Goal: Task Accomplishment & Management: Use online tool/utility

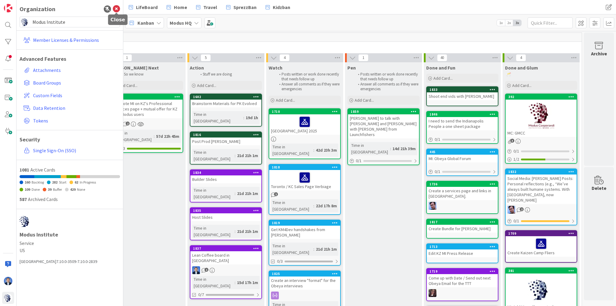
click at [118, 11] on icon at bounding box center [116, 8] width 7 height 7
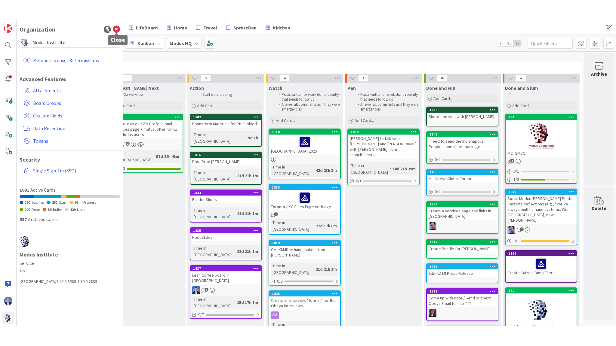
scroll to position [0, 167]
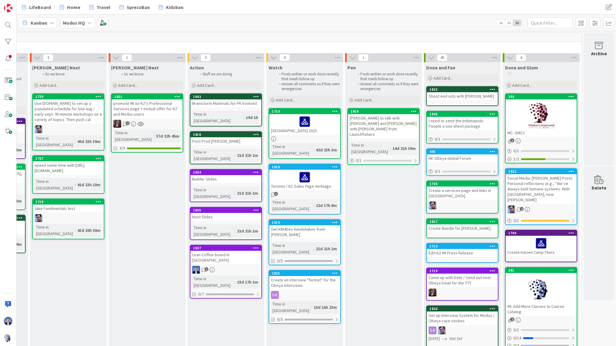
click at [507, 56] on icon at bounding box center [510, 57] width 7 height 7
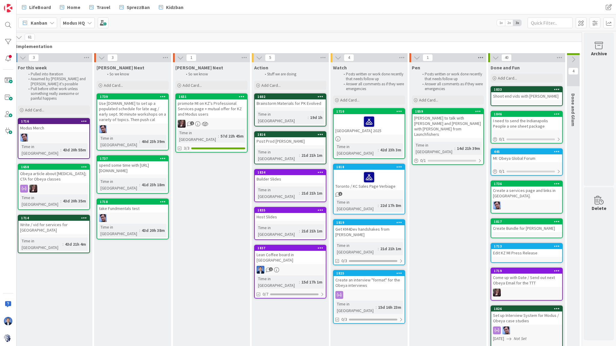
scroll to position [0, 102]
click at [506, 58] on span "40" at bounding box center [506, 57] width 10 height 7
click at [429, 58] on div "1" at bounding box center [447, 57] width 77 height 9
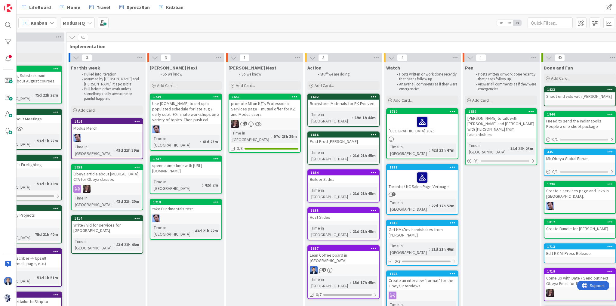
scroll to position [0, 102]
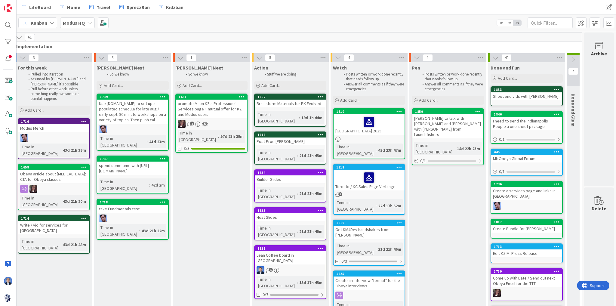
click at [493, 58] on icon at bounding box center [495, 57] width 7 height 7
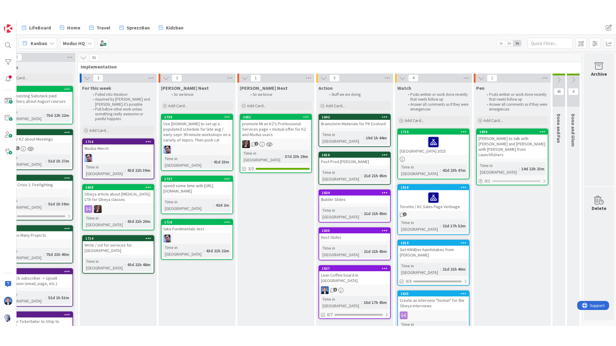
scroll to position [0, 35]
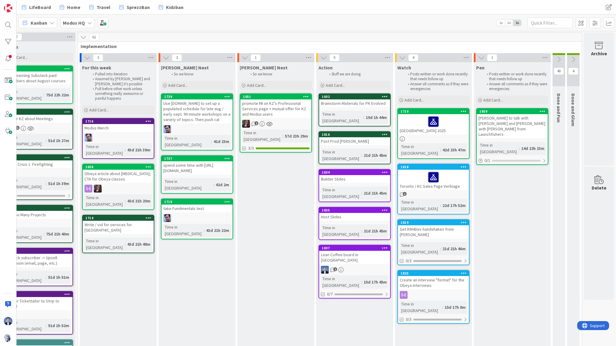
click at [557, 59] on icon at bounding box center [558, 59] width 7 height 7
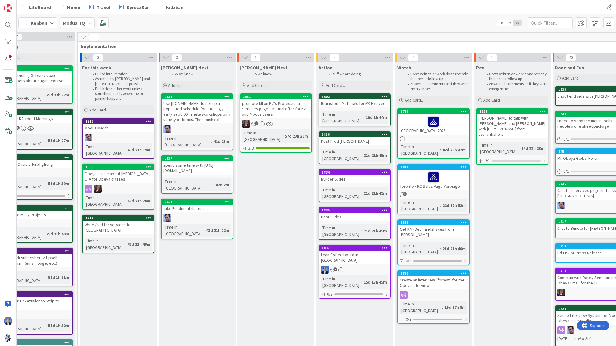
scroll to position [0, 102]
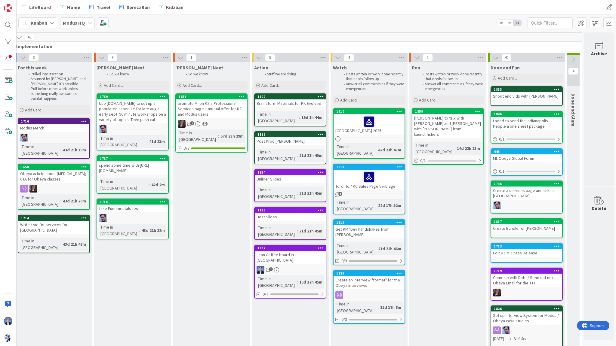
click at [570, 59] on icon at bounding box center [573, 59] width 7 height 7
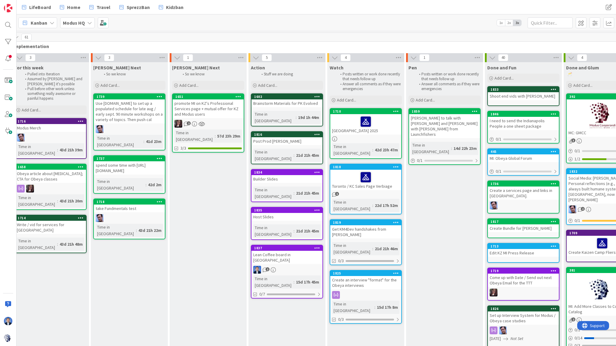
click at [337, 69] on span "Watch" at bounding box center [337, 68] width 14 height 6
drag, startPoint x: 378, startPoint y: 76, endPoint x: 383, endPoint y: 87, distance: 12.1
click at [383, 87] on ol "Posts written or work done recently that needs follow up Answer all comments as…" at bounding box center [366, 82] width 70 height 20
click at [357, 60] on div "4" at bounding box center [365, 57] width 77 height 9
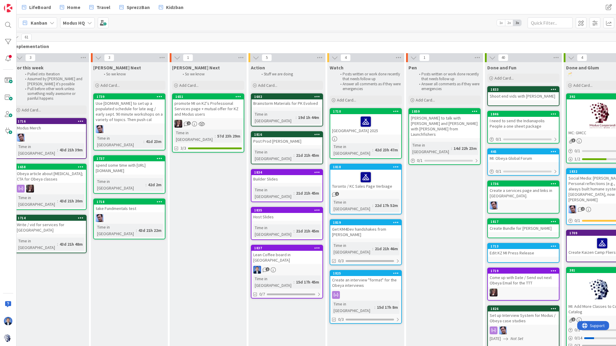
click at [278, 213] on div "Host Slides" at bounding box center [286, 217] width 71 height 8
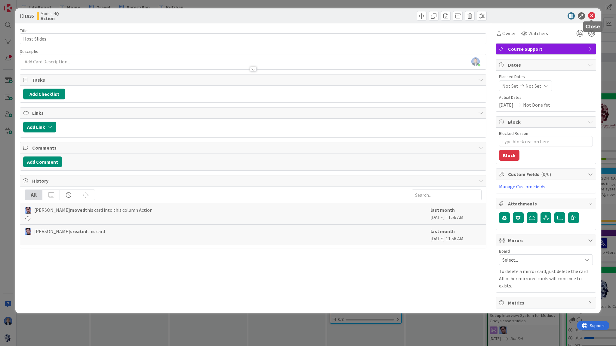
click at [593, 16] on icon at bounding box center [591, 15] width 7 height 7
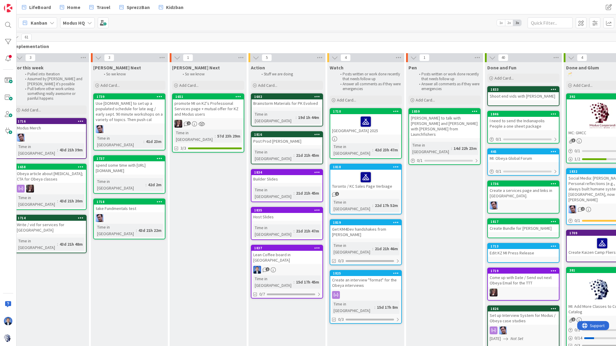
click at [277, 175] on div "Builder Slides" at bounding box center [286, 179] width 71 height 8
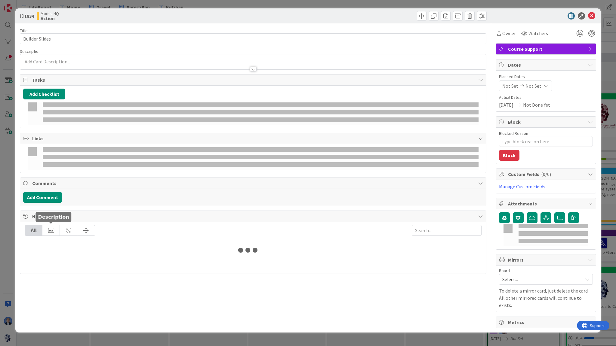
type textarea "x"
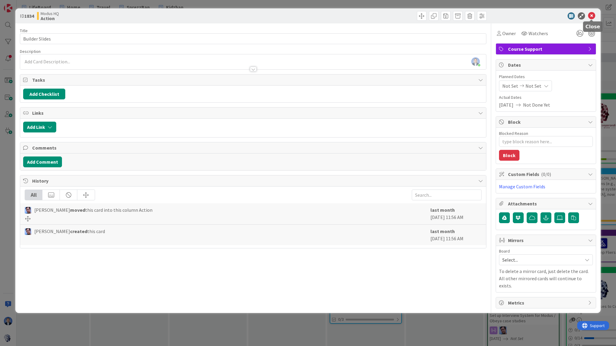
click at [593, 15] on icon at bounding box center [591, 15] width 7 height 7
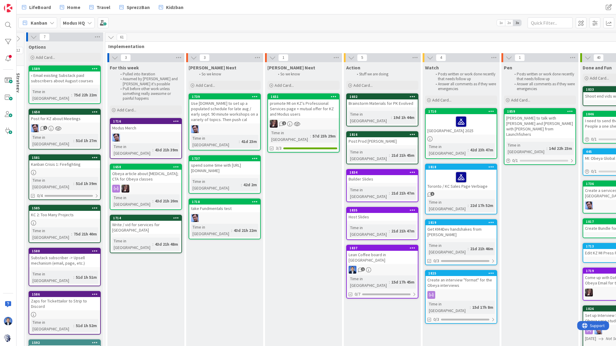
scroll to position [0, 7]
click at [339, 57] on icon at bounding box center [337, 57] width 8 height 9
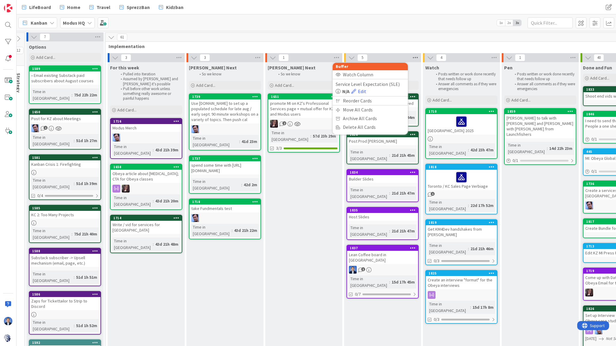
click at [416, 56] on icon at bounding box center [415, 57] width 8 height 9
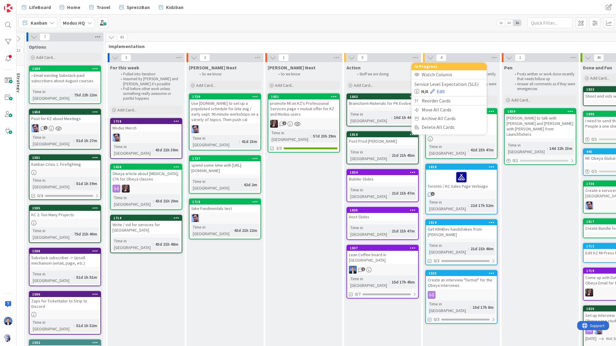
click at [97, 36] on icon at bounding box center [98, 36] width 8 height 9
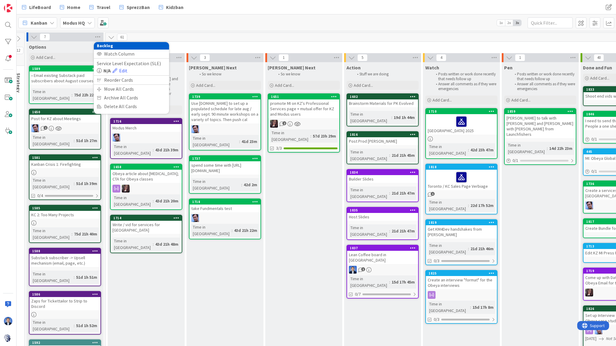
click at [224, 70] on div "[PERSON_NAME] Next" at bounding box center [225, 68] width 72 height 6
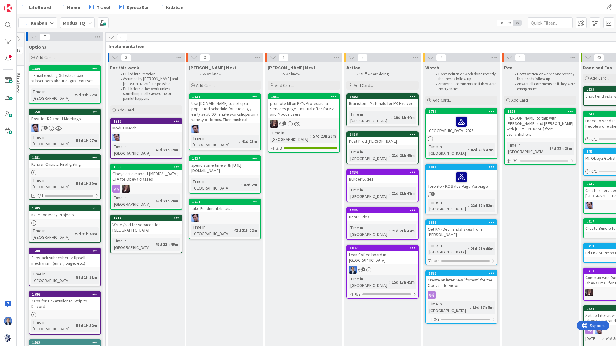
click at [78, 24] on b "Modus HQ" at bounding box center [74, 23] width 22 height 6
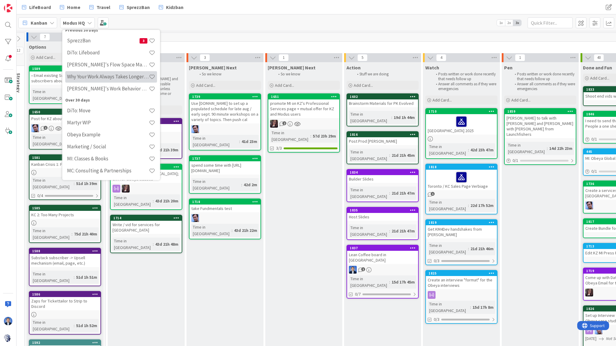
scroll to position [96, 0]
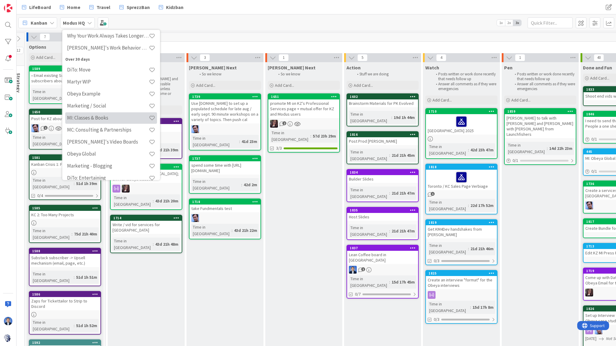
click at [110, 118] on h4 "MI: Classes & Books" at bounding box center [108, 118] width 82 height 6
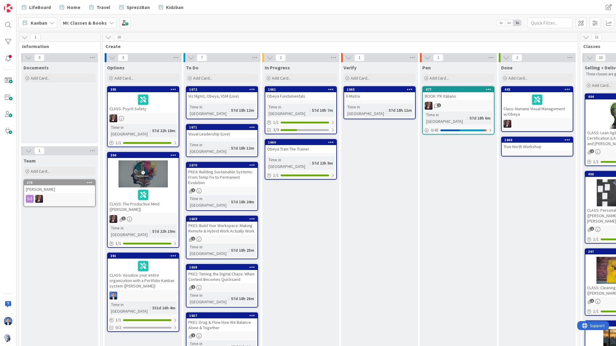
drag, startPoint x: 85, startPoint y: 23, endPoint x: 88, endPoint y: 31, distance: 8.9
click at [85, 23] on b "MI: Classes & Books" at bounding box center [85, 23] width 44 height 6
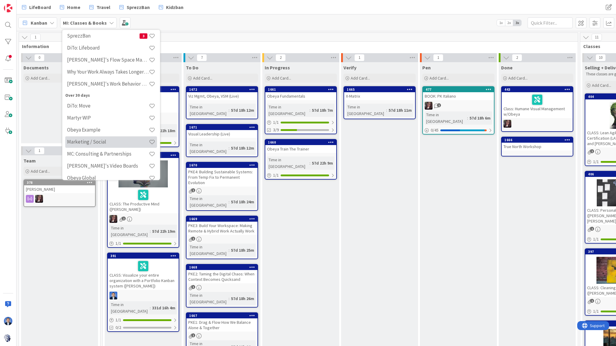
scroll to position [96, 0]
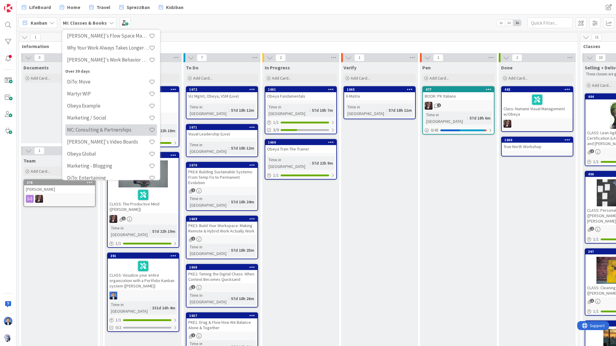
click at [112, 129] on h4 "MC: Consulting & Partnerships" at bounding box center [108, 130] width 82 height 6
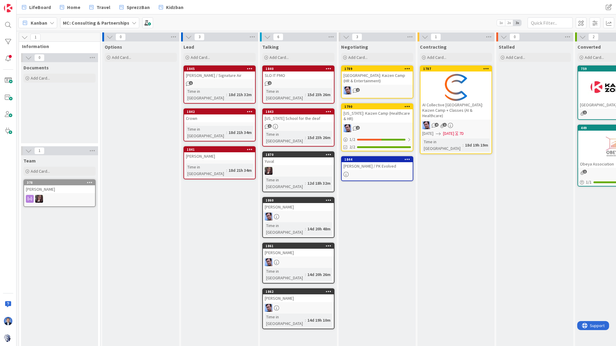
click at [89, 24] on b "MC: Consulting & Partnerships" at bounding box center [96, 23] width 66 height 6
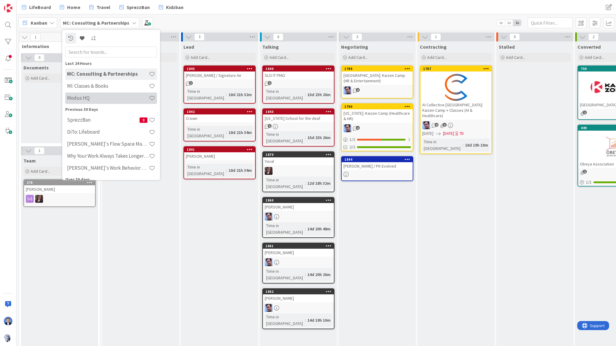
click at [97, 95] on h4 "Modus HQ" at bounding box center [108, 98] width 82 height 6
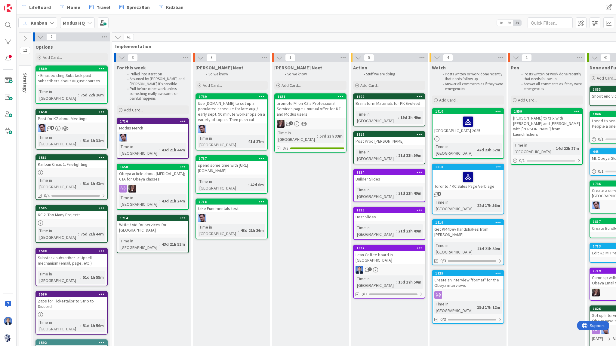
click at [72, 20] on b "Modus HQ" at bounding box center [74, 23] width 22 height 6
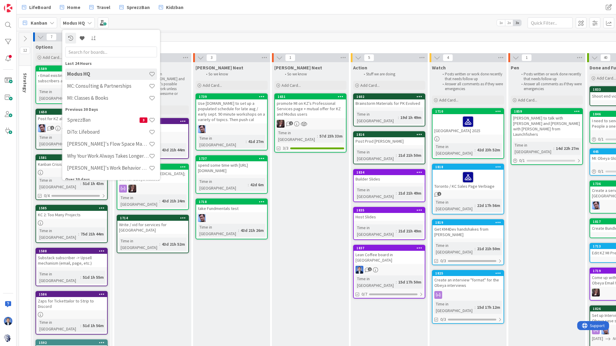
click at [48, 26] on div "Kanban" at bounding box center [37, 22] width 39 height 11
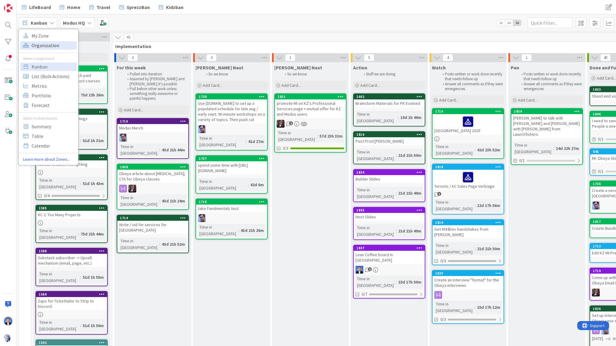
click at [43, 44] on span "Organization" at bounding box center [53, 45] width 43 height 9
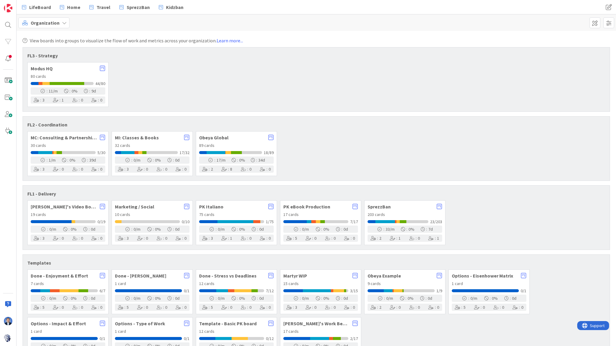
click at [220, 137] on span "Obeya Global" at bounding box center [232, 137] width 66 height 5
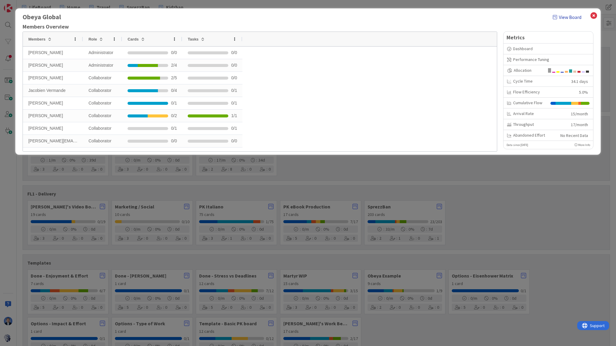
click at [572, 17] on link "View Board" at bounding box center [567, 17] width 29 height 7
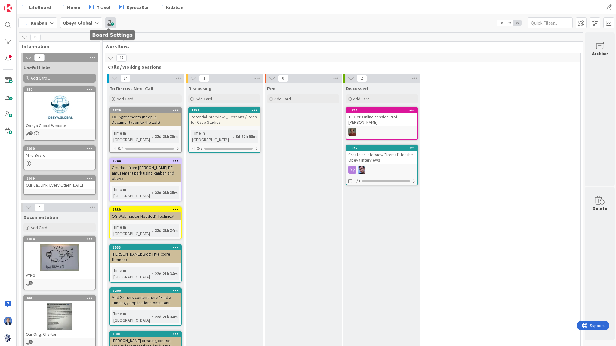
click at [106, 22] on span at bounding box center [110, 22] width 11 height 11
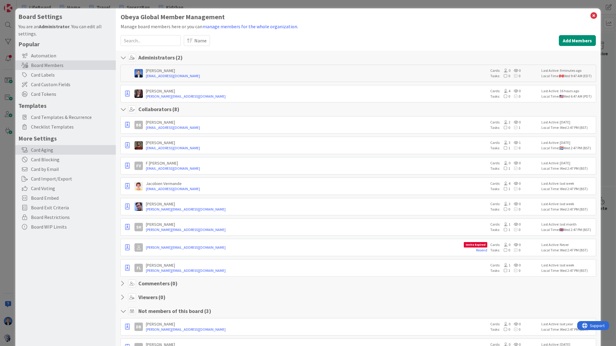
click at [52, 146] on div "Card Aging" at bounding box center [65, 150] width 100 height 10
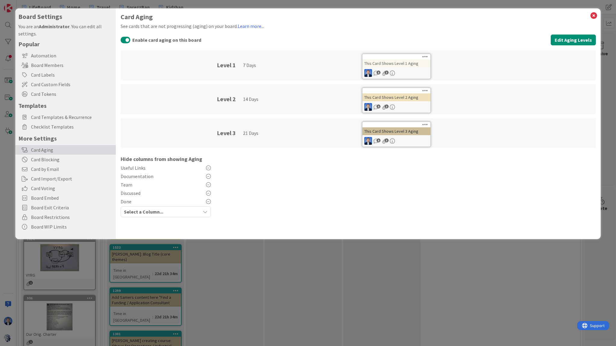
click at [209, 201] on icon at bounding box center [208, 201] width 5 height 5
click at [594, 17] on icon at bounding box center [594, 15] width 8 height 8
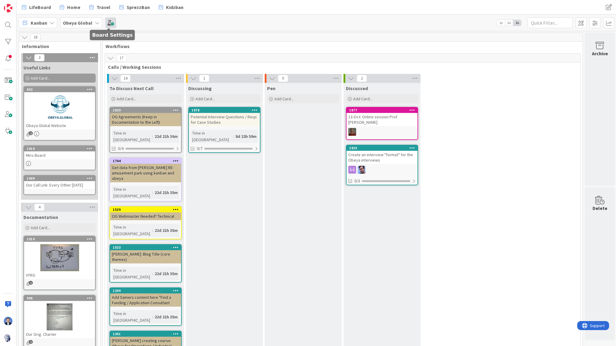
click at [106, 26] on span at bounding box center [110, 22] width 11 height 11
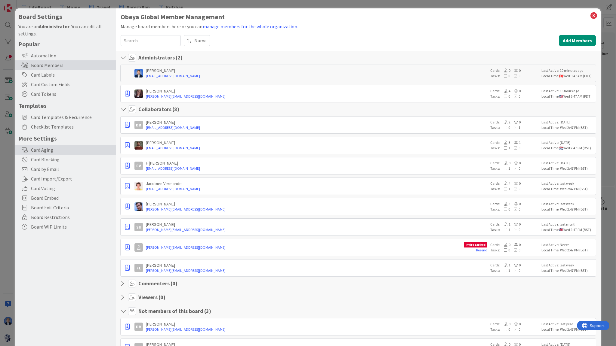
click at [48, 152] on div "Card Aging" at bounding box center [65, 150] width 100 height 10
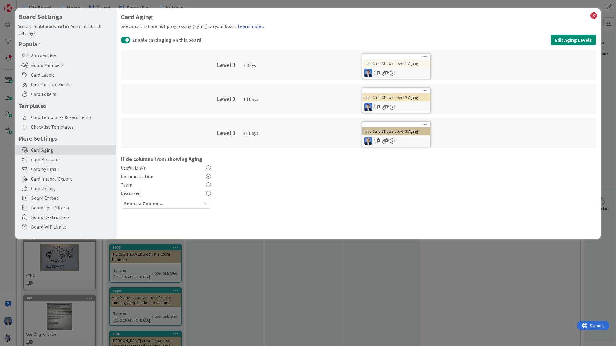
click at [188, 201] on div "Select a Column..." at bounding box center [161, 204] width 78 height 10
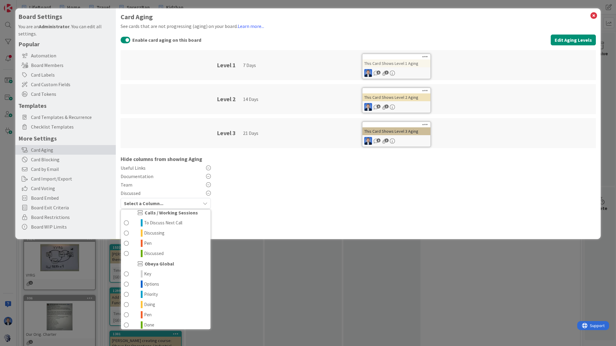
scroll to position [59, 0]
click at [125, 322] on span at bounding box center [126, 321] width 5 height 7
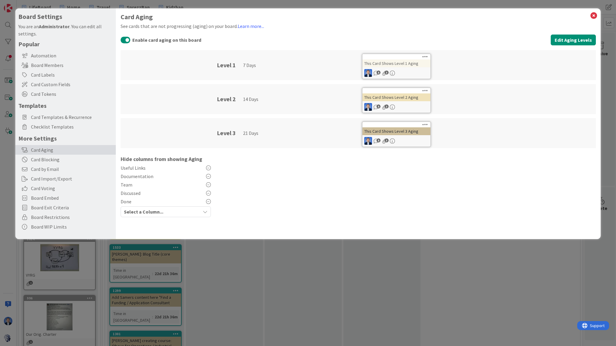
click at [305, 189] on div "Card Aging See cards that are not progressing (aging) on your board. Learn more…" at bounding box center [358, 118] width 475 height 211
click at [594, 19] on icon at bounding box center [594, 15] width 8 height 8
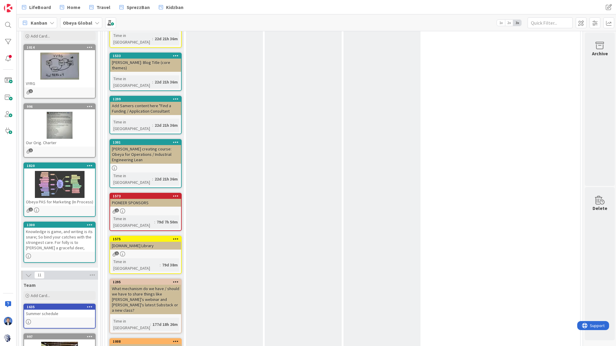
scroll to position [168, 0]
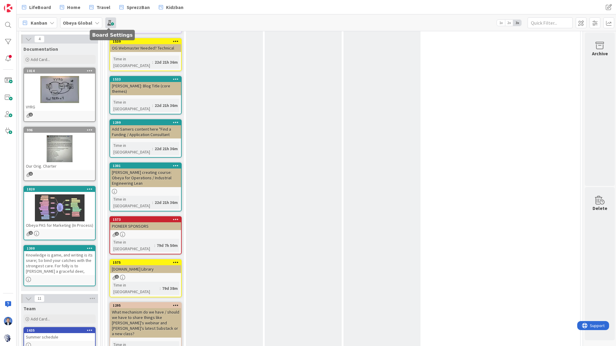
click at [111, 21] on span at bounding box center [110, 22] width 11 height 11
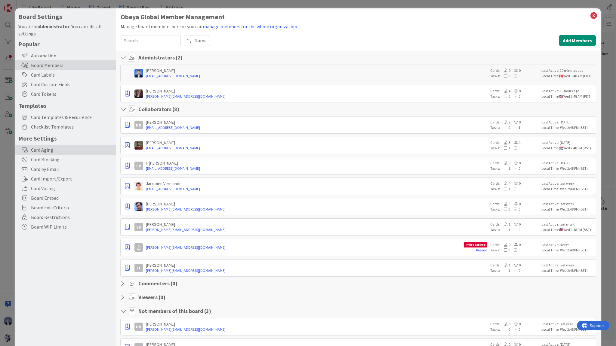
click at [52, 152] on div "Card Aging" at bounding box center [65, 150] width 100 height 10
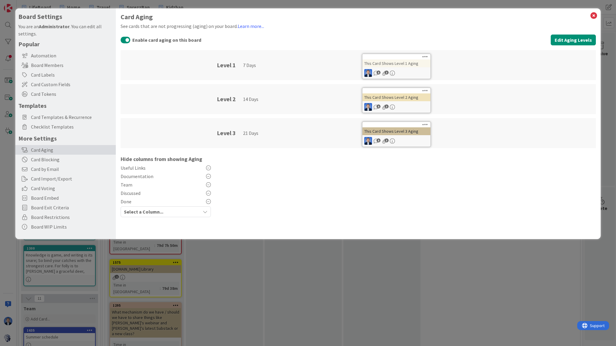
click at [208, 194] on icon at bounding box center [208, 193] width 5 height 5
click at [209, 194] on icon at bounding box center [208, 193] width 5 height 5
click at [275, 182] on div "Card Aging See cards that are not progressing (aging) on your board. Learn more…" at bounding box center [358, 110] width 475 height 194
click at [578, 40] on button "Edit Aging Levels" at bounding box center [573, 40] width 45 height 11
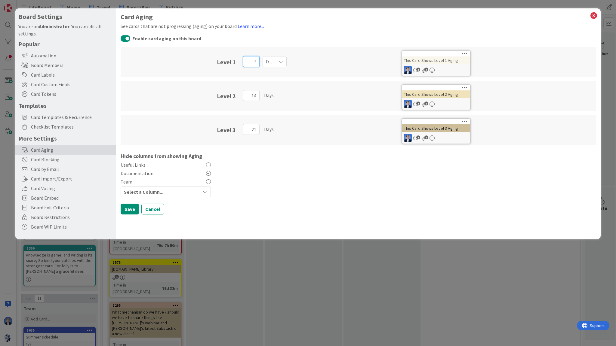
drag, startPoint x: 250, startPoint y: 62, endPoint x: 263, endPoint y: 61, distance: 12.4
click at [263, 61] on div "7 Days" at bounding box center [318, 62] width 158 height 30
click at [256, 64] on input "1" at bounding box center [251, 61] width 17 height 11
drag, startPoint x: 251, startPoint y: 95, endPoint x: 263, endPoint y: 97, distance: 12.1
click at [263, 97] on div "15 Days" at bounding box center [318, 96] width 158 height 30
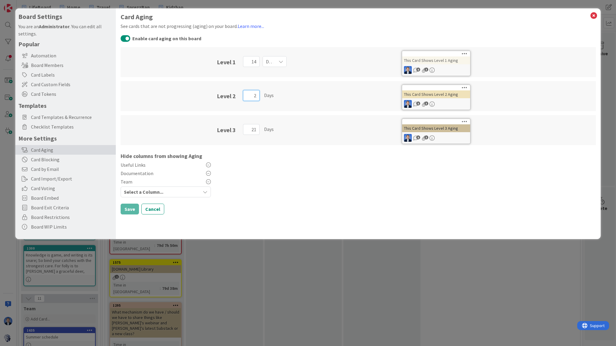
click at [256, 94] on input "2" at bounding box center [251, 95] width 17 height 11
drag, startPoint x: 250, startPoint y: 131, endPoint x: 273, endPoint y: 131, distance: 22.9
click at [273, 131] on div "29 Days" at bounding box center [318, 130] width 158 height 30
click at [255, 132] on input "6" at bounding box center [251, 129] width 17 height 11
click at [256, 131] on input "6" at bounding box center [251, 129] width 17 height 11
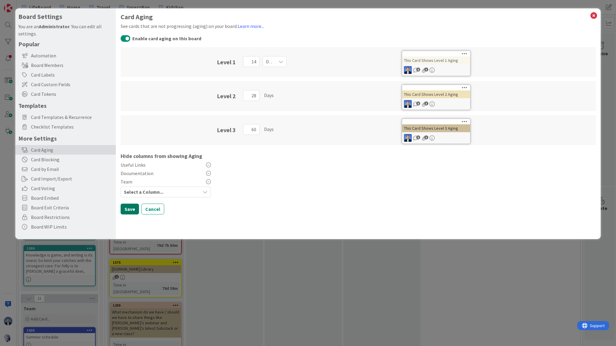
click at [131, 209] on button "Save" at bounding box center [130, 209] width 18 height 11
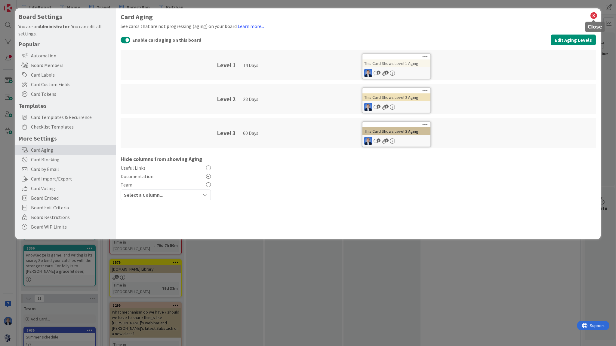
click at [592, 15] on icon at bounding box center [594, 15] width 8 height 8
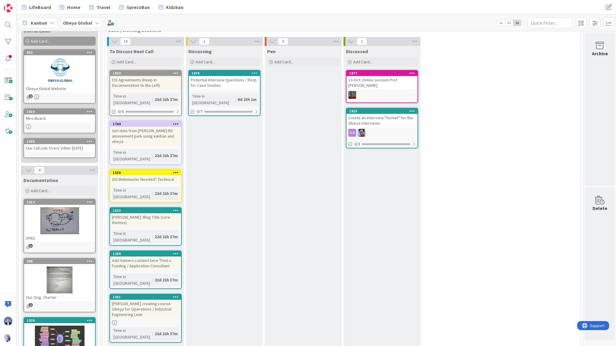
scroll to position [0, 0]
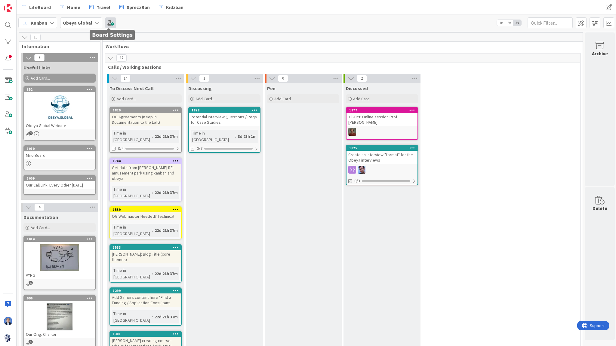
click at [108, 24] on span at bounding box center [110, 22] width 11 height 11
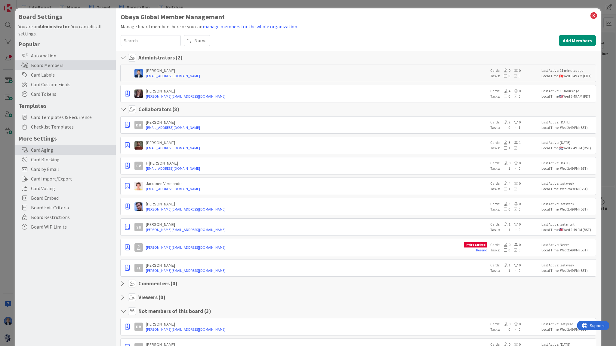
click at [54, 148] on div "Card Aging" at bounding box center [65, 150] width 100 height 10
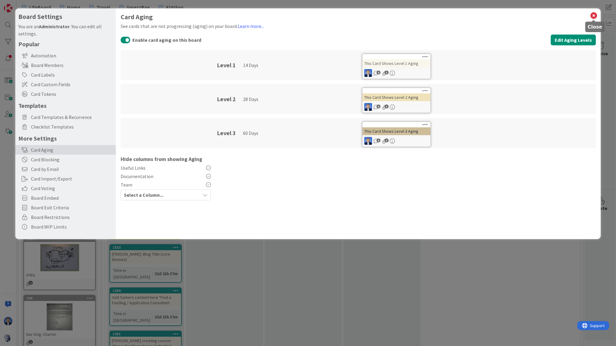
click at [593, 18] on icon at bounding box center [594, 15] width 8 height 8
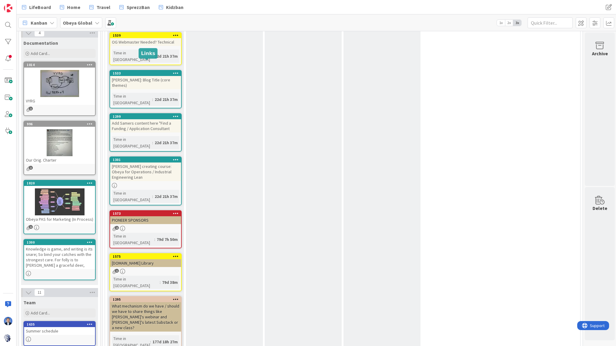
scroll to position [166, 0]
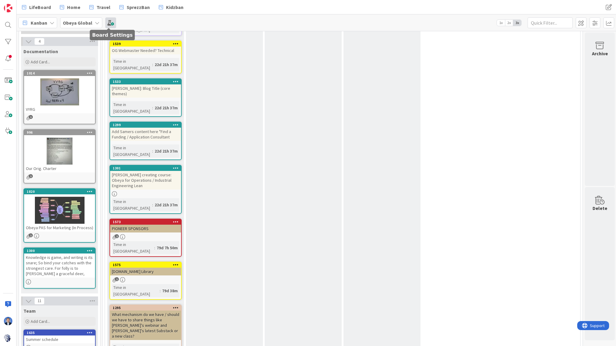
click at [109, 21] on span at bounding box center [110, 22] width 11 height 11
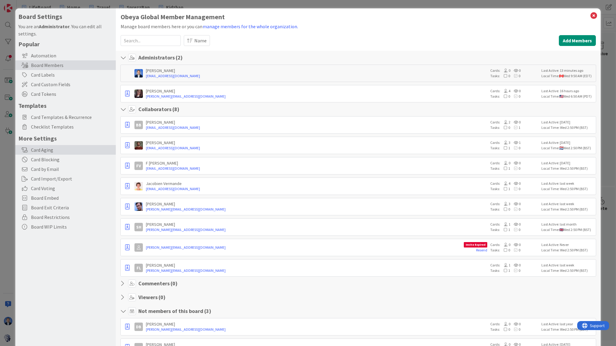
click at [49, 149] on div "Card Aging" at bounding box center [65, 150] width 100 height 10
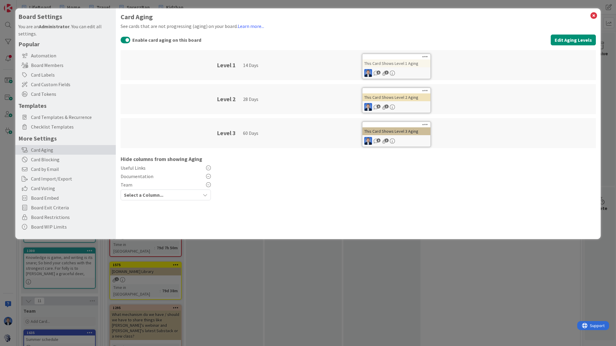
click at [167, 195] on div "Select a Column..." at bounding box center [161, 195] width 78 height 10
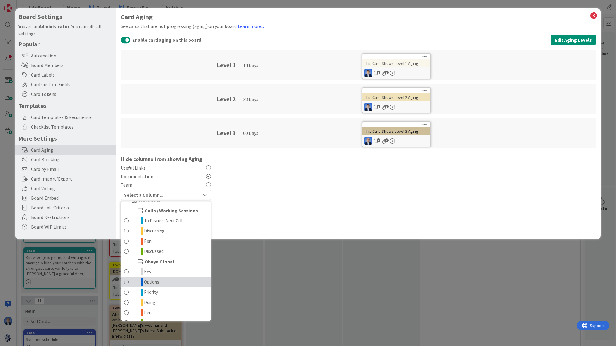
scroll to position [59, 0]
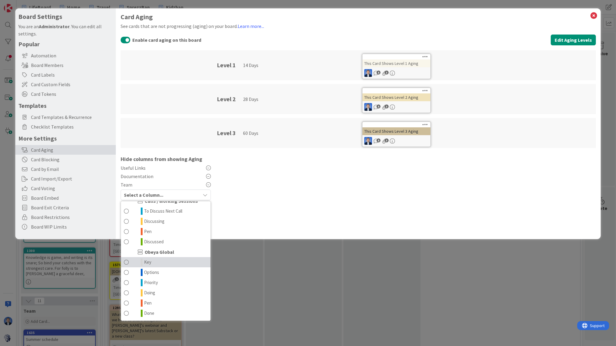
click at [157, 263] on link "Key" at bounding box center [166, 262] width 90 height 10
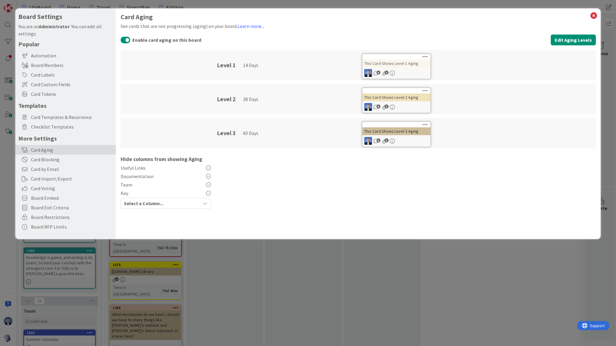
click at [164, 204] on div "Select a Column..." at bounding box center [161, 204] width 78 height 10
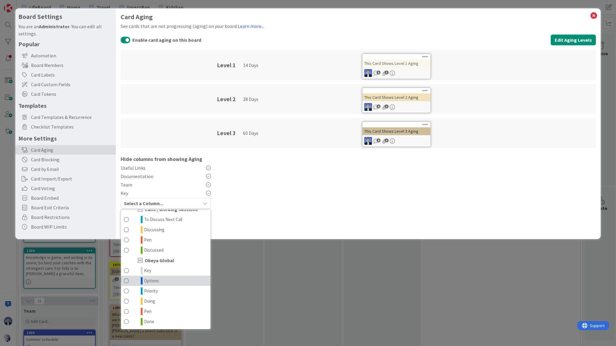
click at [153, 283] on span "Options" at bounding box center [151, 281] width 15 height 7
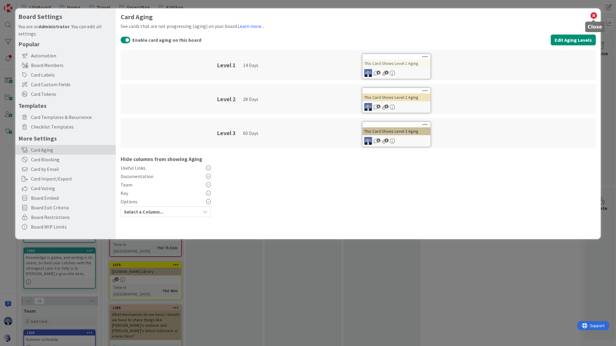
click at [592, 17] on icon at bounding box center [594, 15] width 8 height 8
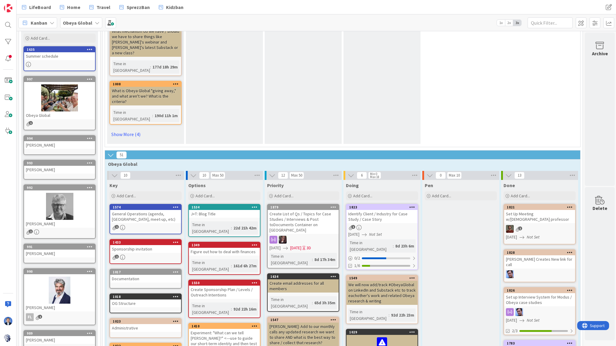
scroll to position [479, 0]
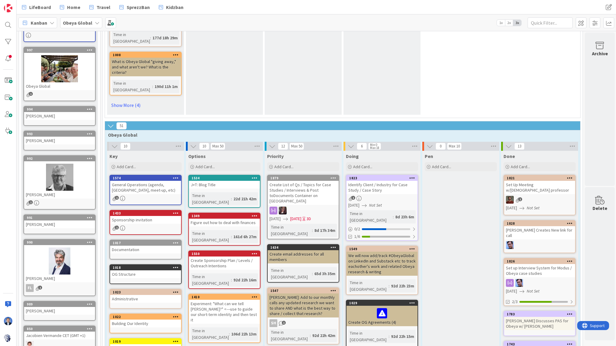
click at [116, 143] on icon at bounding box center [114, 146] width 7 height 7
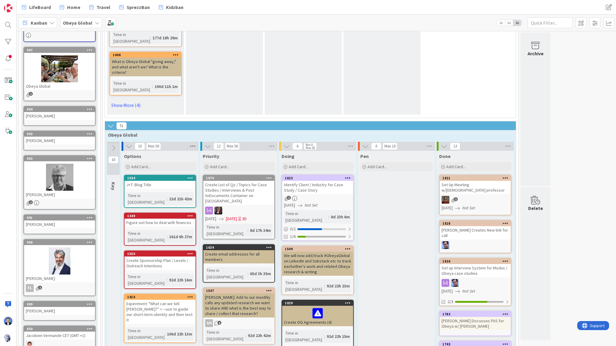
click at [192, 142] on icon at bounding box center [193, 146] width 8 height 9
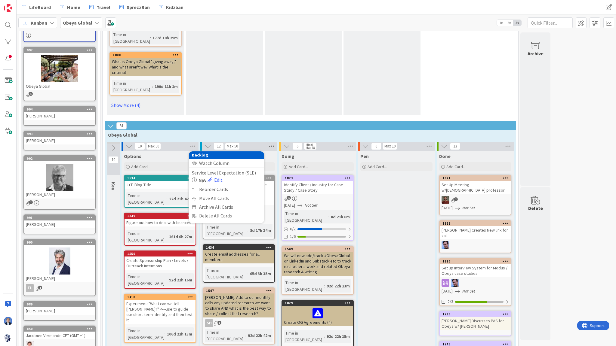
click at [273, 142] on icon at bounding box center [272, 146] width 8 height 9
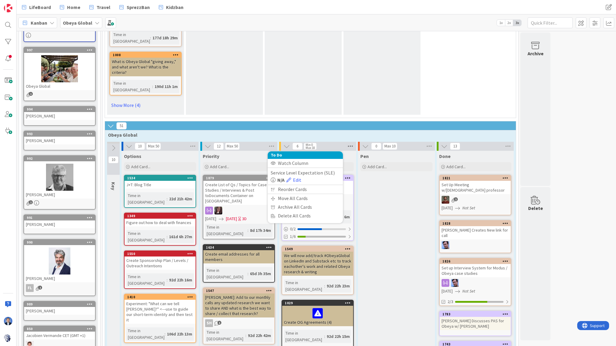
click at [352, 142] on icon at bounding box center [350, 146] width 8 height 9
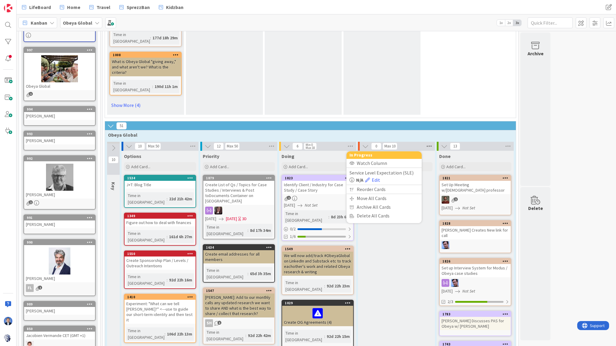
click at [429, 142] on icon at bounding box center [429, 146] width 8 height 9
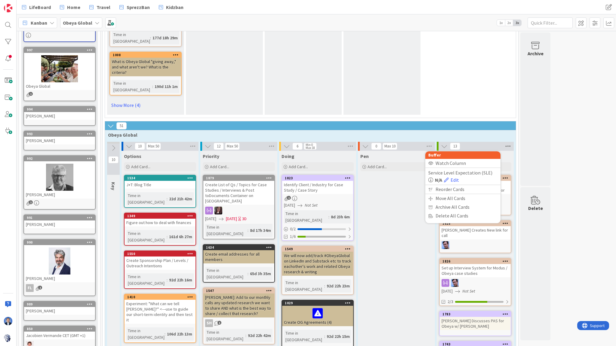
click at [507, 142] on icon at bounding box center [508, 146] width 8 height 9
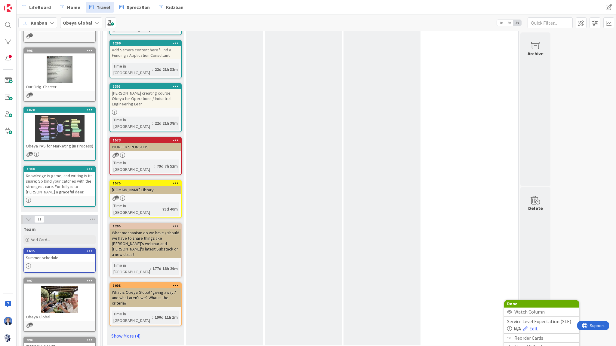
scroll to position [235, 0]
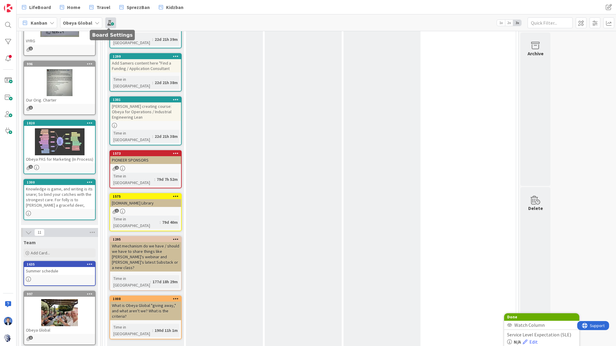
click at [110, 22] on span at bounding box center [110, 22] width 11 height 11
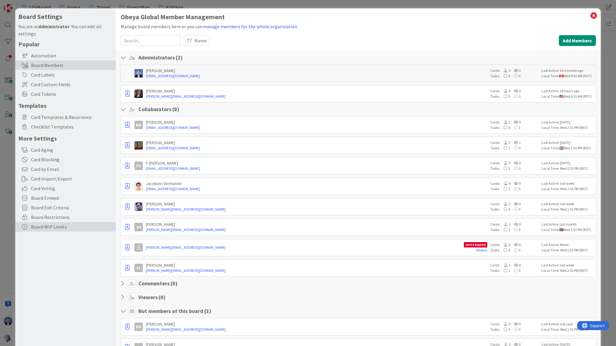
click at [42, 230] on div "Board WIP Limits" at bounding box center [65, 227] width 100 height 10
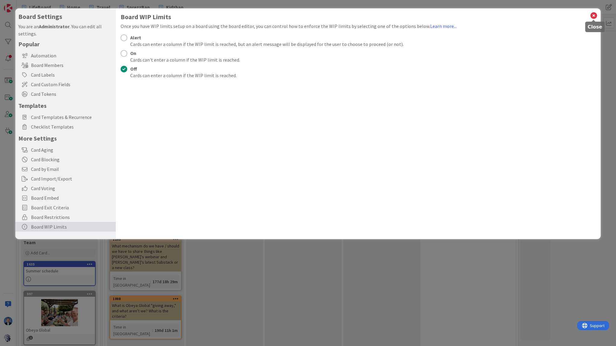
click at [591, 15] on icon at bounding box center [594, 15] width 8 height 8
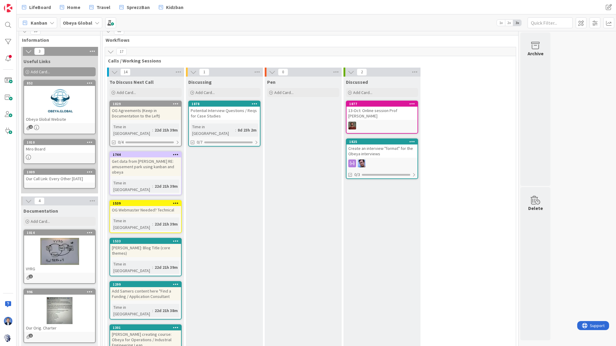
scroll to position [0, 0]
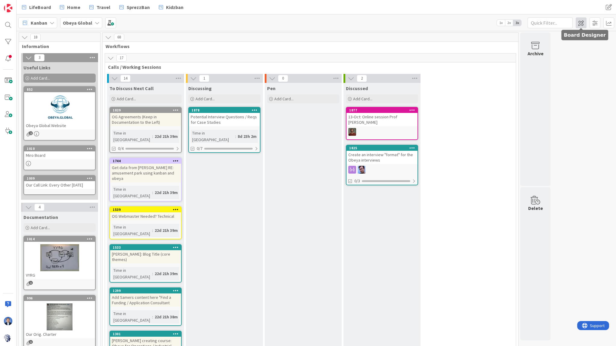
click at [580, 24] on span at bounding box center [581, 22] width 11 height 11
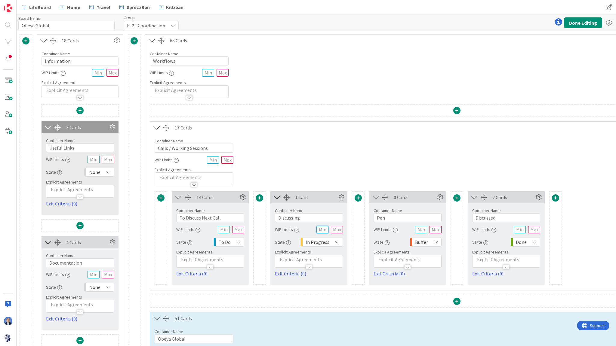
click at [322, 231] on input "text" at bounding box center [322, 230] width 12 height 8
type input "1"
click at [338, 229] on input "text" at bounding box center [337, 230] width 12 height 8
type input "3"
click at [418, 230] on input "text" at bounding box center [421, 230] width 12 height 8
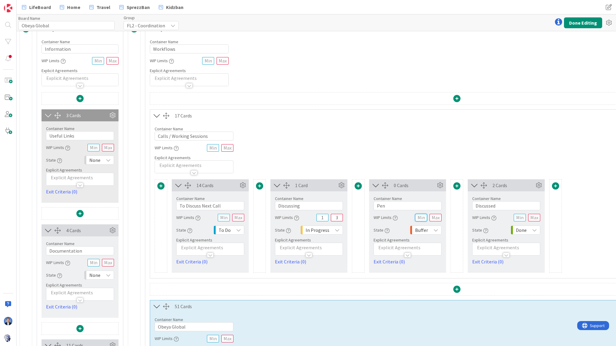
scroll to position [24, 0]
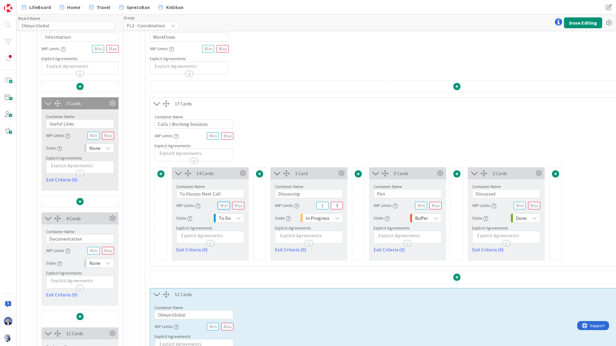
click at [224, 204] on input "text" at bounding box center [224, 206] width 12 height 8
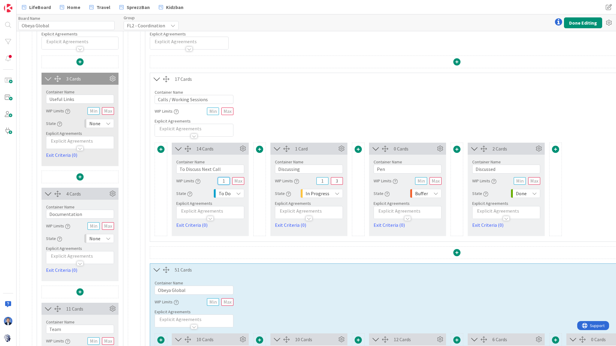
scroll to position [158, 0]
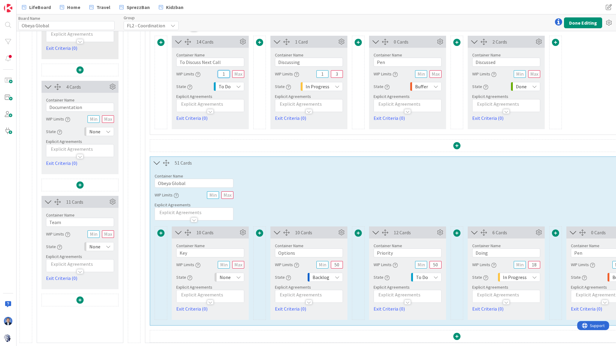
type input "1"
click at [524, 261] on input "text" at bounding box center [520, 265] width 12 height 8
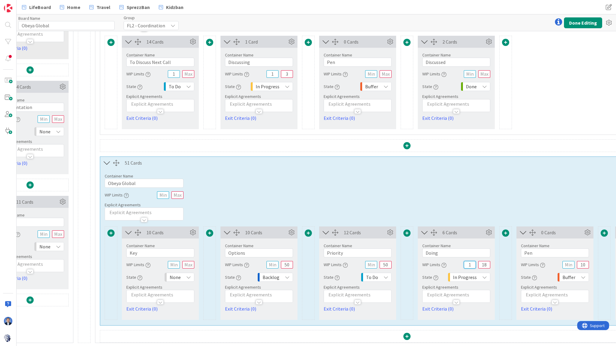
scroll to position [158, 107]
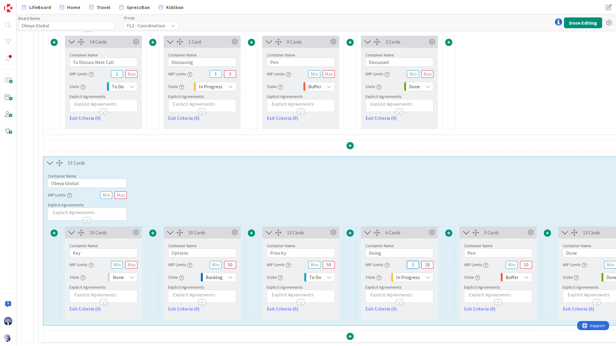
type input "1"
click at [316, 263] on input "text" at bounding box center [314, 265] width 12 height 8
type input "1"
click at [510, 263] on input "text" at bounding box center [512, 265] width 12 height 8
type input "1"
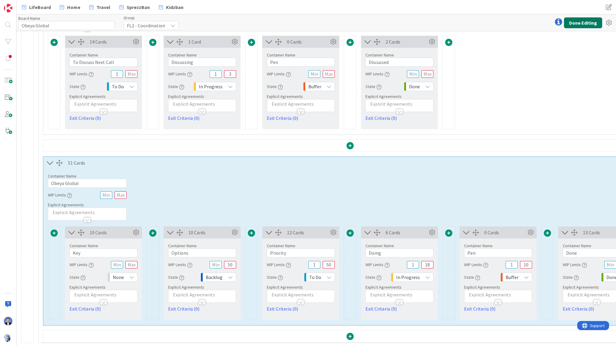
click at [579, 24] on button "Done Editing" at bounding box center [583, 22] width 38 height 11
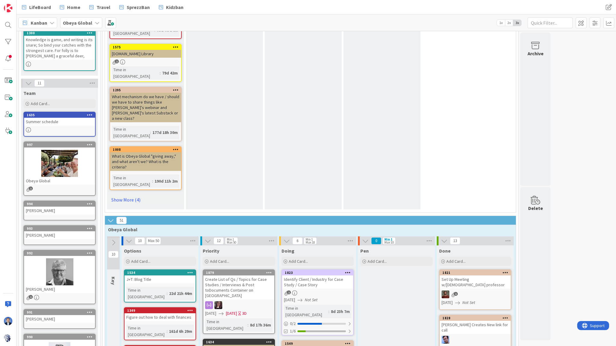
scroll to position [385, 0]
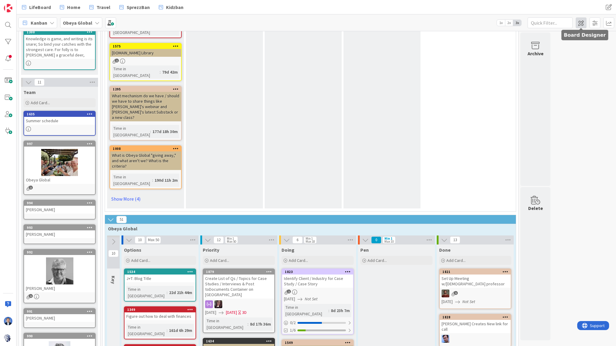
click at [583, 24] on span at bounding box center [581, 22] width 11 height 11
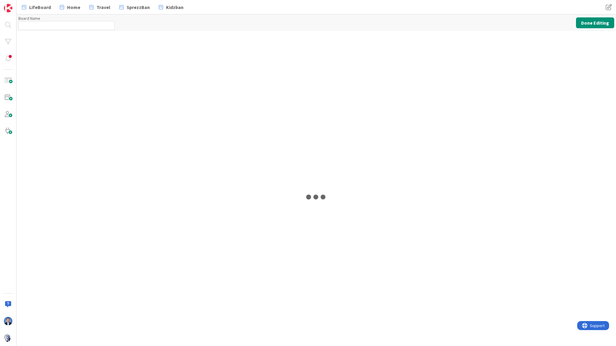
type input "Obeya Global"
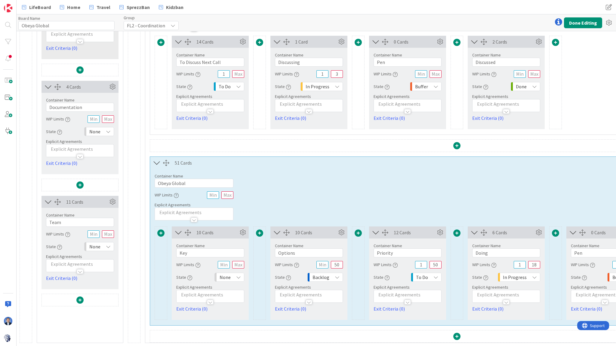
scroll to position [158, 63]
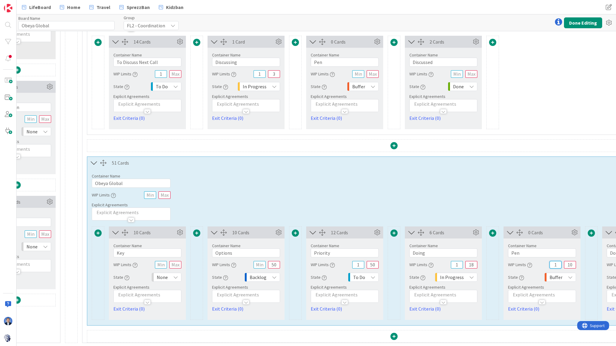
drag, startPoint x: 555, startPoint y: 262, endPoint x: 550, endPoint y: 262, distance: 5.4
click at [550, 262] on input "1" at bounding box center [555, 265] width 12 height 8
click at [549, 261] on input "1" at bounding box center [555, 265] width 12 height 8
type input "0"
click at [569, 262] on input "10" at bounding box center [570, 265] width 12 height 8
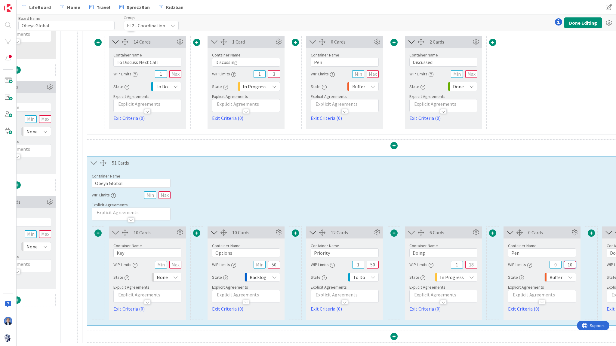
click at [569, 262] on input "10" at bounding box center [570, 265] width 12 height 8
click at [473, 261] on input "18" at bounding box center [471, 265] width 12 height 8
type input "10"
click at [371, 263] on input "50" at bounding box center [373, 265] width 12 height 8
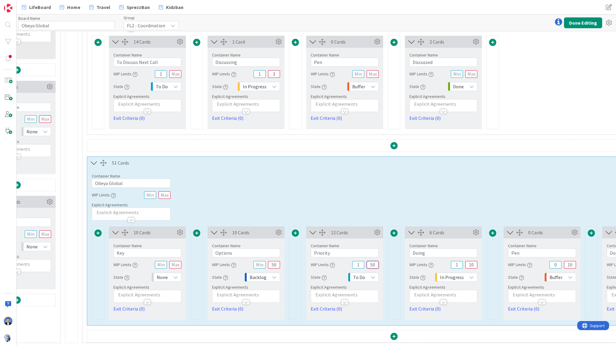
click at [371, 263] on input "50" at bounding box center [373, 265] width 12 height 8
click at [273, 263] on input "50" at bounding box center [274, 265] width 12 height 8
click at [569, 261] on input "10" at bounding box center [570, 265] width 12 height 8
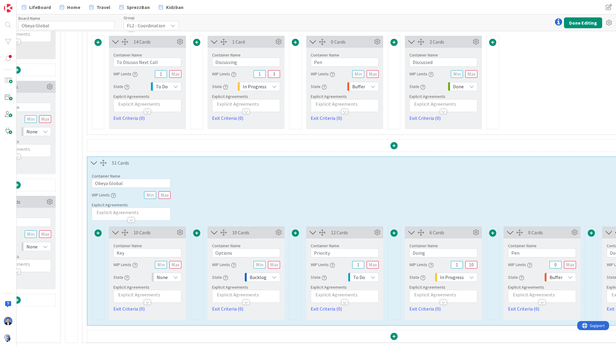
click at [436, 196] on div "Container Name 12 / 64 Obeya Global WIP Limits Explicit Agreements" at bounding box center [393, 195] width 613 height 52
click at [589, 23] on button "Done Editing" at bounding box center [583, 22] width 38 height 11
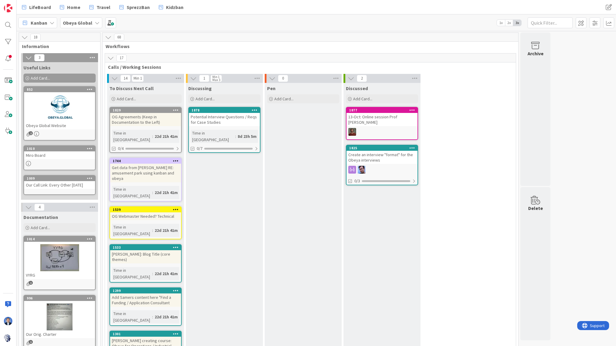
click at [226, 117] on div "Potential Interview Questions / Reqs for Case Studies" at bounding box center [224, 119] width 71 height 13
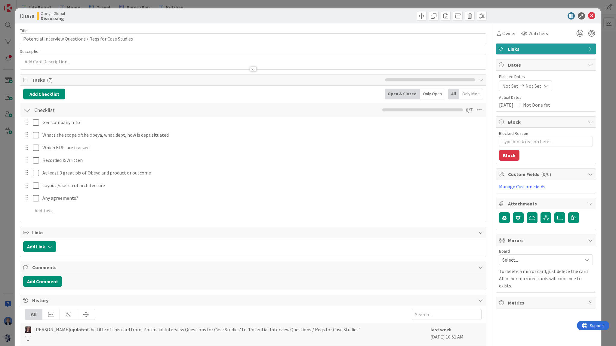
click at [514, 259] on span "Select..." at bounding box center [540, 260] width 77 height 8
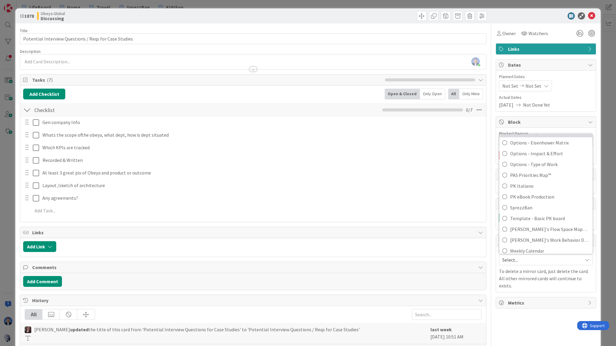
scroll to position [256, 0]
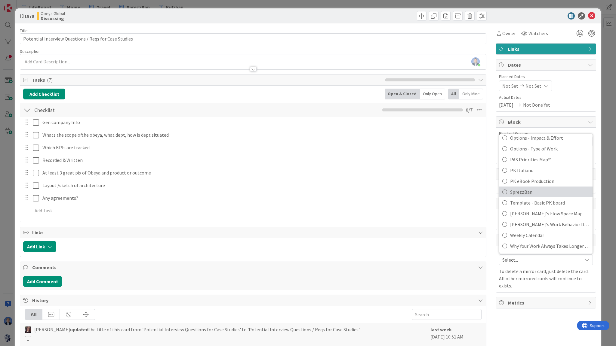
click at [524, 188] on span "SprezzBan" at bounding box center [549, 192] width 79 height 9
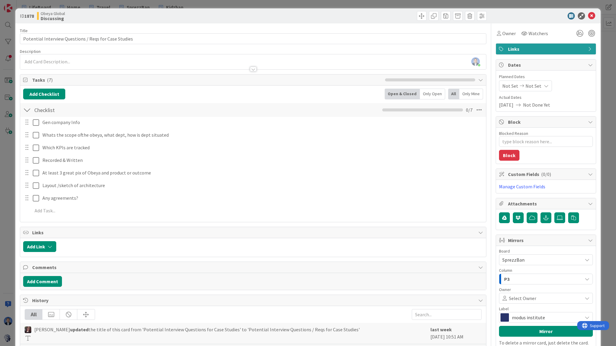
click at [518, 300] on span "Select Owner" at bounding box center [522, 298] width 27 height 7
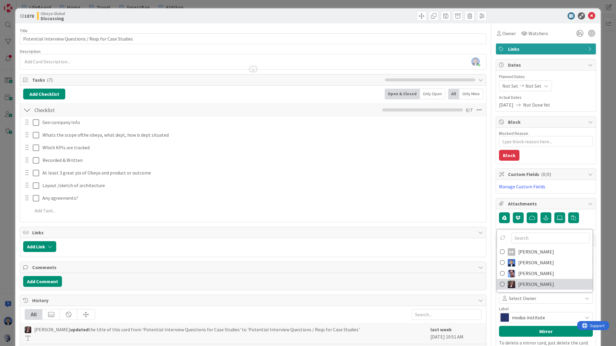
click at [526, 284] on span "[PERSON_NAME]" at bounding box center [536, 284] width 36 height 9
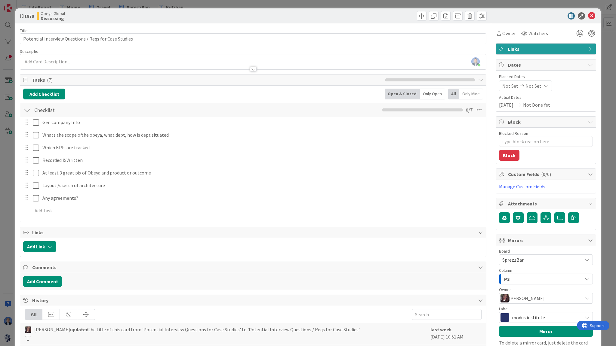
click at [514, 274] on button "P3" at bounding box center [546, 279] width 94 height 11
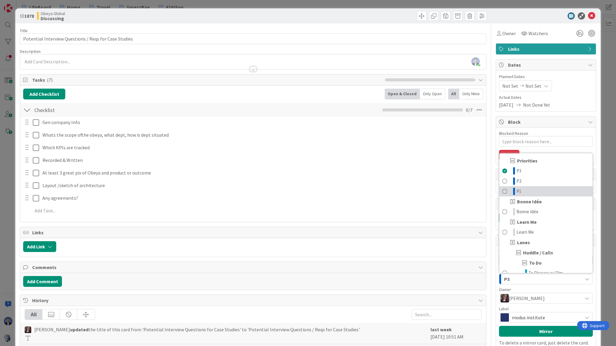
click at [524, 189] on link "P1" at bounding box center [545, 191] width 93 height 10
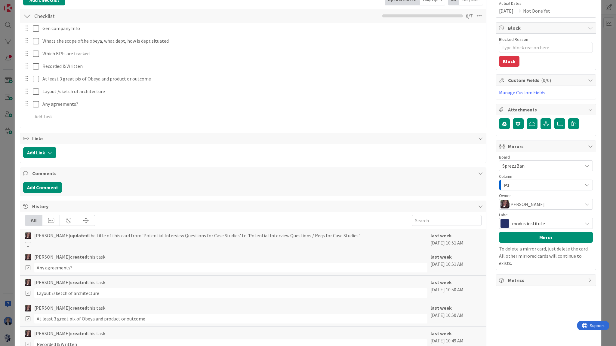
scroll to position [96, 0]
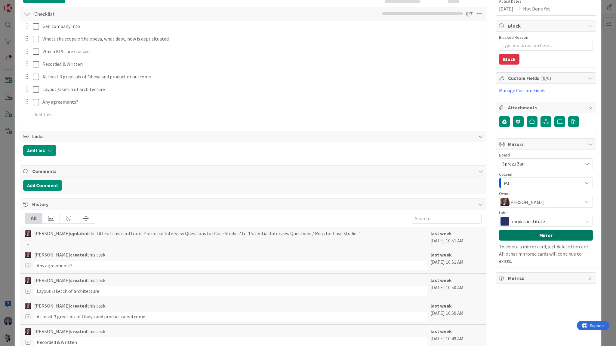
click at [528, 233] on button "Mirror" at bounding box center [546, 235] width 94 height 11
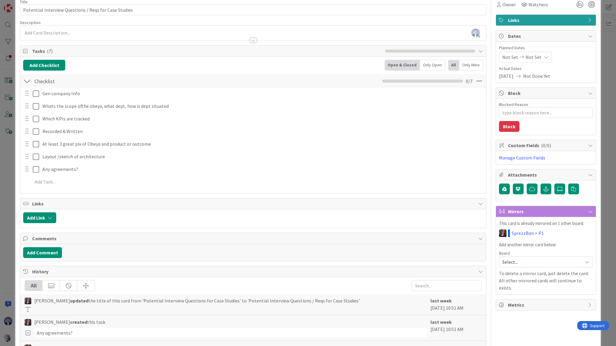
scroll to position [0, 0]
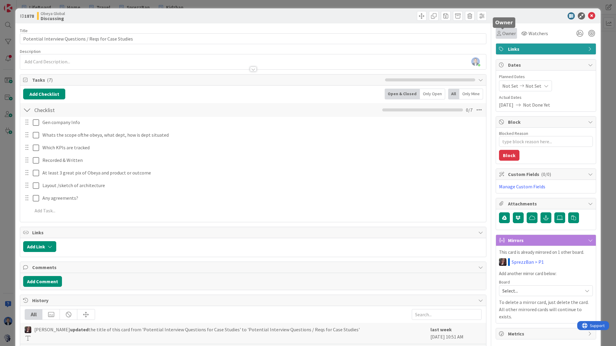
click at [504, 36] on span "Owner" at bounding box center [509, 33] width 14 height 7
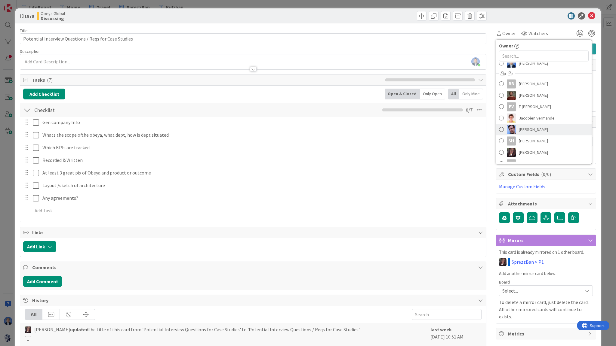
scroll to position [22, 0]
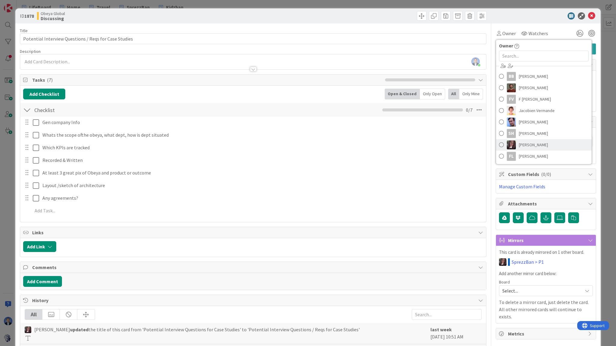
click at [527, 143] on span "[PERSON_NAME]" at bounding box center [533, 144] width 29 height 9
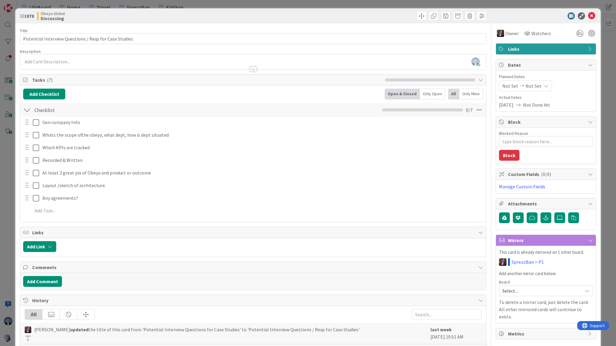
type textarea "x"
drag, startPoint x: 588, startPoint y: 17, endPoint x: 577, endPoint y: 28, distance: 15.5
click at [588, 17] on icon at bounding box center [591, 15] width 7 height 7
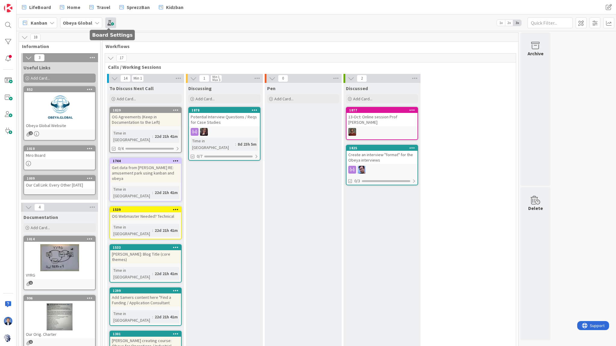
click at [108, 24] on span at bounding box center [110, 22] width 11 height 11
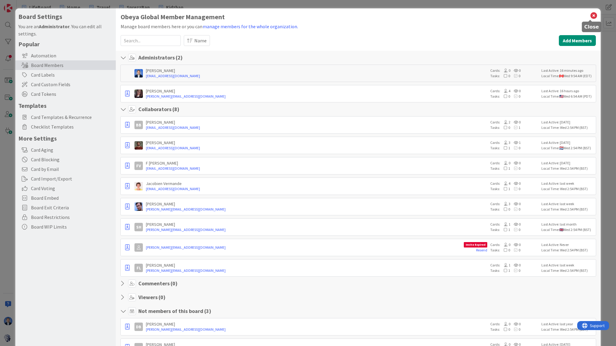
click at [590, 15] on icon at bounding box center [594, 15] width 8 height 8
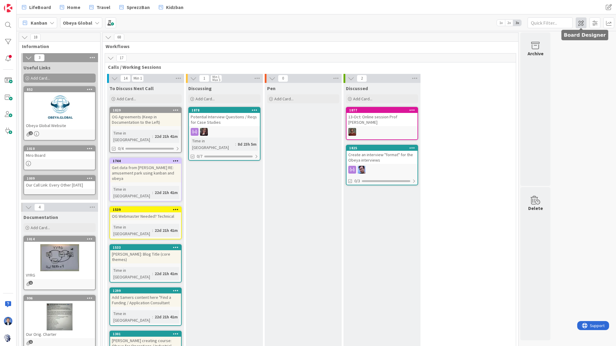
click at [576, 26] on span at bounding box center [581, 22] width 11 height 11
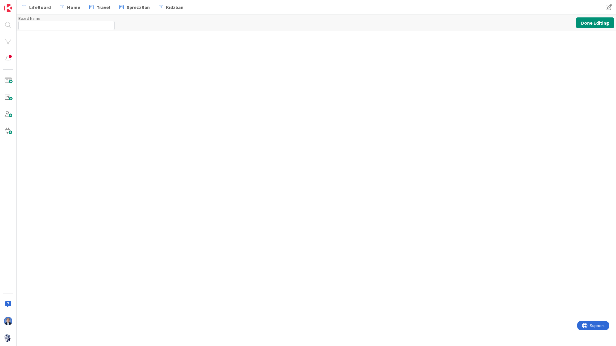
type input "Obeya Global"
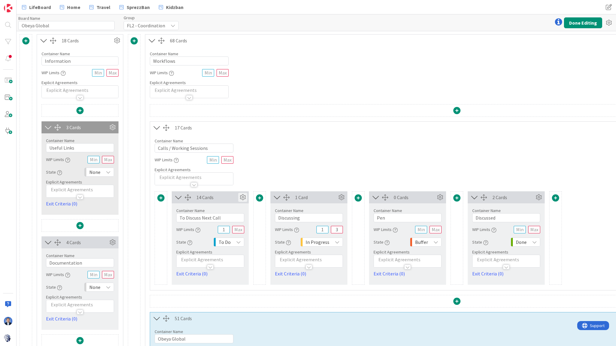
click at [242, 198] on icon at bounding box center [242, 197] width 9 height 9
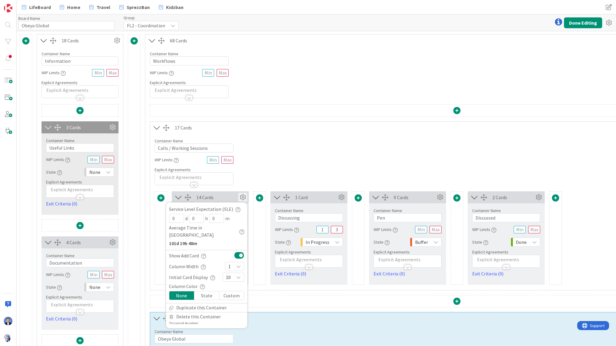
click at [233, 273] on div "10" at bounding box center [234, 277] width 22 height 9
click at [239, 199] on span "5" at bounding box center [237, 203] width 7 height 9
click at [584, 23] on button "Done Editing" at bounding box center [583, 22] width 38 height 11
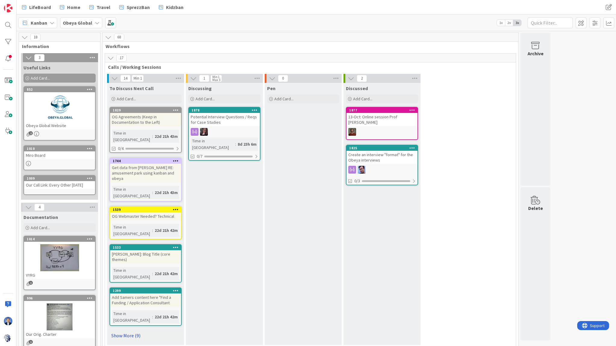
click at [133, 331] on link "Show More (9)" at bounding box center [145, 336] width 72 height 10
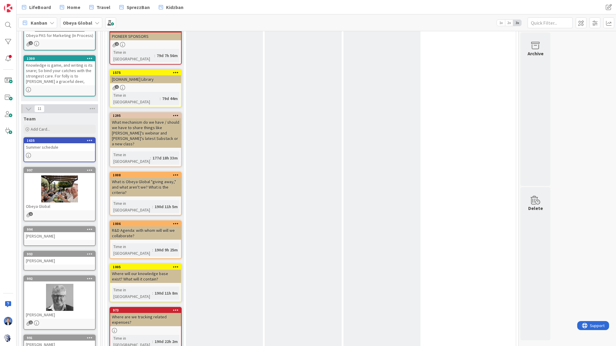
scroll to position [361, 0]
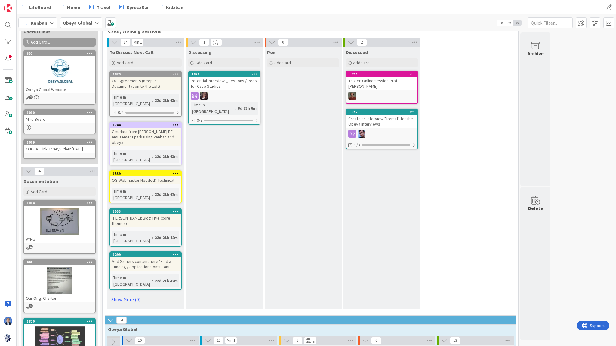
scroll to position [0, 0]
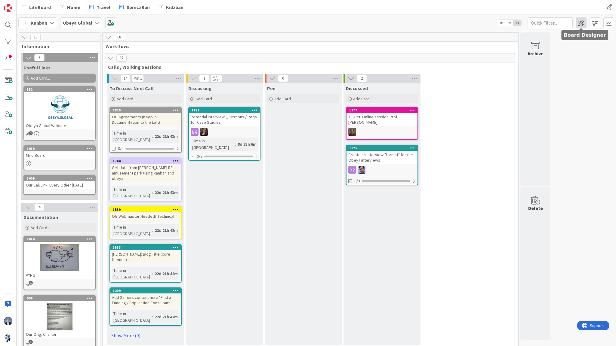
click at [581, 25] on span at bounding box center [581, 22] width 11 height 11
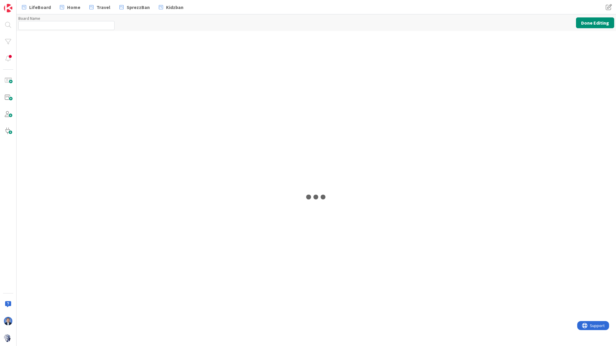
type input "Obeya Global"
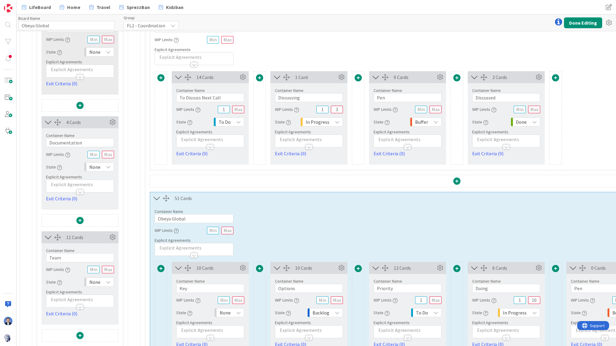
scroll to position [158, 0]
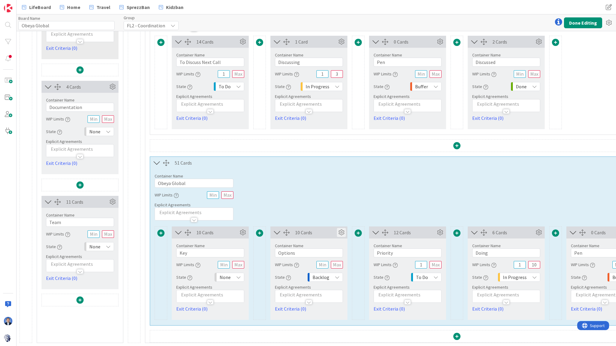
click at [342, 230] on icon at bounding box center [341, 232] width 9 height 9
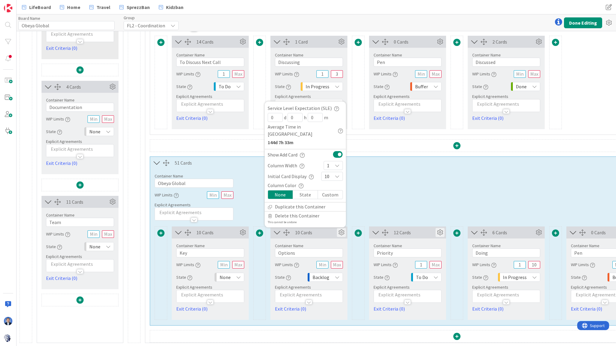
click at [440, 230] on icon at bounding box center [439, 232] width 9 height 9
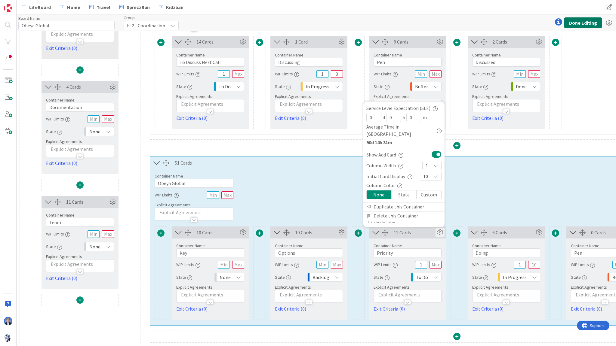
click at [574, 22] on button "Done Editing" at bounding box center [583, 22] width 38 height 11
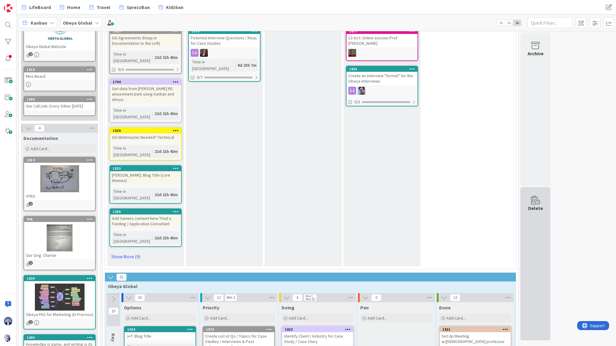
scroll to position [168, 0]
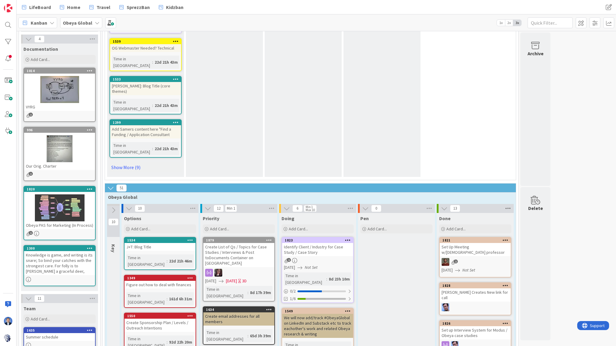
click at [508, 204] on icon at bounding box center [508, 208] width 8 height 9
drag, startPoint x: 435, startPoint y: 102, endPoint x: 442, endPoint y: 108, distance: 8.7
click at [435, 102] on div "14 Min 1 To Discuss Next Call Add Card... 1829 OG Agreements (Keep in Documenta…" at bounding box center [310, 43] width 408 height 275
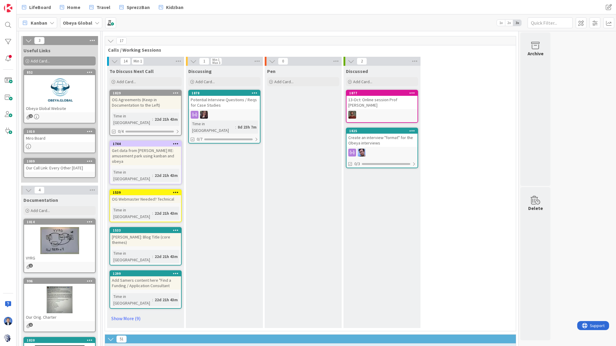
scroll to position [0, 0]
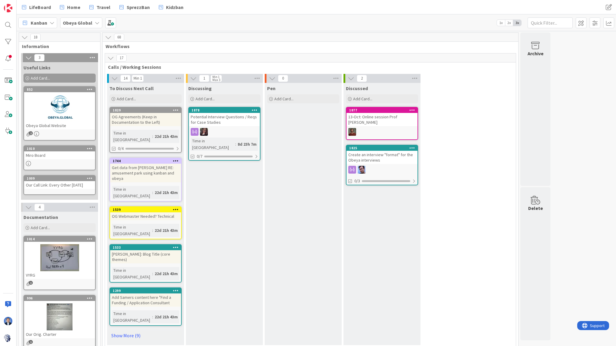
click at [77, 26] on div "Obeya Global" at bounding box center [81, 22] width 42 height 11
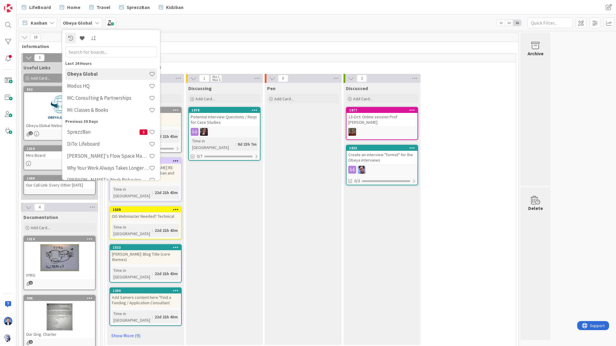
click at [35, 24] on span "Kanban" at bounding box center [39, 22] width 17 height 7
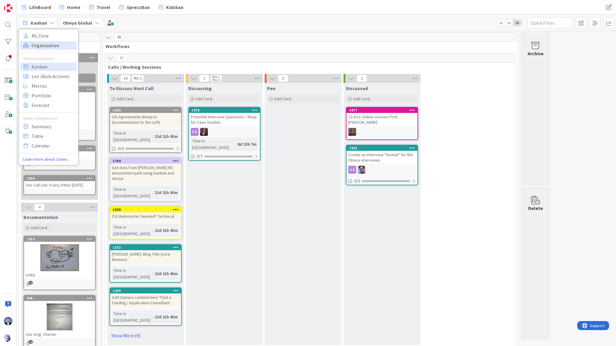
click at [38, 46] on span "Organization" at bounding box center [53, 45] width 43 height 9
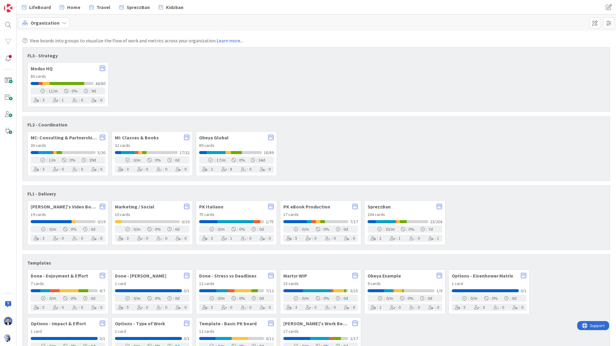
click at [60, 204] on span "Jim's Video Boards" at bounding box center [64, 206] width 66 height 5
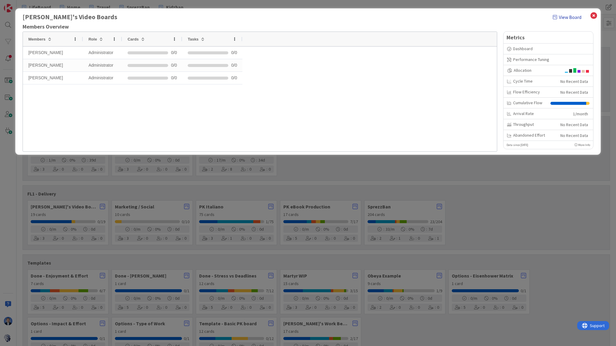
click at [563, 17] on link "View Board" at bounding box center [567, 17] width 29 height 7
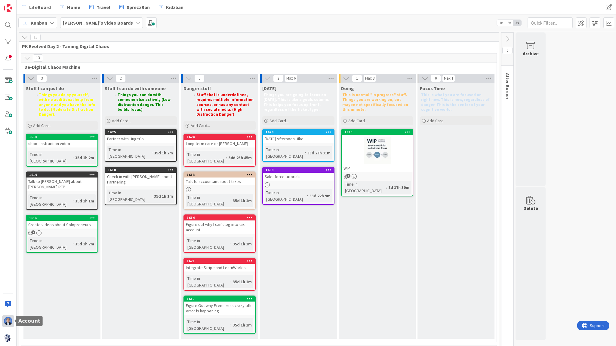
click at [8, 322] on img at bounding box center [8, 321] width 8 height 8
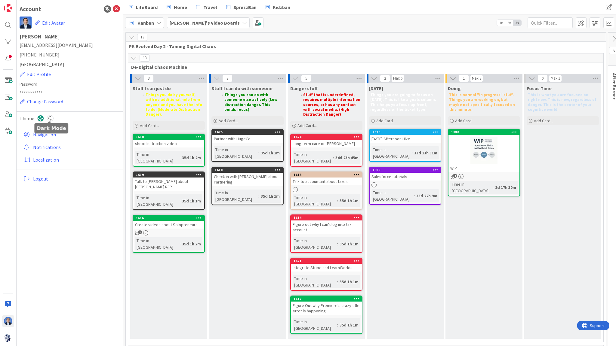
click at [50, 117] on icon at bounding box center [50, 118] width 7 height 7
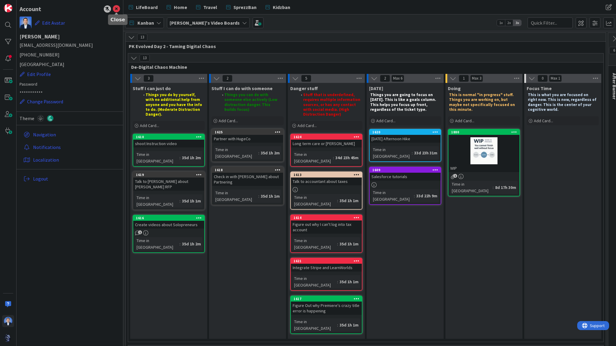
click at [114, 10] on icon at bounding box center [116, 8] width 7 height 7
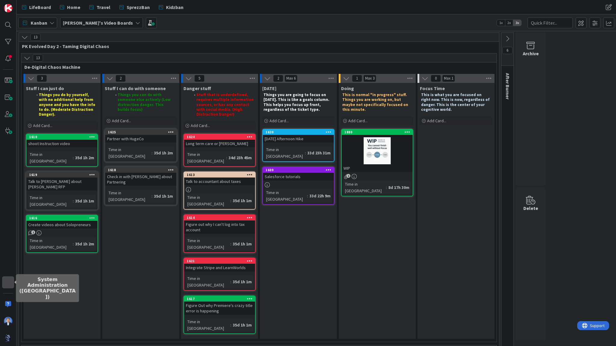
click at [9, 286] on div at bounding box center [8, 283] width 12 height 12
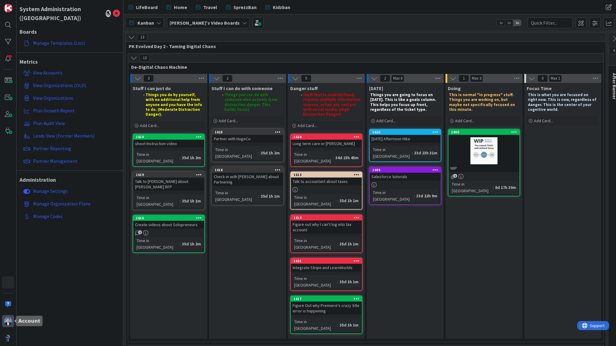
click at [6, 323] on img at bounding box center [8, 321] width 8 height 8
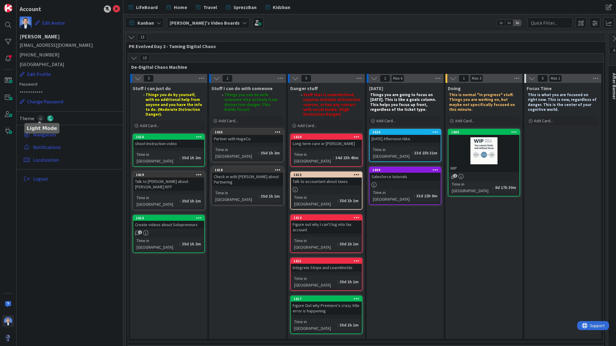
click at [41, 119] on icon at bounding box center [40, 118] width 7 height 7
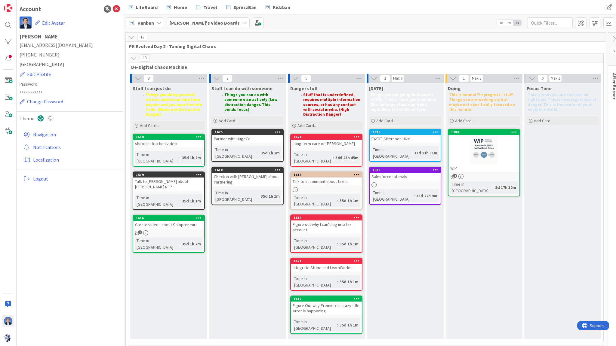
click at [152, 20] on span "Kanban" at bounding box center [145, 22] width 17 height 7
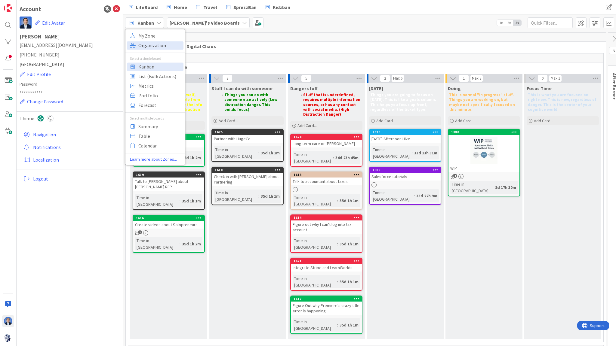
click at [158, 48] on span "Organization" at bounding box center [159, 45] width 43 height 9
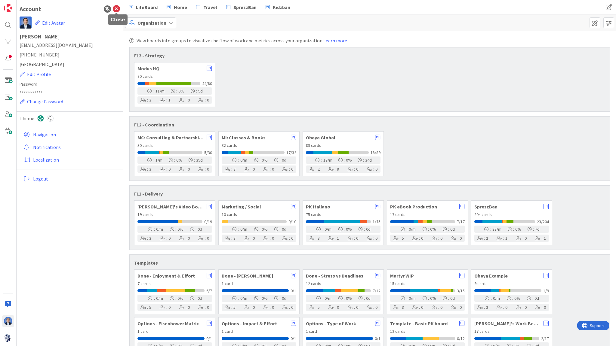
click at [115, 12] on icon at bounding box center [116, 8] width 7 height 7
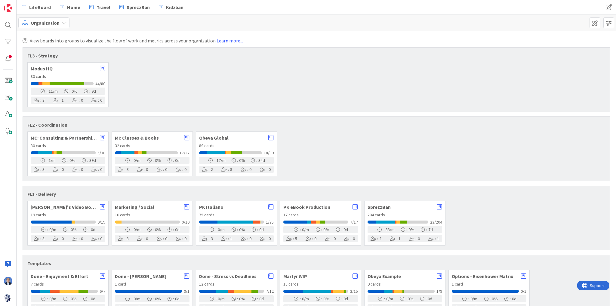
click at [233, 23] on div "Organization" at bounding box center [316, 22] width 599 height 17
click at [10, 298] on img at bounding box center [8, 298] width 8 height 8
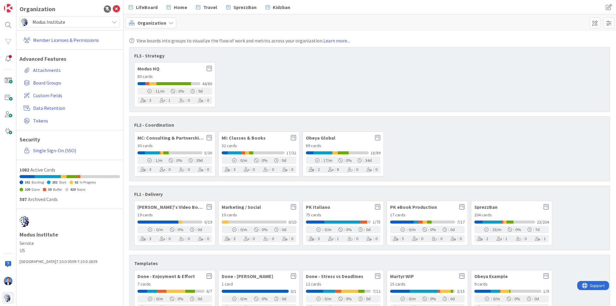
click at [54, 17] on div "Modus Institute" at bounding box center [70, 22] width 100 height 11
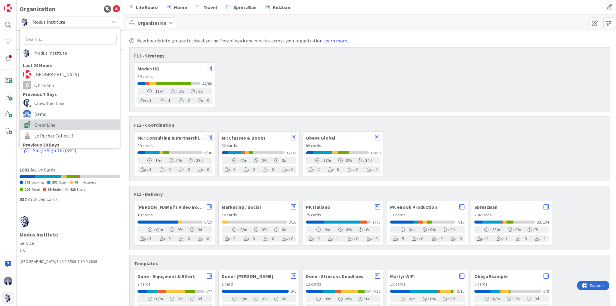
click at [61, 128] on span "GreenLine" at bounding box center [75, 124] width 82 height 9
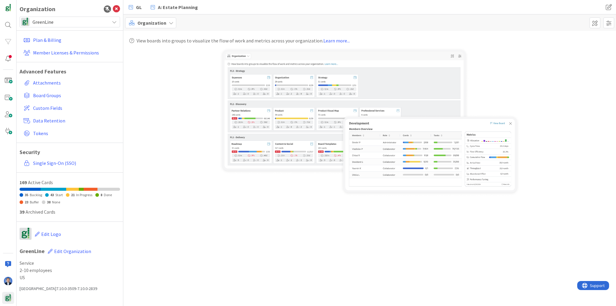
click at [158, 23] on span "Organization" at bounding box center [151, 22] width 29 height 7
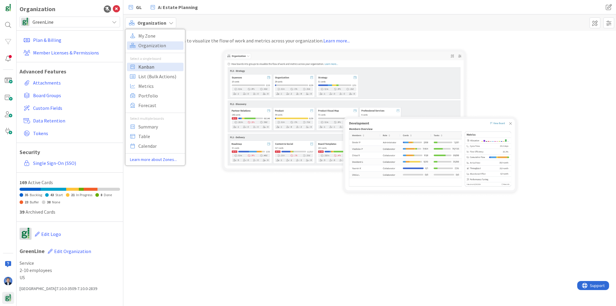
click at [153, 66] on span "Kanban" at bounding box center [159, 66] width 43 height 9
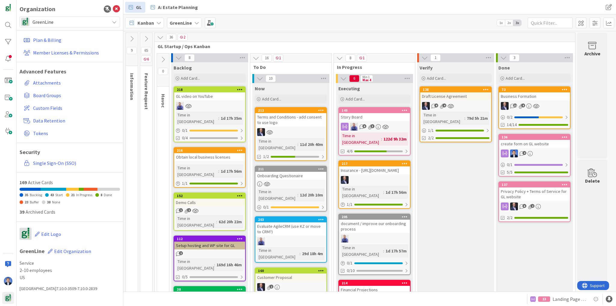
click at [118, 6] on icon at bounding box center [116, 8] width 7 height 7
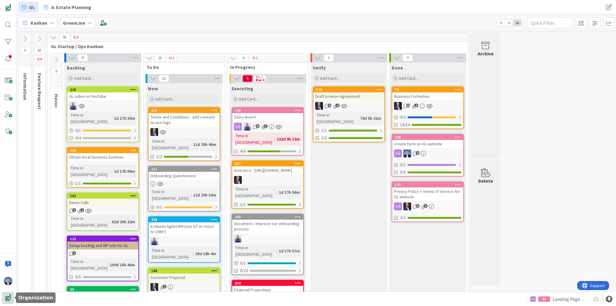
click at [8, 297] on img at bounding box center [8, 298] width 8 height 8
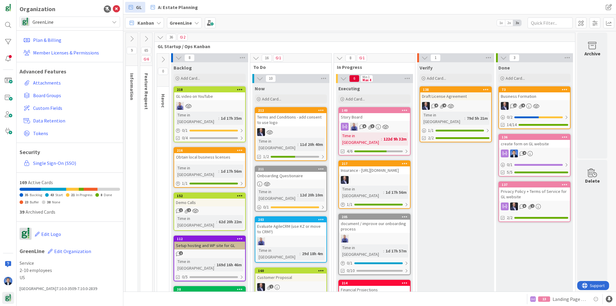
click at [54, 17] on div "GreenLine" at bounding box center [70, 22] width 100 height 11
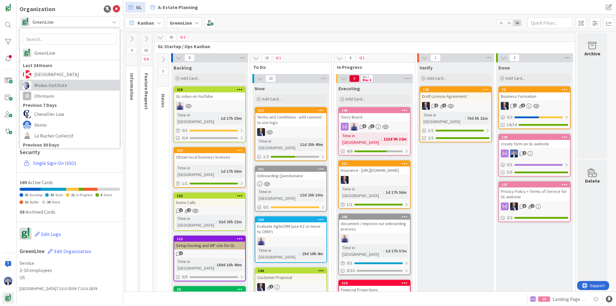
click at [61, 89] on span "Modus Institute" at bounding box center [75, 85] width 82 height 9
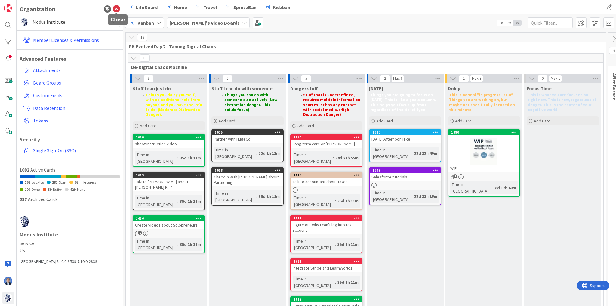
click at [114, 9] on icon at bounding box center [116, 8] width 7 height 7
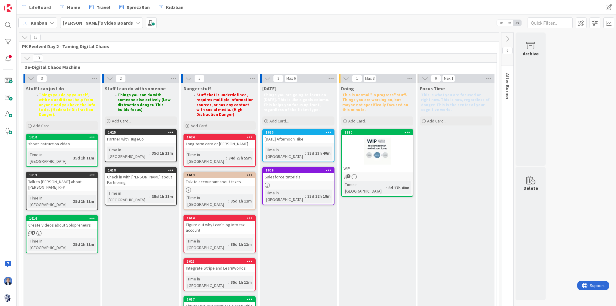
click at [44, 23] on span "Kanban" at bounding box center [39, 22] width 17 height 7
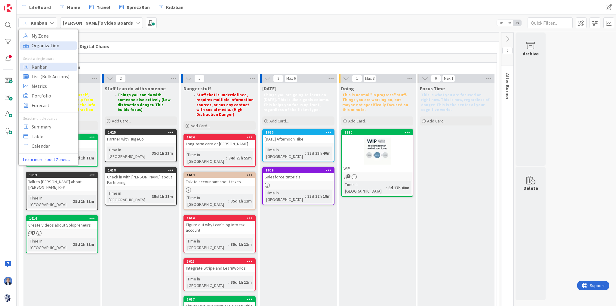
click at [61, 47] on span "Organization" at bounding box center [53, 45] width 43 height 9
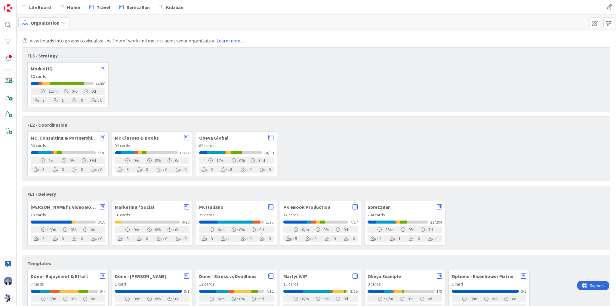
click at [52, 69] on span "Modus HQ" at bounding box center [64, 68] width 66 height 5
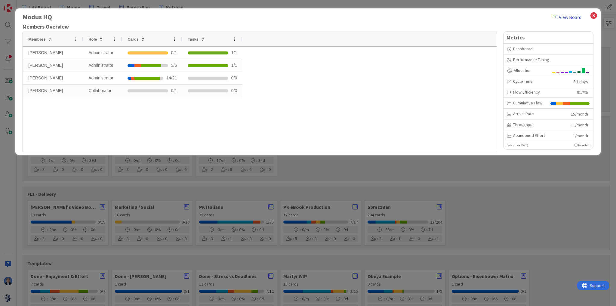
click at [569, 18] on link "View Board" at bounding box center [567, 17] width 29 height 7
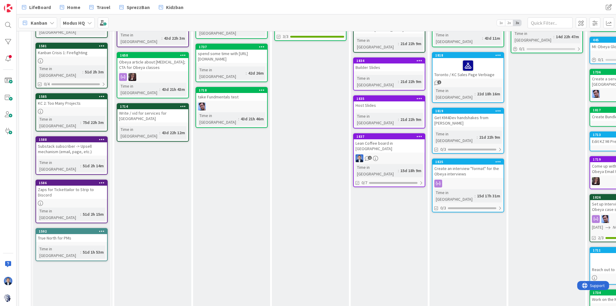
drag, startPoint x: 344, startPoint y: 302, endPoint x: 390, endPoint y: 306, distance: 46.0
click at [390, 306] on html "LifeBoard Home Travel SprezzBan Kidzban LifeBoard Home Travel SprezzBan Kidzban…" at bounding box center [308, 153] width 616 height 306
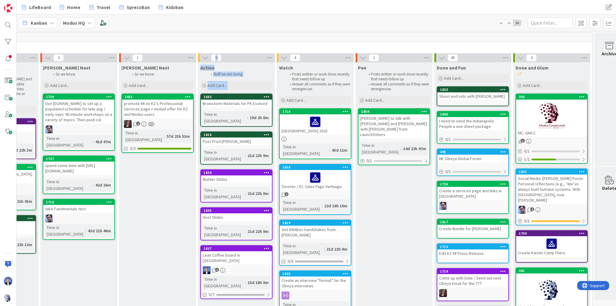
scroll to position [0, 165]
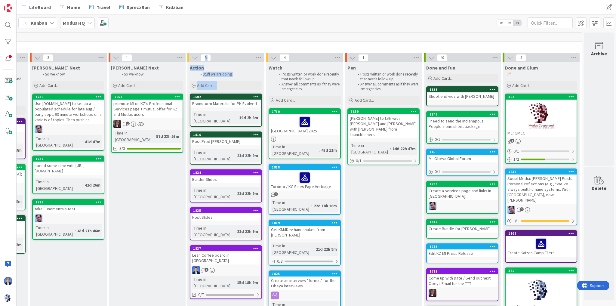
click at [256, 170] on icon at bounding box center [256, 172] width 6 height 4
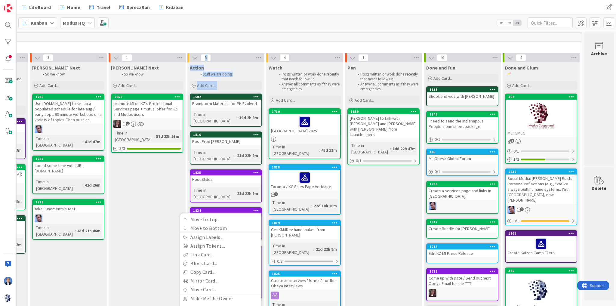
click at [254, 155] on div "Action Stuff we are doing Add Card... 1602 Brainstorm Materials for PK Evolved …" at bounding box center [225, 251] width 77 height 378
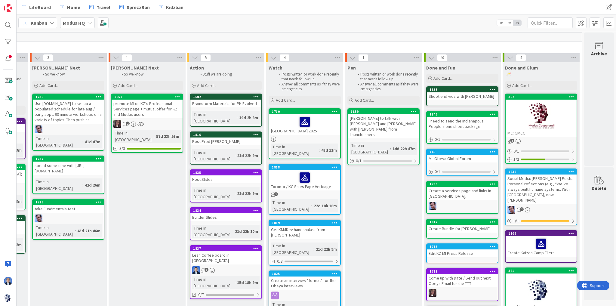
click at [253, 170] on icon at bounding box center [256, 172] width 6 height 4
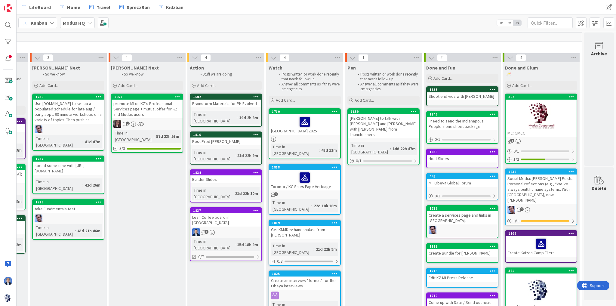
click at [219, 254] on div "Action Stuff we are doing Add Card... 1602 Brainstorm Materials for PK Evolved …" at bounding box center [225, 251] width 77 height 378
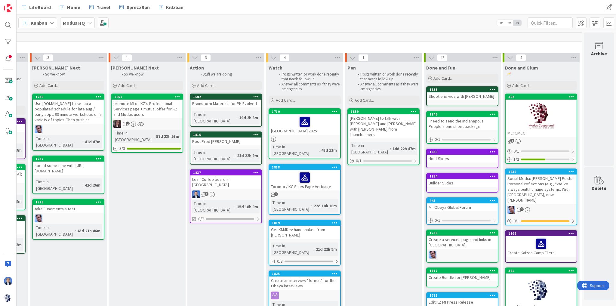
click at [490, 152] on icon at bounding box center [493, 151] width 6 height 4
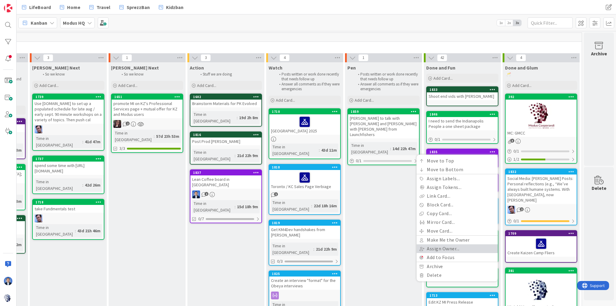
click at [467, 247] on link "Assign Owner..." at bounding box center [457, 248] width 81 height 9
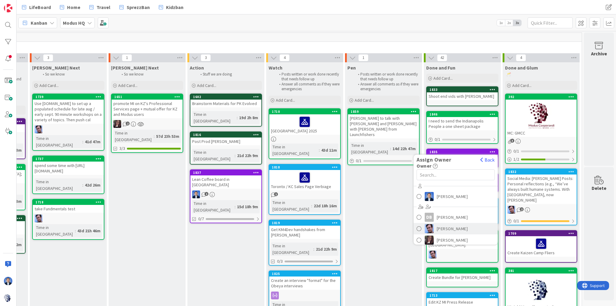
click at [443, 228] on span "[PERSON_NAME]" at bounding box center [452, 228] width 31 height 9
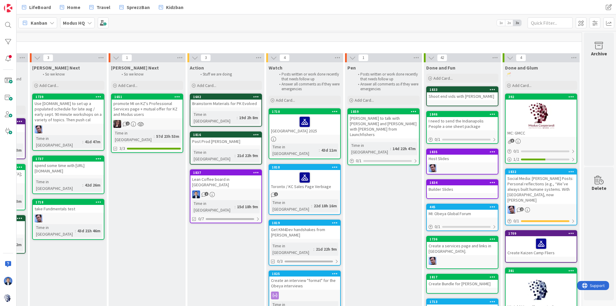
click at [491, 182] on icon at bounding box center [493, 182] width 6 height 4
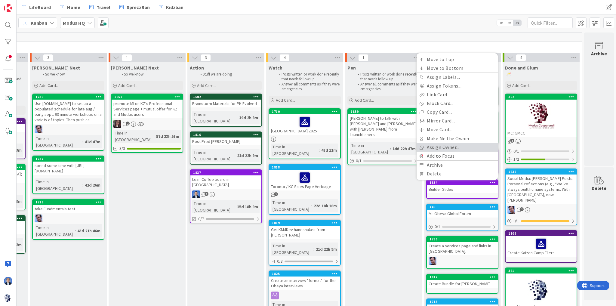
click at [453, 148] on link "Assign Owner..." at bounding box center [457, 147] width 81 height 9
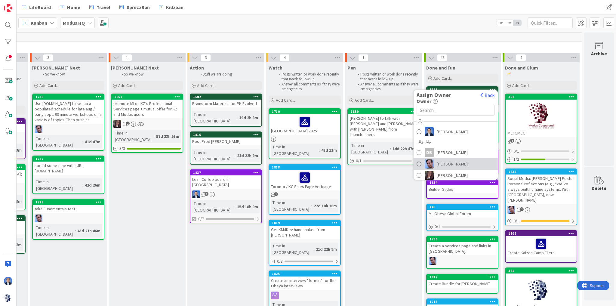
click at [450, 162] on span "[PERSON_NAME]" at bounding box center [452, 163] width 31 height 9
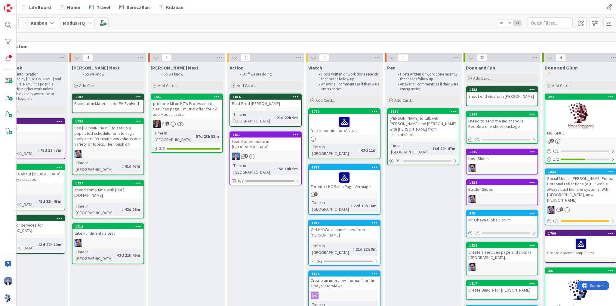
scroll to position [0, 167]
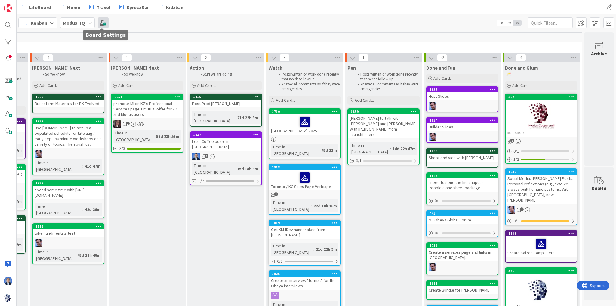
click at [106, 22] on span at bounding box center [103, 22] width 11 height 11
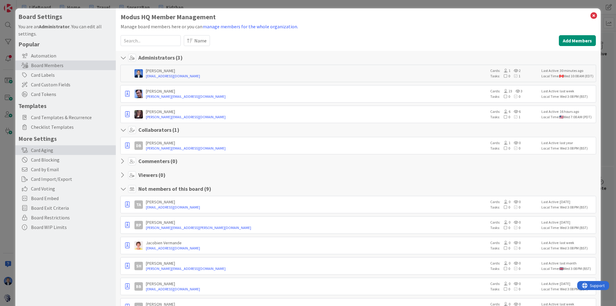
click at [58, 149] on div "Card Aging" at bounding box center [65, 150] width 100 height 10
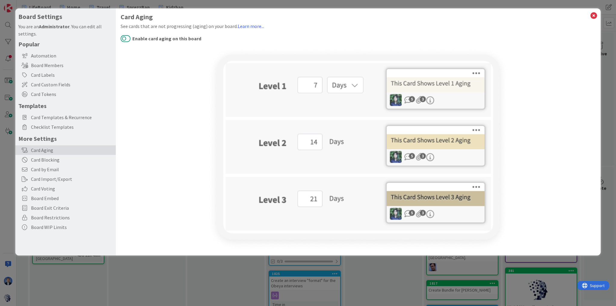
click at [127, 38] on button "Enable card aging on this board" at bounding box center [126, 39] width 10 height 8
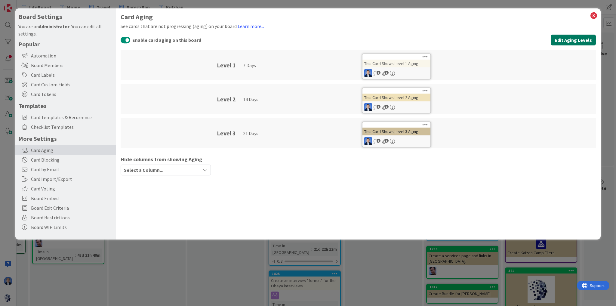
click at [568, 42] on button "Edit Aging Levels" at bounding box center [573, 40] width 45 height 11
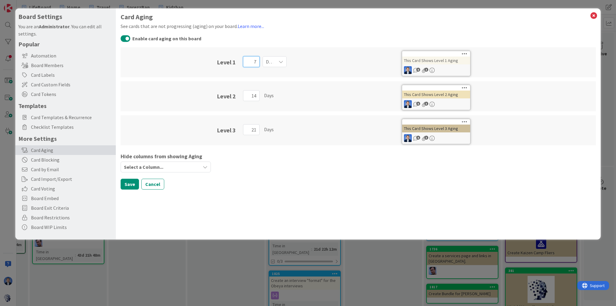
click at [251, 62] on input "7" at bounding box center [251, 61] width 17 height 11
click at [274, 63] on div "Days" at bounding box center [275, 61] width 24 height 11
click at [326, 35] on div "Enable card aging on this board" at bounding box center [358, 39] width 475 height 8
drag, startPoint x: 253, startPoint y: 60, endPoint x: 259, endPoint y: 60, distance: 5.4
click at [259, 60] on input "7" at bounding box center [251, 61] width 17 height 11
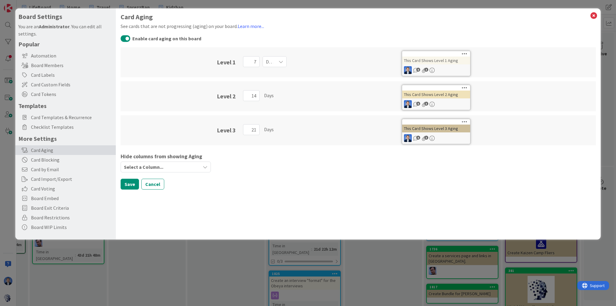
click at [195, 168] on div "Select a Column..." at bounding box center [161, 167] width 78 height 10
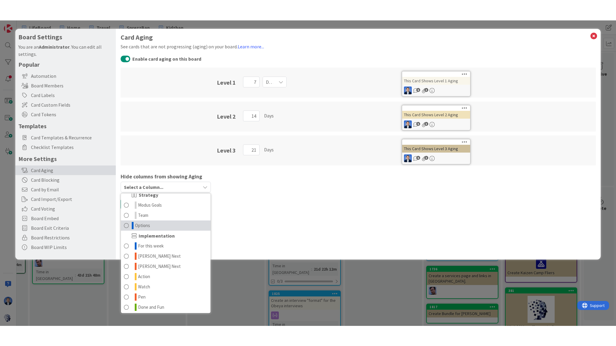
scroll to position [0, 0]
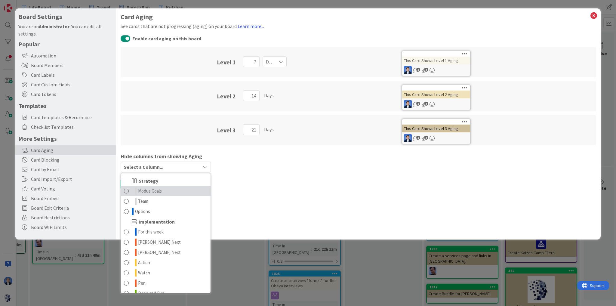
click at [127, 190] on span at bounding box center [126, 190] width 5 height 7
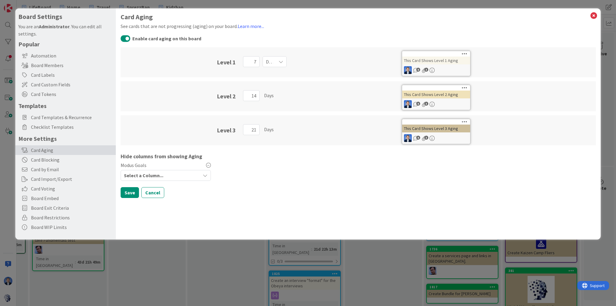
click at [174, 171] on div "Select a Column..." at bounding box center [161, 176] width 78 height 10
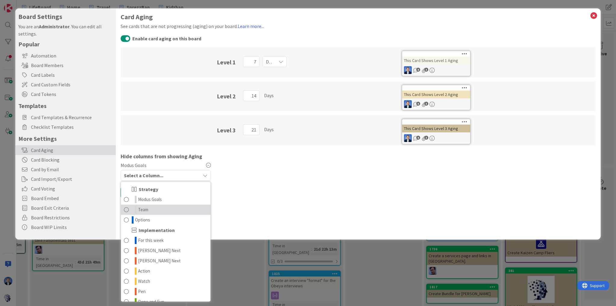
click at [127, 209] on span at bounding box center [126, 209] width 5 height 7
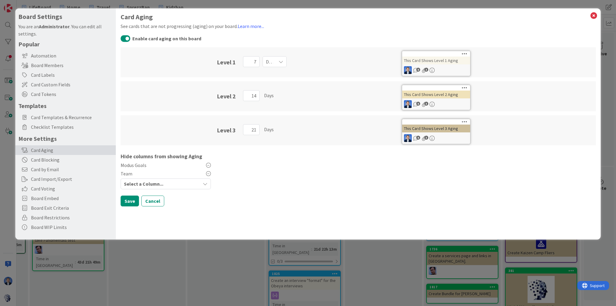
click at [173, 180] on div "Select a Column..." at bounding box center [161, 184] width 78 height 10
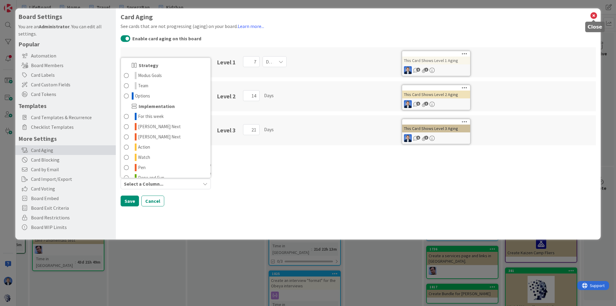
click at [593, 17] on icon at bounding box center [594, 15] width 8 height 8
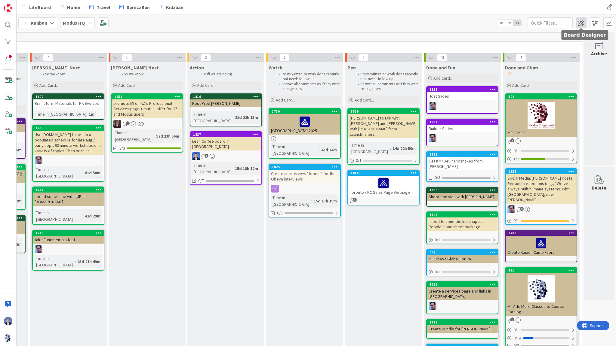
click at [582, 24] on span at bounding box center [581, 22] width 11 height 11
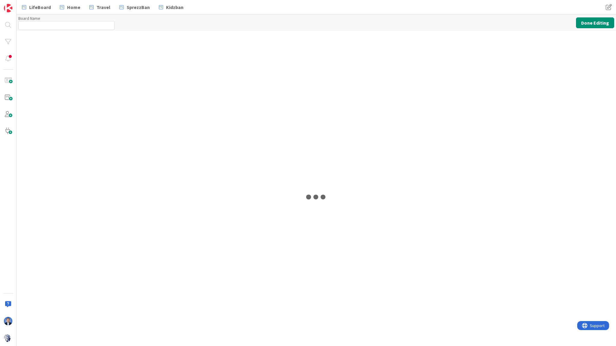
type input "Modus HQ"
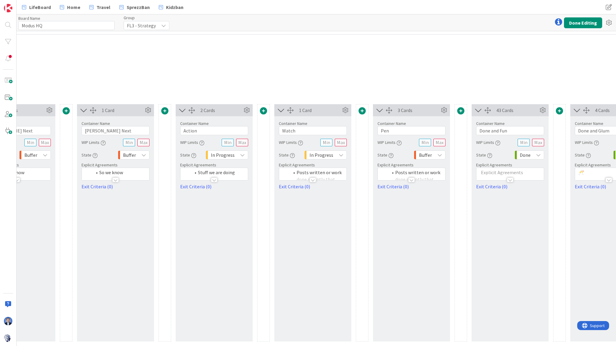
scroll to position [0, 463]
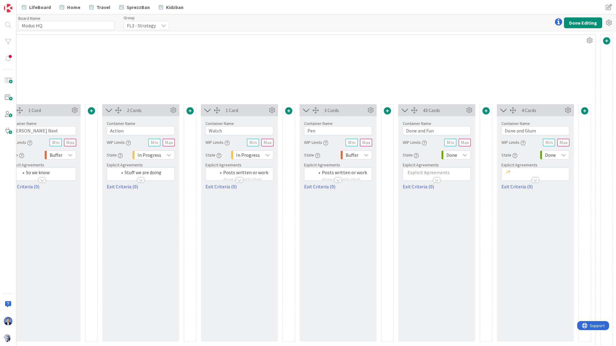
click at [603, 41] on span at bounding box center [606, 40] width 7 height 7
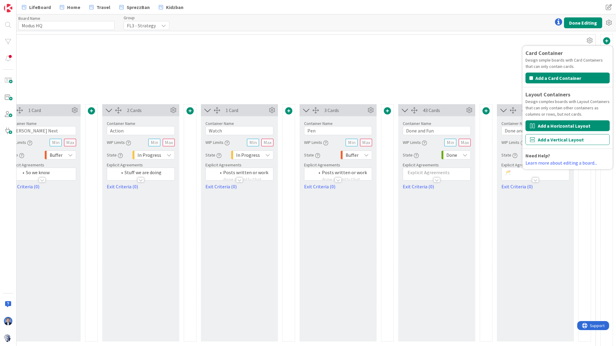
click at [560, 125] on button "Add a Horizontal Layout" at bounding box center [567, 126] width 84 height 11
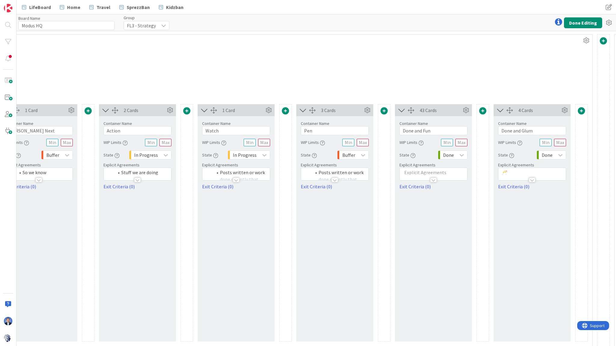
scroll to position [0, 561]
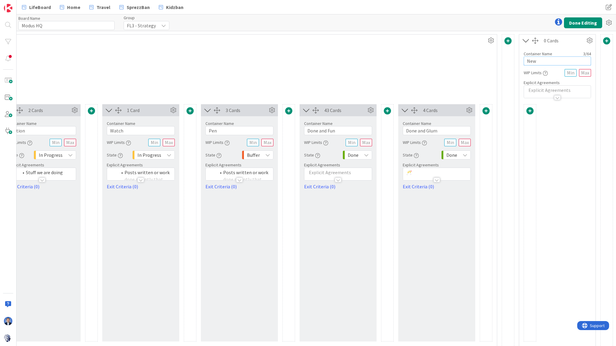
click at [535, 62] on input "New" at bounding box center [557, 61] width 67 height 9
type input "Done"
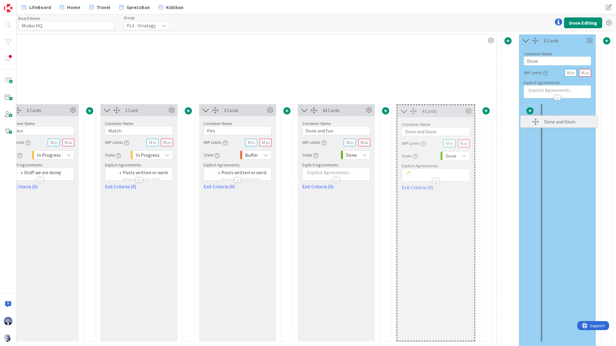
scroll to position [0, 506]
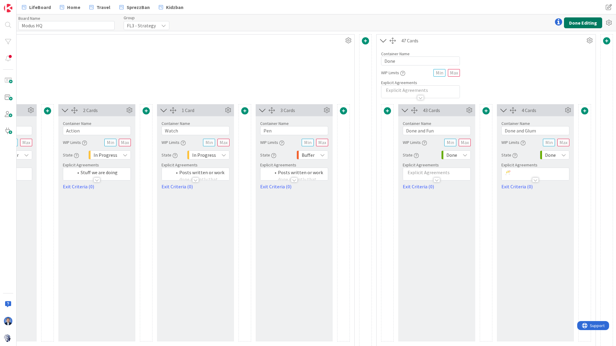
click at [577, 24] on button "Done Editing" at bounding box center [583, 22] width 38 height 11
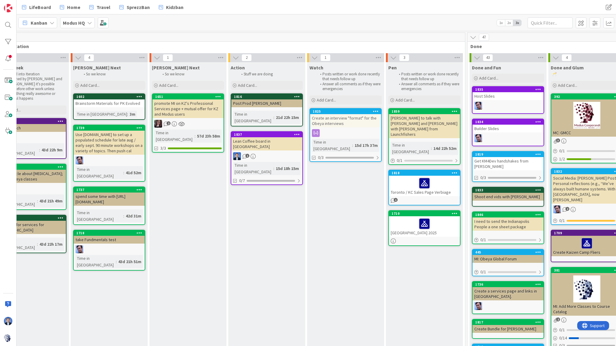
scroll to position [0, 125]
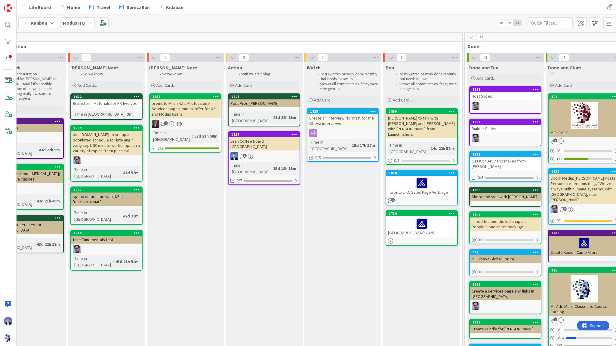
click at [467, 34] on icon at bounding box center [470, 37] width 7 height 7
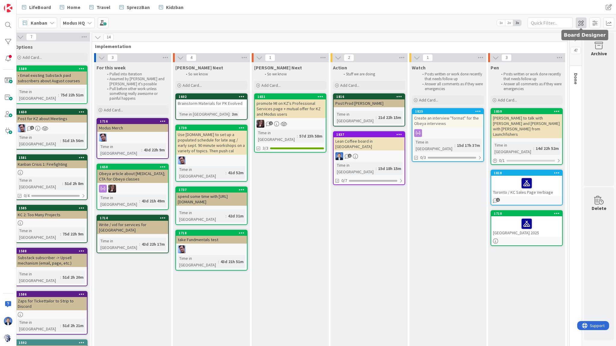
click at [581, 18] on span at bounding box center [581, 22] width 11 height 11
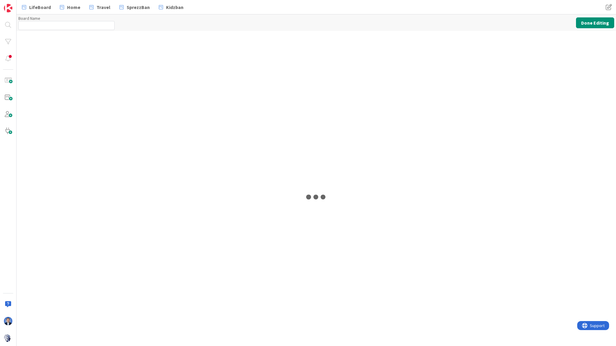
type input "Modus HQ"
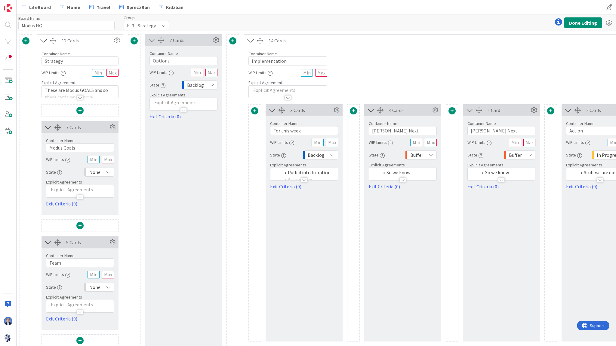
click at [232, 41] on span at bounding box center [232, 40] width 7 height 7
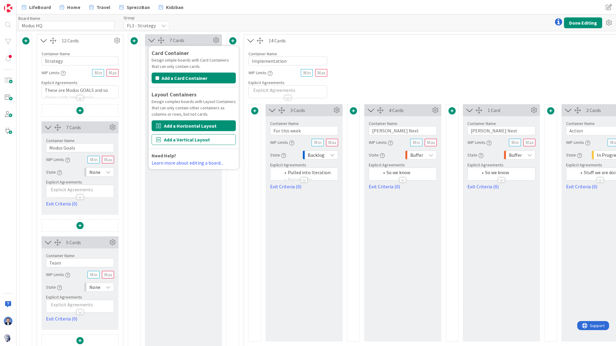
drag, startPoint x: 196, startPoint y: 129, endPoint x: 242, endPoint y: 124, distance: 46.3
click at [196, 129] on button "Add a Horizontal Layout" at bounding box center [194, 126] width 84 height 11
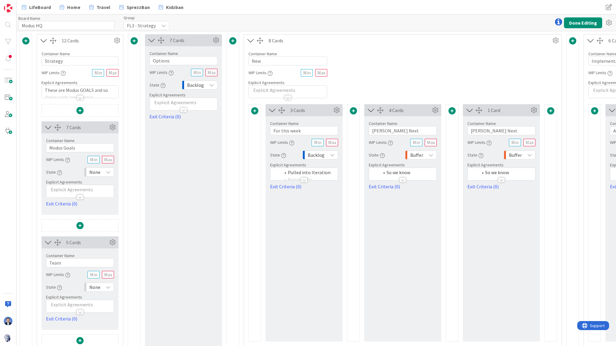
click at [521, 153] on span "Buffer" at bounding box center [515, 155] width 13 height 8
click at [525, 203] on span "To Do" at bounding box center [545, 200] width 50 height 9
drag, startPoint x: 437, startPoint y: 155, endPoint x: 429, endPoint y: 156, distance: 7.6
click at [436, 155] on div "Container Name 8 / 64 Jim Next WIP Limits State Buffer Explicit Agreements So w…" at bounding box center [402, 153] width 77 height 74
click at [429, 156] on icon at bounding box center [431, 155] width 5 height 5
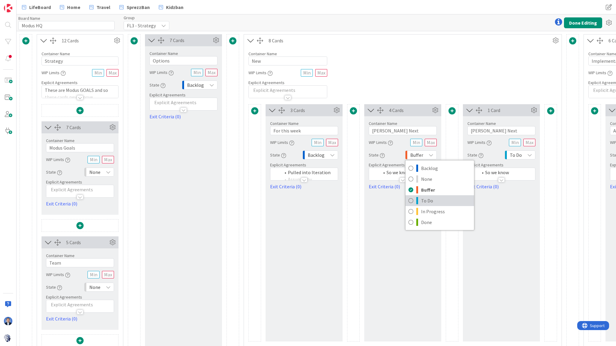
drag, startPoint x: 427, startPoint y: 201, endPoint x: 390, endPoint y: 182, distance: 41.7
click at [427, 201] on span "To Do" at bounding box center [446, 200] width 50 height 9
click at [329, 155] on div "Backlog" at bounding box center [320, 155] width 35 height 9
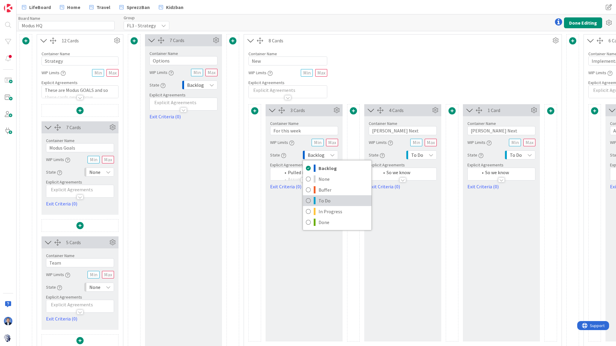
click at [329, 199] on span "To Do" at bounding box center [343, 200] width 50 height 9
click at [370, 65] on div "Container Name 3 / 64 New WIP Limits Explicit Agreements" at bounding box center [403, 73] width 318 height 52
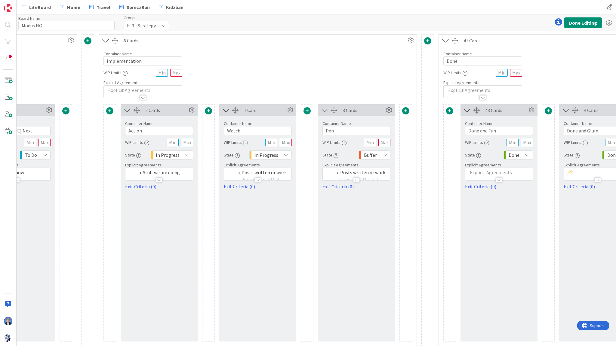
scroll to position [0, 487]
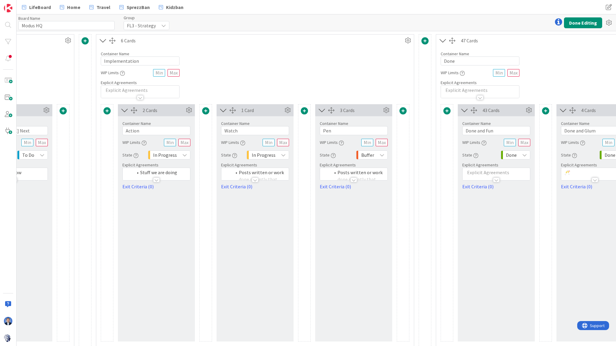
click at [237, 172] on li "Posts written or work done recently that needs follow up" at bounding box center [259, 179] width 54 height 20
click at [158, 172] on li "Stuff we are doing" at bounding box center [160, 172] width 54 height 7
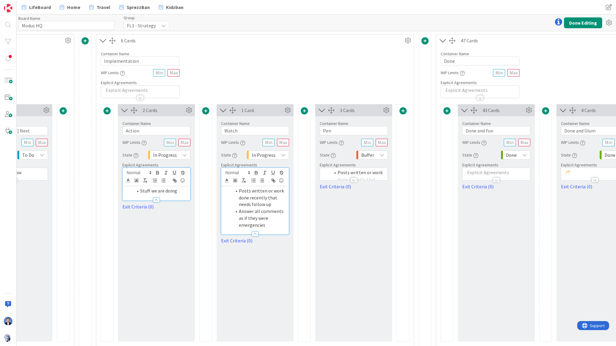
click at [282, 156] on icon at bounding box center [283, 155] width 5 height 5
click at [205, 113] on span at bounding box center [205, 110] width 7 height 7
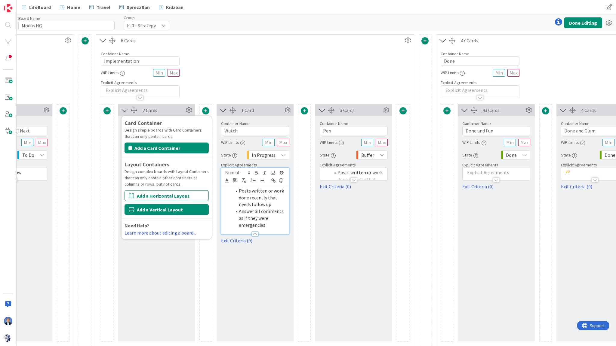
click at [172, 208] on button "Add a Vertical Layout" at bounding box center [167, 209] width 84 height 11
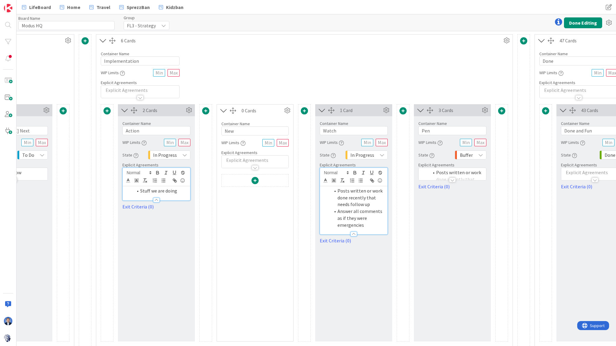
click at [370, 158] on span "In Progress" at bounding box center [362, 155] width 24 height 8
click at [368, 190] on span "Buffer" at bounding box center [386, 190] width 50 height 9
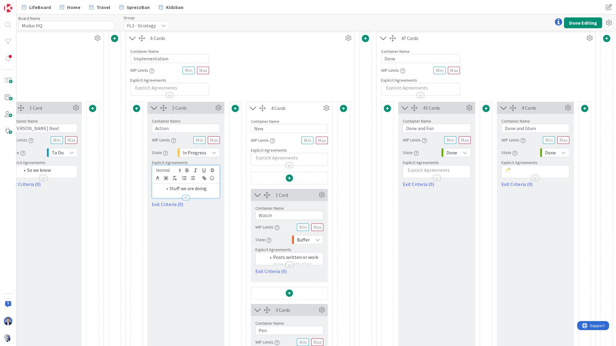
scroll to position [0, 461]
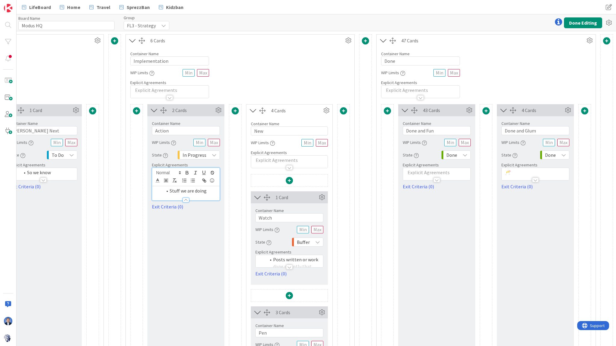
click at [566, 28] on div "Board Name 8 / 64 Modus HQ Group FL3 - Strategy Done Editing" at bounding box center [316, 22] width 599 height 17
click at [585, 21] on button "Done Editing" at bounding box center [583, 22] width 38 height 11
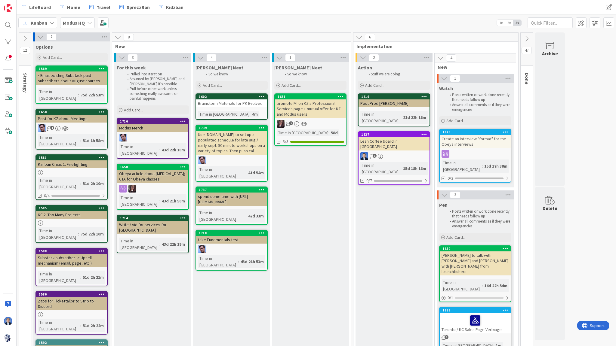
click at [527, 38] on icon at bounding box center [526, 38] width 7 height 7
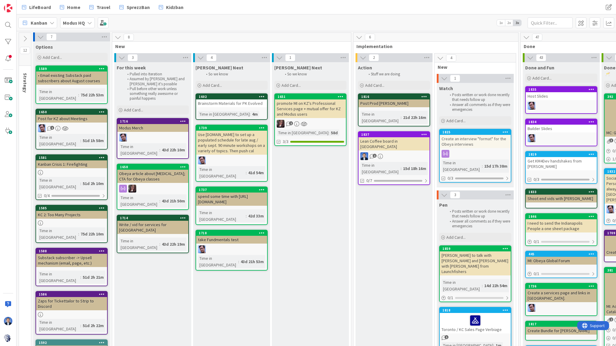
scroll to position [0, 102]
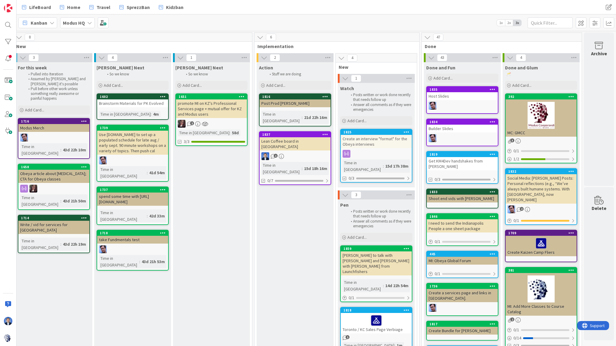
click at [340, 67] on span "New" at bounding box center [374, 67] width 71 height 6
click at [341, 65] on span "New" at bounding box center [374, 67] width 71 height 6
click at [341, 66] on span "New" at bounding box center [374, 67] width 71 height 6
click at [339, 67] on span "New" at bounding box center [374, 67] width 71 height 6
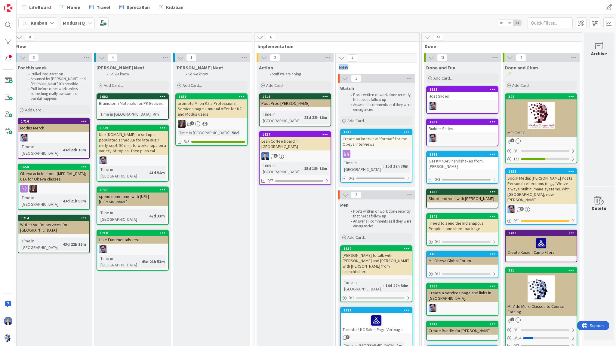
click at [339, 67] on span "New" at bounding box center [374, 67] width 71 height 6
click at [344, 89] on span "Watch" at bounding box center [347, 88] width 14 height 6
click at [341, 202] on span "Pen" at bounding box center [344, 205] width 8 height 6
click at [581, 23] on span at bounding box center [581, 22] width 11 height 11
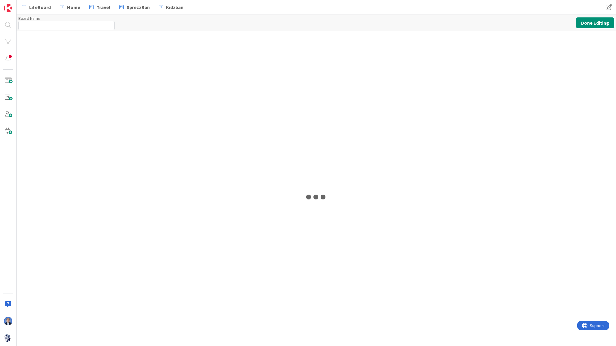
type input "Modus HQ"
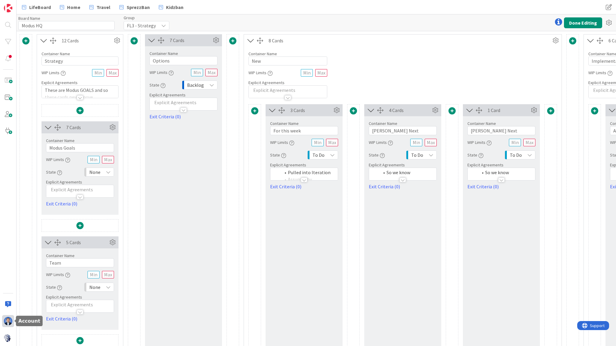
click at [8, 320] on img at bounding box center [8, 321] width 8 height 8
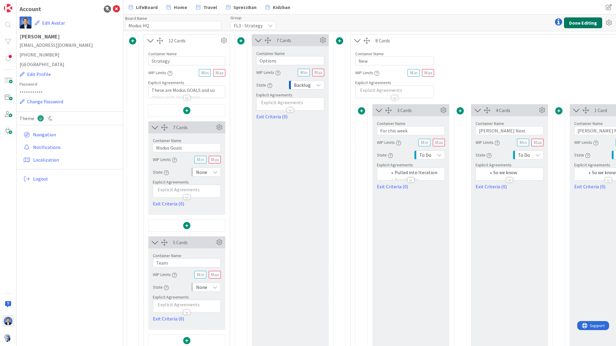
drag, startPoint x: 579, startPoint y: 19, endPoint x: 469, endPoint y: 66, distance: 119.7
click at [476, 66] on div "Board Name 8 / 64 Modus HQ Group FL3 - Strategy Done Editing 12 Cards Container…" at bounding box center [369, 180] width 493 height 332
click at [113, 10] on icon at bounding box center [116, 8] width 7 height 7
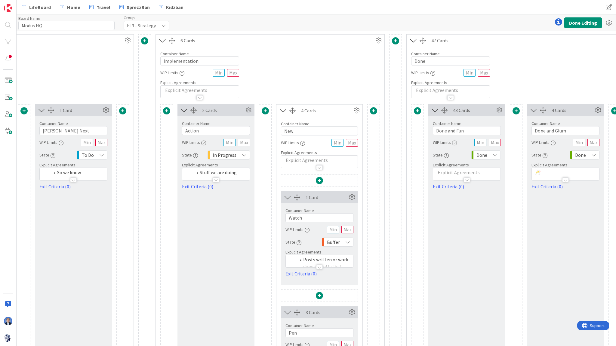
scroll to position [0, 430]
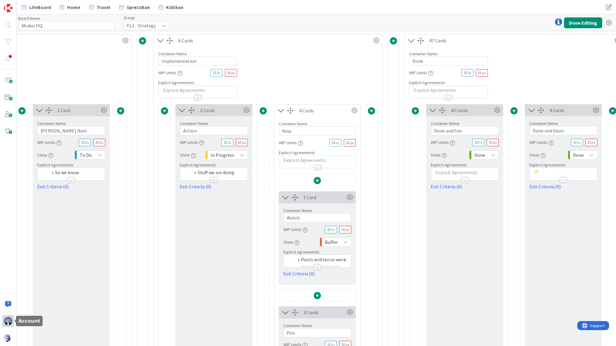
click at [9, 320] on img at bounding box center [8, 321] width 8 height 8
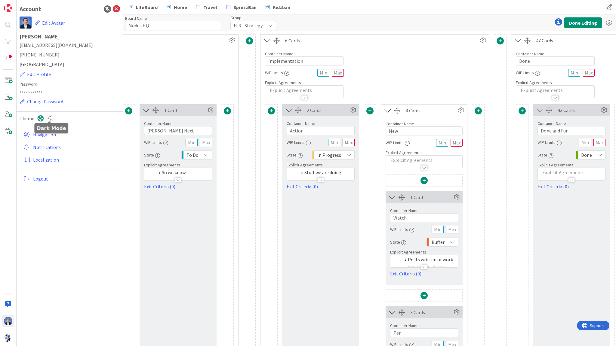
click at [48, 117] on icon at bounding box center [50, 118] width 7 height 7
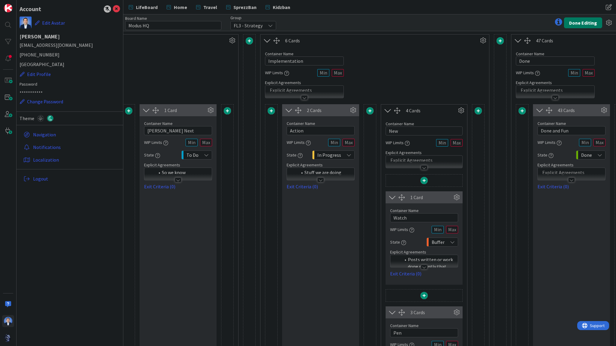
click at [583, 19] on button "Done Editing" at bounding box center [583, 22] width 38 height 11
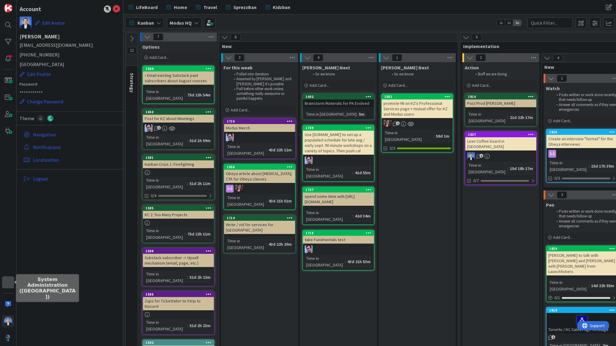
click at [9, 282] on div at bounding box center [8, 283] width 12 height 12
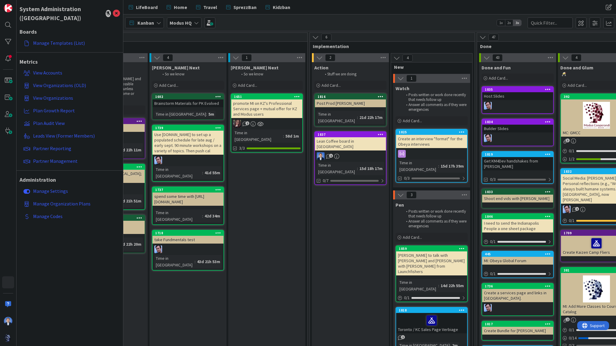
scroll to position [0, 209]
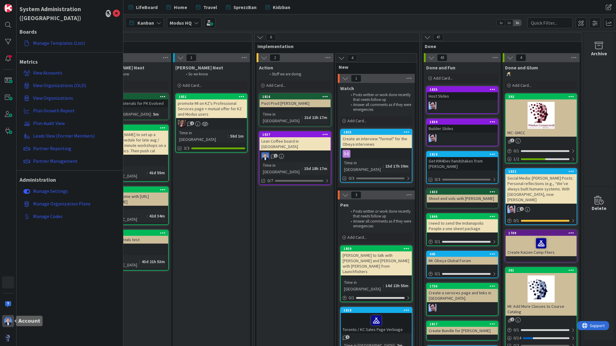
click at [8, 321] on img at bounding box center [8, 321] width 8 height 8
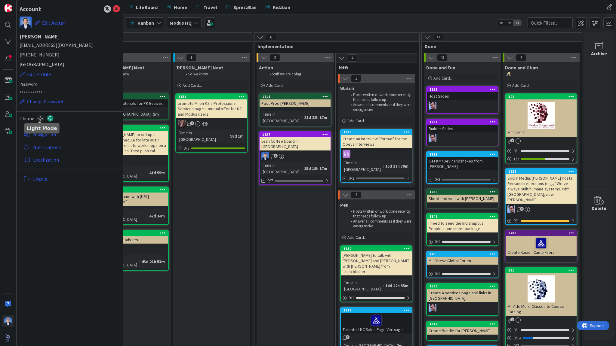
click at [40, 119] on icon at bounding box center [40, 118] width 7 height 7
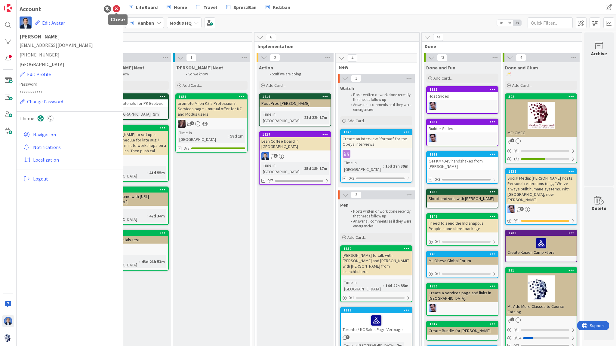
click at [118, 8] on icon at bounding box center [116, 8] width 7 height 7
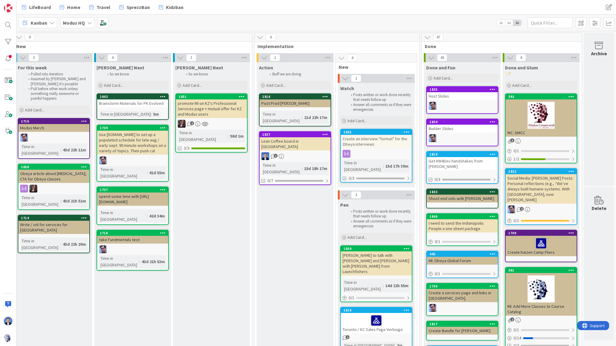
scroll to position [0, 102]
click at [581, 19] on span at bounding box center [581, 22] width 11 height 11
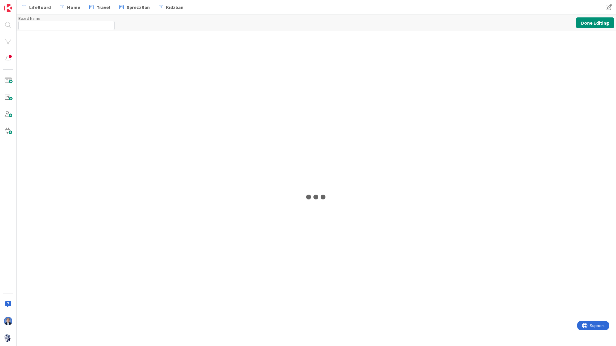
type input "Modus HQ"
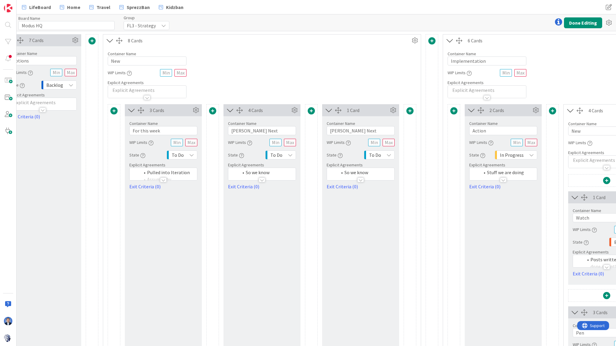
scroll to position [0, 380]
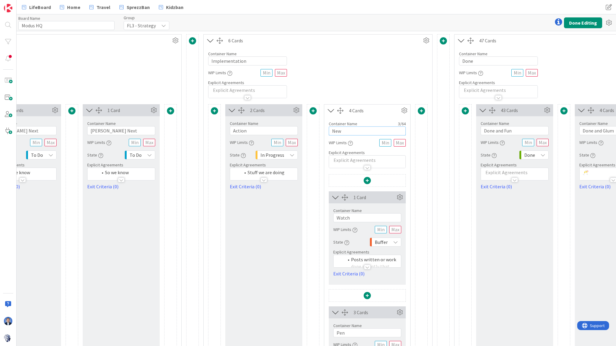
click at [352, 134] on input "New" at bounding box center [367, 131] width 77 height 9
type input "Pen"
click at [574, 20] on button "Done Editing" at bounding box center [583, 22] width 38 height 11
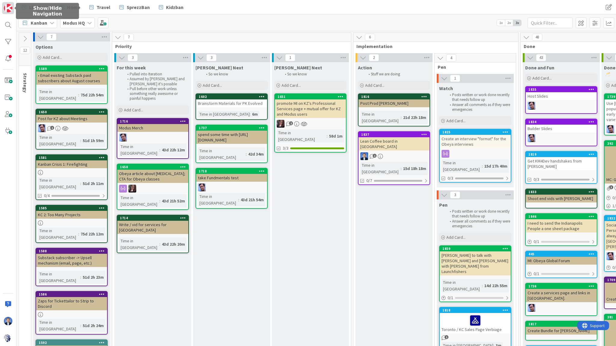
click at [7, 11] on img at bounding box center [8, 8] width 8 height 8
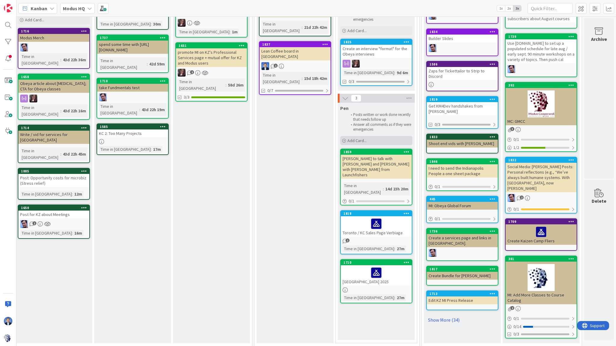
scroll to position [76, 102]
click at [404, 211] on icon at bounding box center [407, 213] width 6 height 4
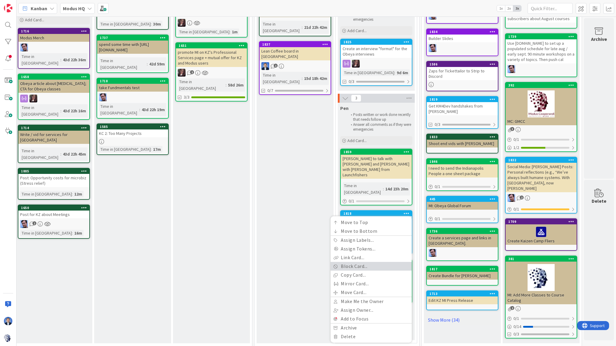
click at [348, 262] on link "Block Card..." at bounding box center [371, 266] width 81 height 9
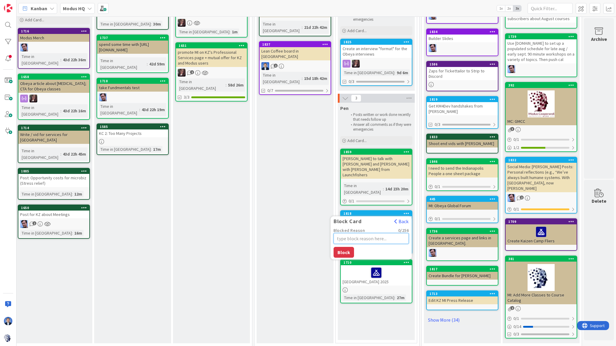
click at [341, 233] on textarea "Blocked Reason" at bounding box center [371, 238] width 75 height 11
type textarea "x"
type textarea "v"
type textarea "x"
type textarea "ve"
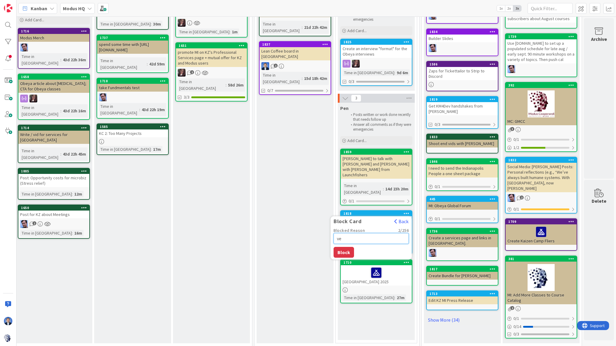
type textarea "x"
type textarea "ven"
type textarea "x"
type textarea "venu"
type textarea "x"
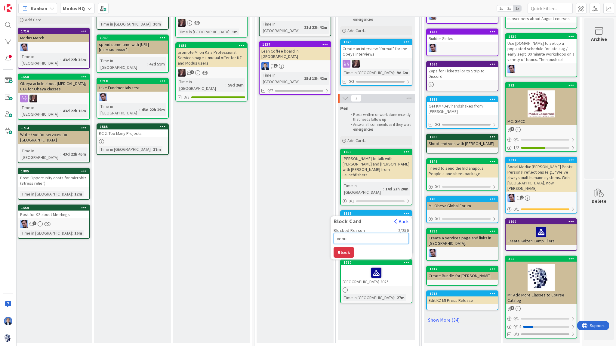
type textarea "venue"
type textarea "x"
type textarea "venue"
type textarea "x"
type textarea "venue w"
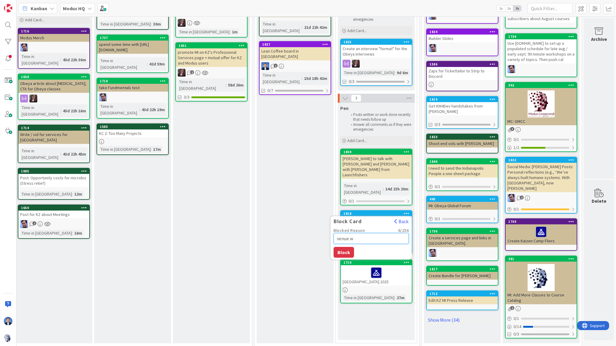
type textarea "x"
type textarea "venue wo"
type textarea "x"
type textarea "venue won"
type textarea "x"
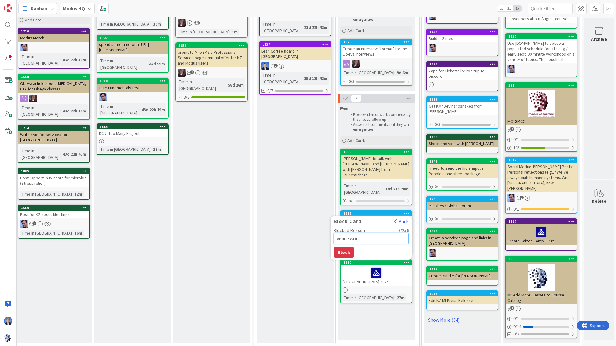
type textarea "venue won'"
type textarea "x"
type textarea "venue won't"
type textarea "x"
type textarea "venue won't"
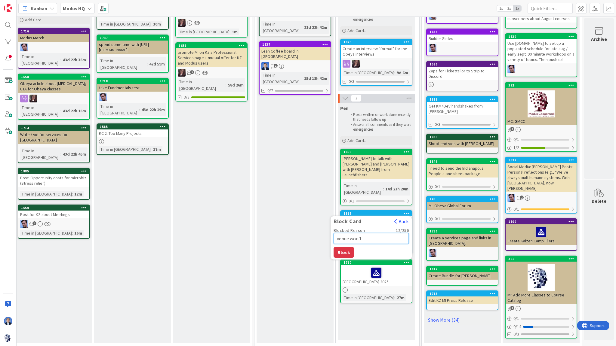
type textarea "x"
type textarea "venue won't w"
type textarea "x"
type textarea "venue won't wo"
type textarea "x"
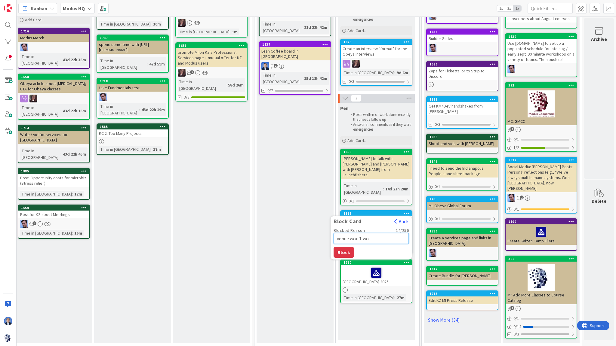
type textarea "venue won't wor"
type textarea "x"
type textarea "venue won't work"
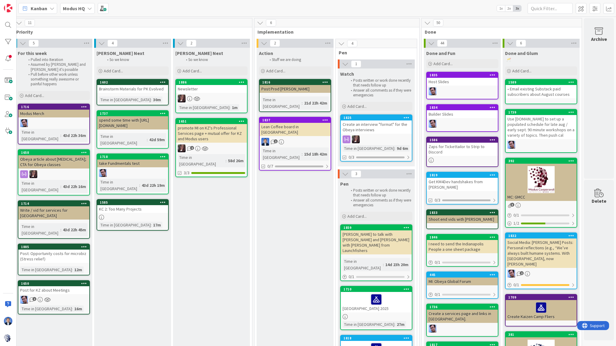
scroll to position [0, 0]
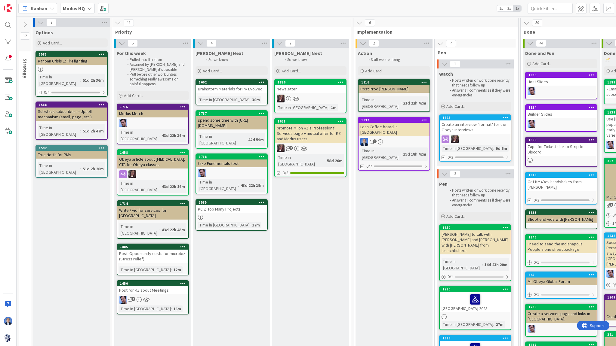
click at [25, 22] on icon at bounding box center [25, 24] width 7 height 7
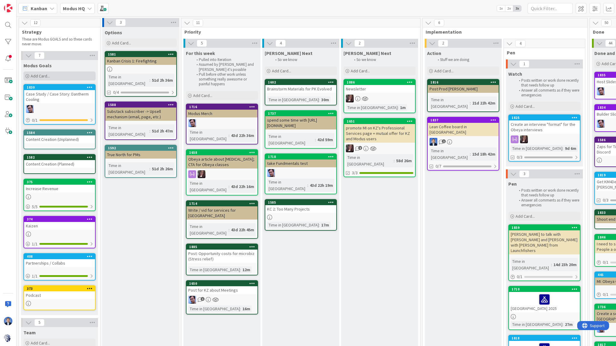
click at [53, 74] on div "Add Card..." at bounding box center [59, 76] width 72 height 9
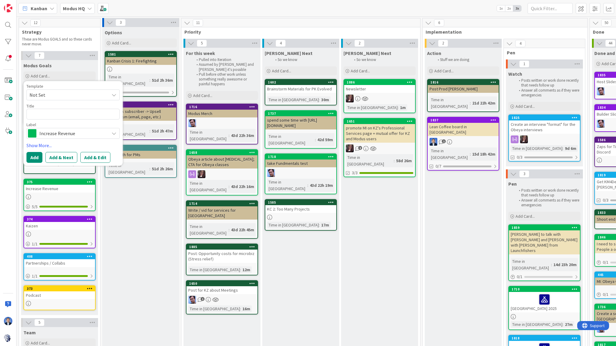
type textarea "x"
type textarea "R"
type textarea "x"
type textarea "Re"
type textarea "x"
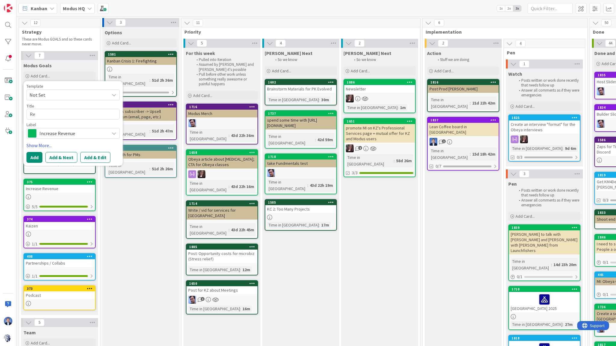
type textarea "Rev"
type textarea "x"
type textarea "Reve"
type textarea "x"
type textarea "Reven"
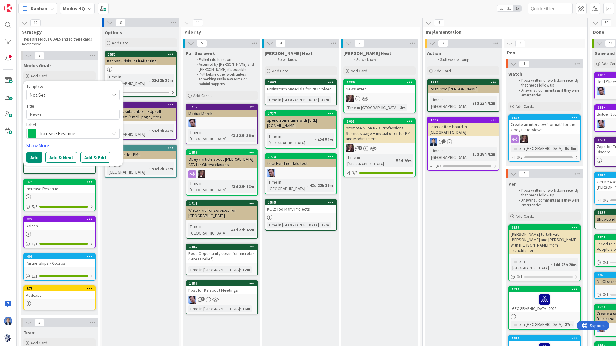
type textarea "x"
type textarea "Revenu"
type textarea "x"
type textarea "Revenue"
type textarea "x"
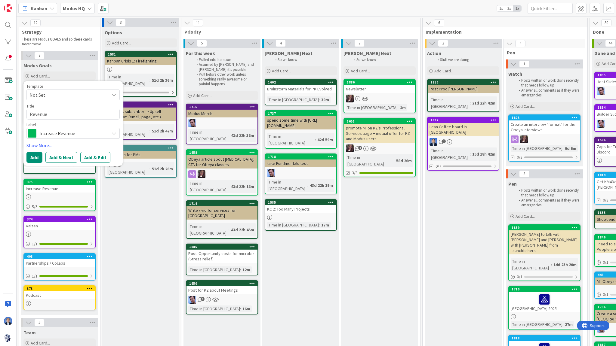
type textarea "Revenu"
type textarea "x"
type textarea "Revenue"
type textarea "x"
type textarea "Revenue"
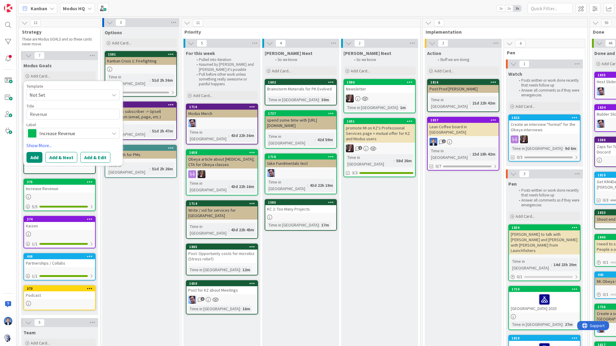
type textarea "x"
type textarea "Revenue C"
type textarea "x"
type textarea "Revenue Ca"
type textarea "x"
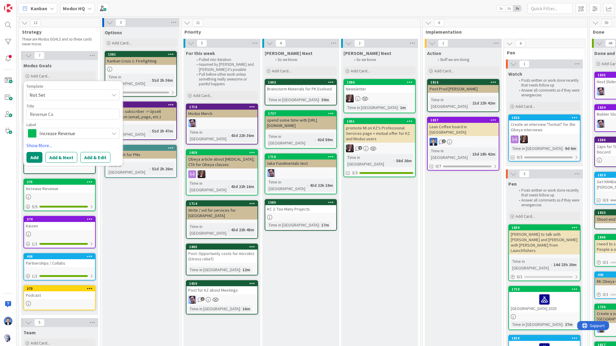
type textarea "Revenue Cah"
type textarea "x"
type textarea "Revenue Ca"
type textarea "x"
type textarea "Revenue C"
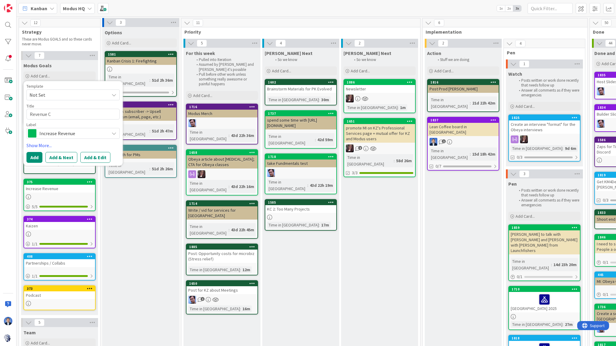
type textarea "x"
type textarea "Revenue Ch"
type textarea "x"
type textarea "Revenue Cha"
type textarea "x"
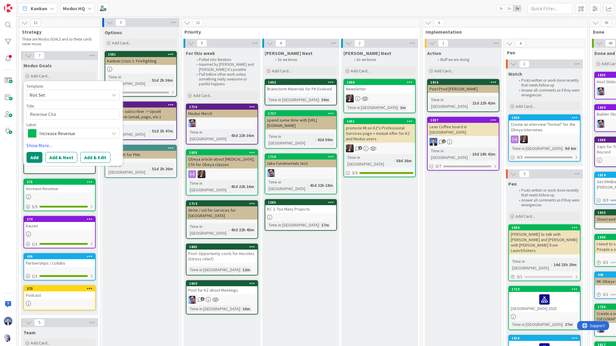
type textarea "Revenue Chan"
type textarea "x"
type textarea "Revenue Chann"
type textarea "x"
type textarea "Revenue Channe"
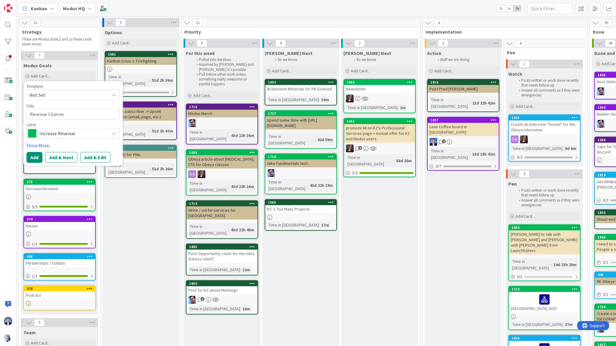
type textarea "x"
type textarea "Revenue Channel"
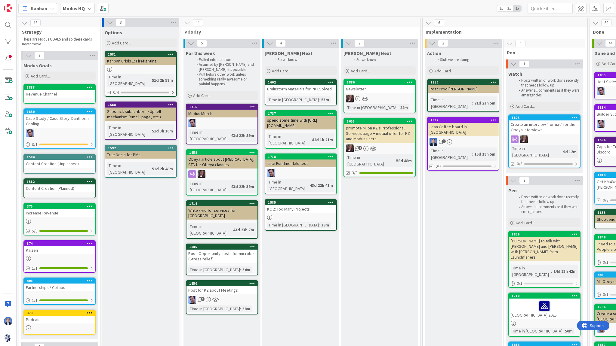
click at [70, 93] on div "Revenue Channel" at bounding box center [59, 94] width 71 height 8
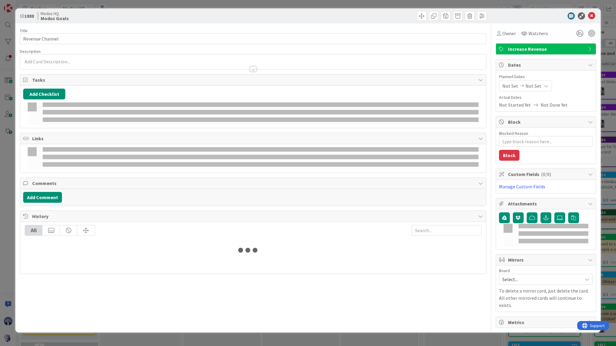
type textarea "x"
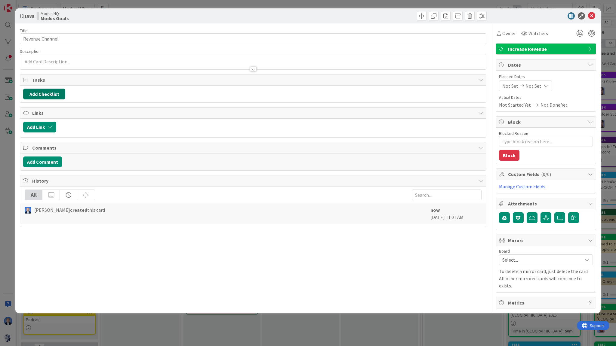
click at [52, 93] on button "Add Checklist" at bounding box center [44, 94] width 42 height 11
click at [121, 38] on input "Revenue Channel" at bounding box center [253, 38] width 466 height 11
click at [46, 97] on button "Add Checklist" at bounding box center [44, 94] width 42 height 11
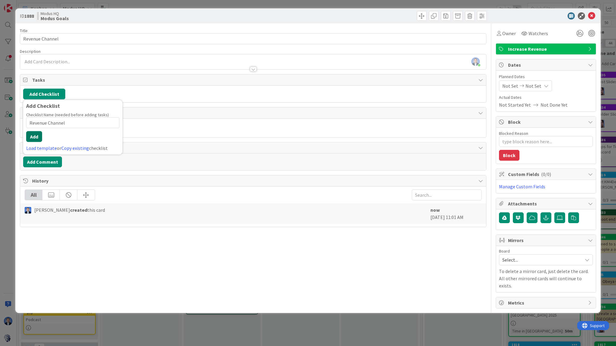
type input "Revenue Channel"
click at [34, 135] on button "Add" at bounding box center [34, 136] width 16 height 11
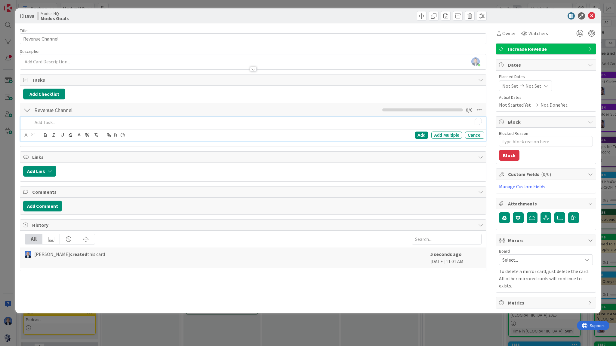
type textarea "x"
click at [59, 120] on p "To enrich screen reader interactions, please activate Accessibility in Grammarl…" at bounding box center [256, 122] width 449 height 7
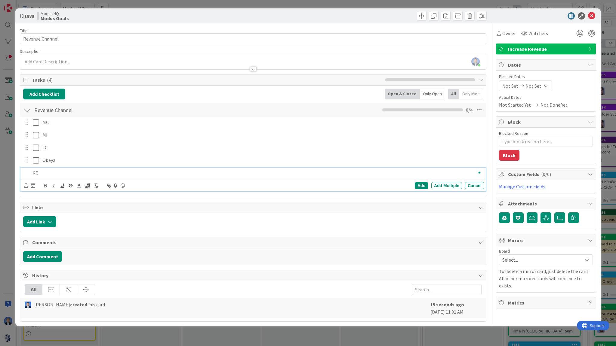
type textarea "x"
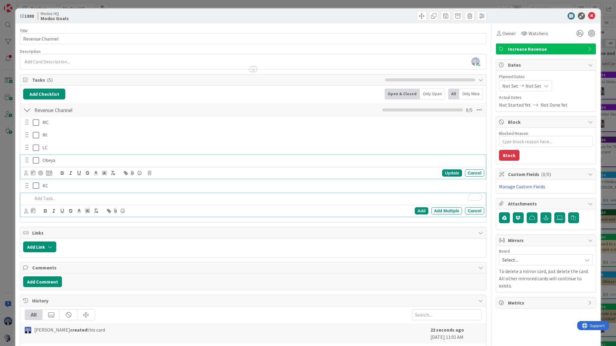
click at [49, 161] on p "Obeya" at bounding box center [261, 160] width 439 height 7
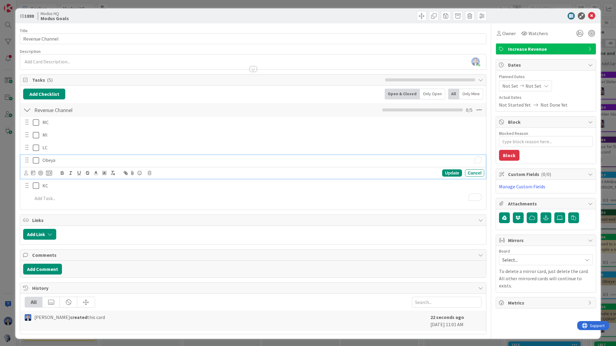
click at [49, 161] on p "Obeya" at bounding box center [261, 160] width 439 height 7
click at [64, 162] on p "Obeya" at bounding box center [261, 160] width 439 height 7
click at [96, 158] on p "Obeya" at bounding box center [261, 160] width 439 height 7
type textarea "x"
click at [47, 159] on p "KC" at bounding box center [261, 160] width 439 height 7
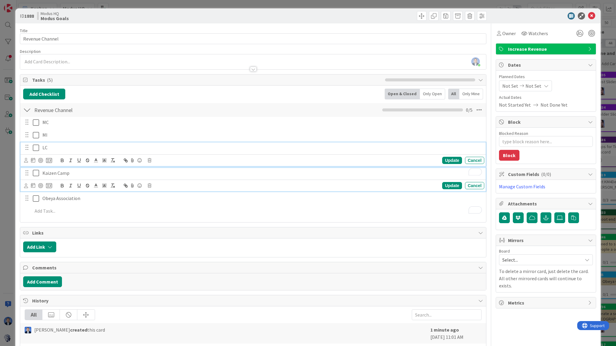
click at [49, 148] on p "LC" at bounding box center [261, 147] width 439 height 7
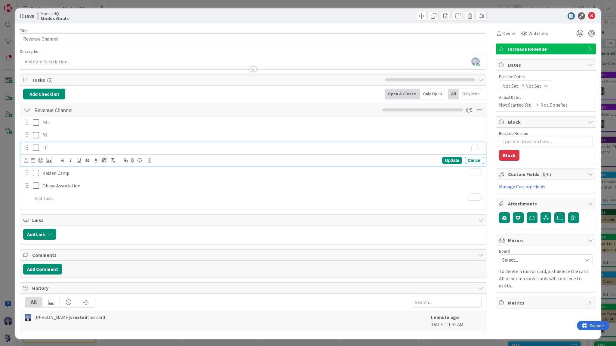
type textarea "x"
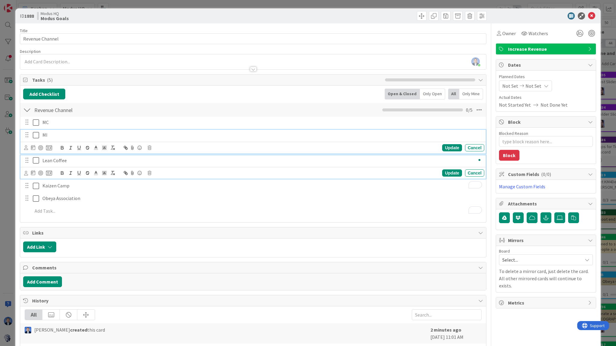
click at [65, 134] on p "MI" at bounding box center [261, 135] width 439 height 7
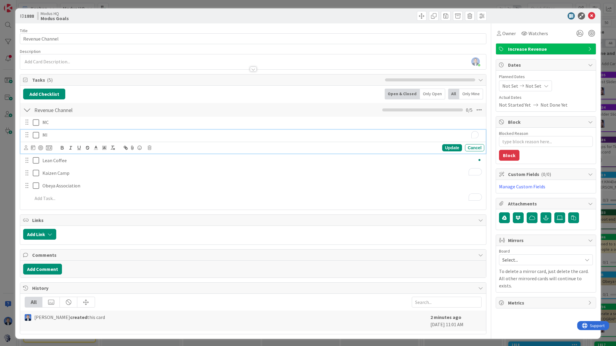
type textarea "x"
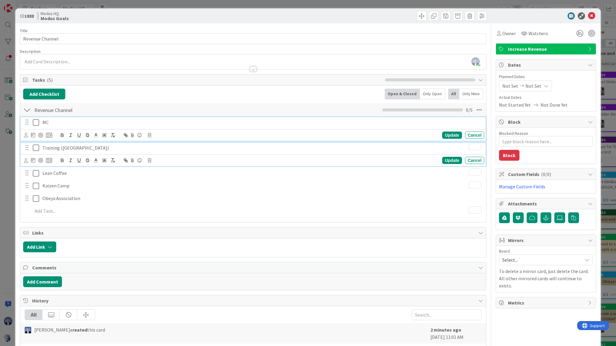
click at [46, 120] on p "MC" at bounding box center [261, 122] width 439 height 7
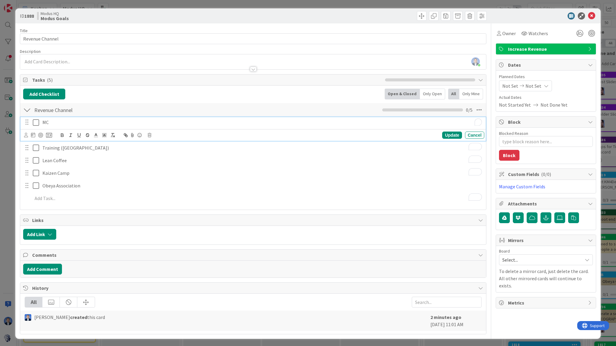
type textarea "x"
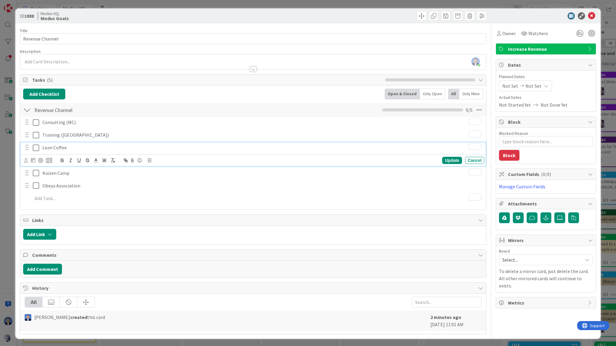
click at [80, 143] on div "Lean Coffee" at bounding box center [262, 148] width 444 height 11
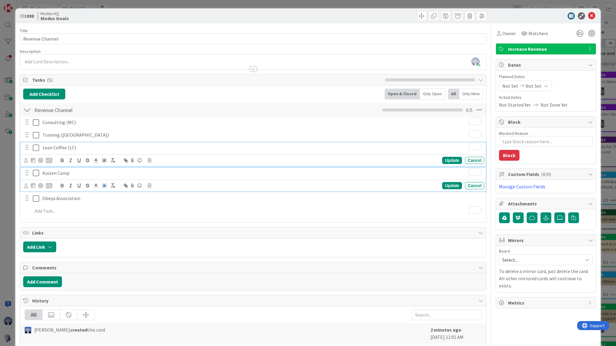
click at [107, 176] on p "Kaizen Camp" at bounding box center [261, 173] width 439 height 7
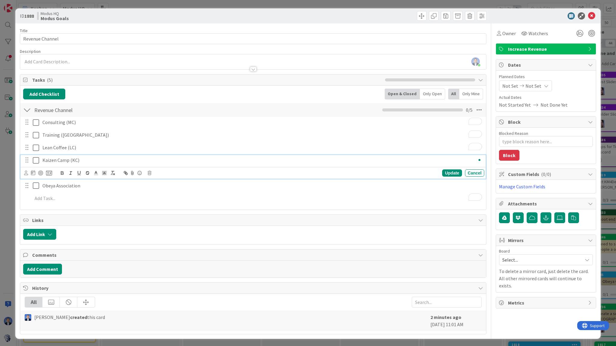
type textarea "x"
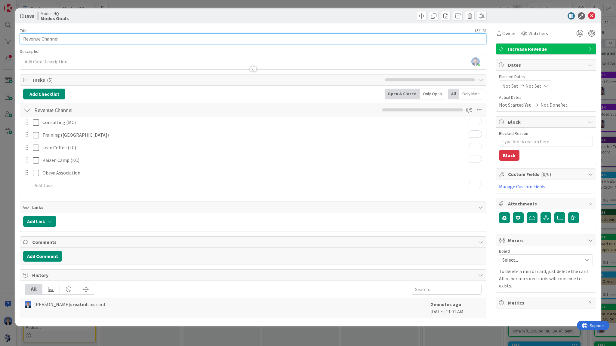
click at [22, 39] on input "Revenue Channel" at bounding box center [253, 38] width 466 height 11
type input "Marketing + Revenue Channel"
type textarea "x"
click at [69, 37] on input "Marketing + Revenue Channel" at bounding box center [253, 38] width 466 height 11
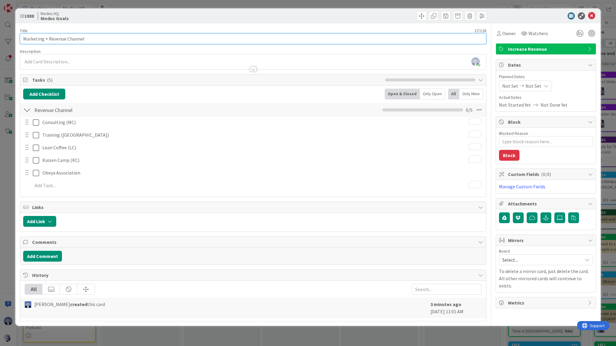
type input "Marketing + Revenue"
type textarea "x"
type input "Marketing + Revenue"
click at [57, 94] on button "Add Checklist" at bounding box center [44, 94] width 42 height 11
type input "Marketing"
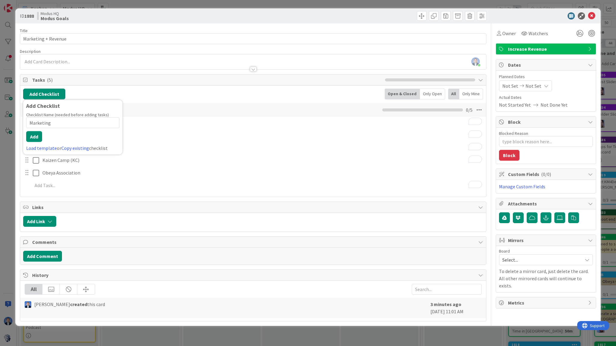
type textarea "x"
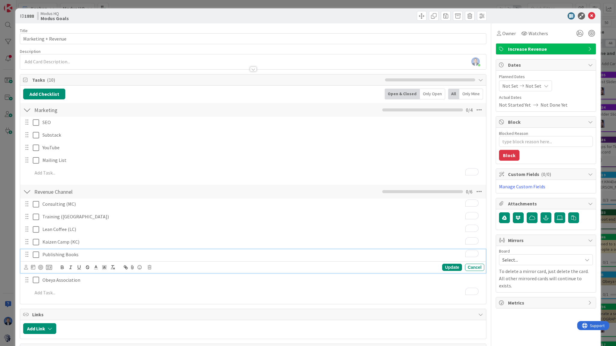
click at [85, 251] on p "Publishing Books" at bounding box center [261, 254] width 439 height 7
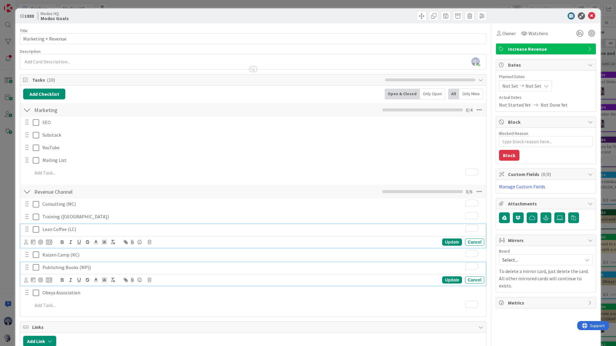
click at [92, 228] on p "Lean Coffee (LC)" at bounding box center [261, 229] width 439 height 7
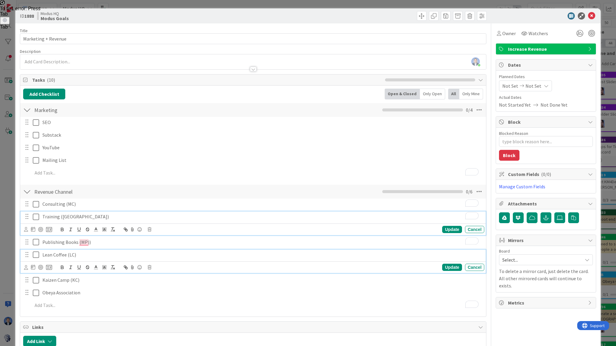
click at [155, 213] on div "Training ([GEOGRAPHIC_DATA])" at bounding box center [262, 217] width 444 height 11
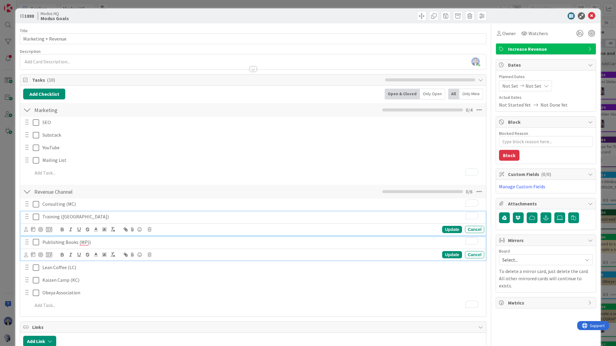
click at [96, 238] on div "Publishing Books (MP))" at bounding box center [262, 242] width 444 height 11
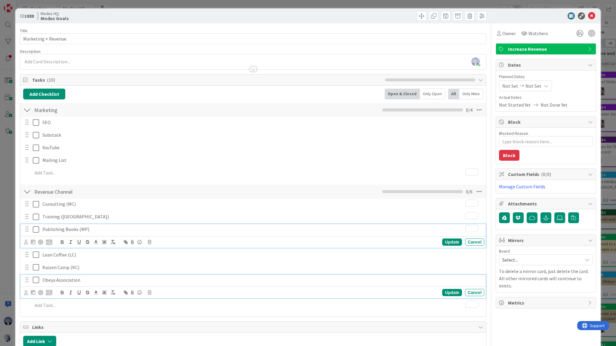
click at [111, 280] on p "Obeya Association" at bounding box center [261, 280] width 439 height 7
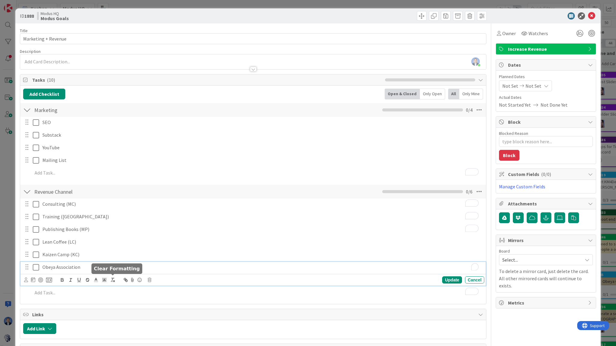
type textarea "x"
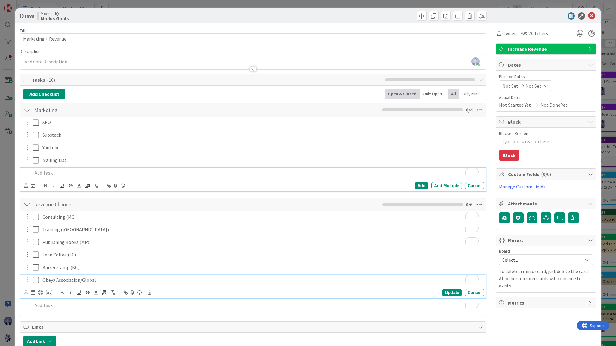
click at [111, 171] on p "To enrich screen reader interactions, please activate Accessibility in Grammarl…" at bounding box center [256, 173] width 449 height 7
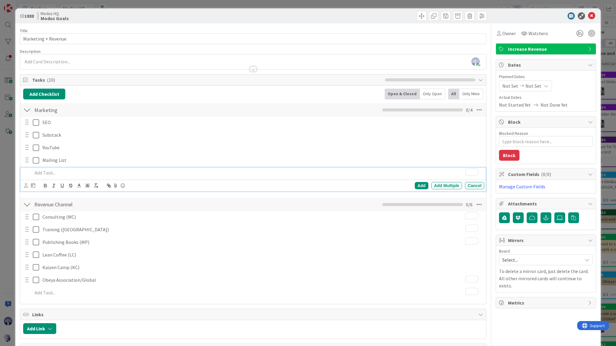
click at [115, 170] on p "To enrich screen reader interactions, please activate Accessibility in Grammarl…" at bounding box center [256, 173] width 449 height 7
click at [493, 17] on div at bounding box center [543, 15] width 106 height 7
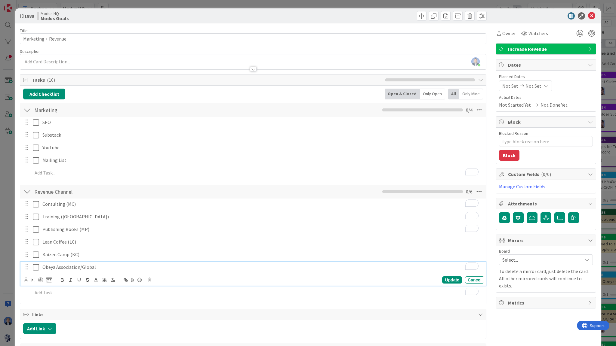
click at [116, 266] on p "Obeya Association/Global" at bounding box center [261, 267] width 439 height 7
click at [93, 267] on p "Obeya Association/Global(O)" at bounding box center [261, 267] width 439 height 7
click at [447, 277] on div "Update" at bounding box center [452, 280] width 20 height 7
type textarea "x"
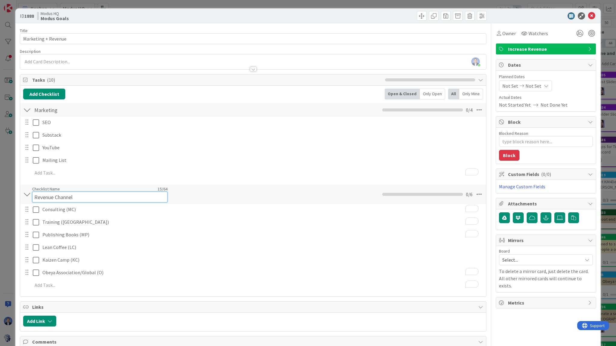
click at [120, 190] on div "Checklist Name 15 / 64 Revenue Channel" at bounding box center [99, 194] width 135 height 16
click at [96, 197] on input "Revenue Channels (product/services)" at bounding box center [99, 197] width 135 height 11
type input "Revenue Channels (products/services)"
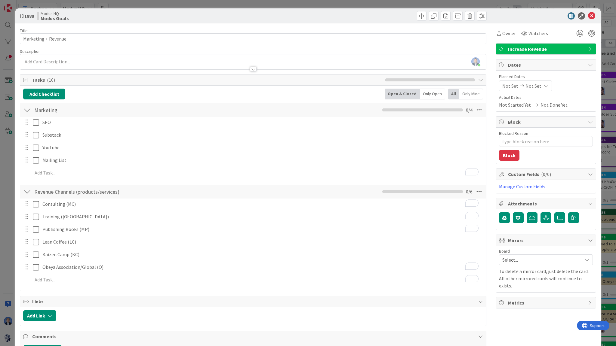
click at [193, 216] on div "Consulting (MC) Update Cancel Training (MI) Update Cancel Publishing Books (MP)…" at bounding box center [253, 243] width 460 height 89
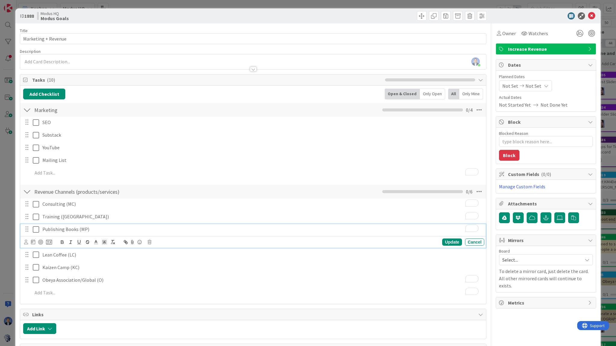
click at [68, 229] on p "Publishing Books (MP)" at bounding box center [261, 229] width 439 height 7
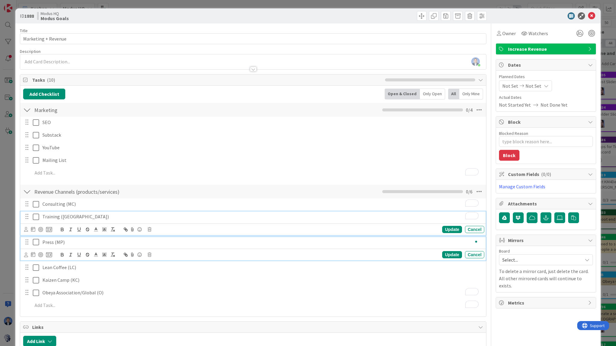
click at [87, 212] on div "Training ([GEOGRAPHIC_DATA])" at bounding box center [262, 217] width 444 height 11
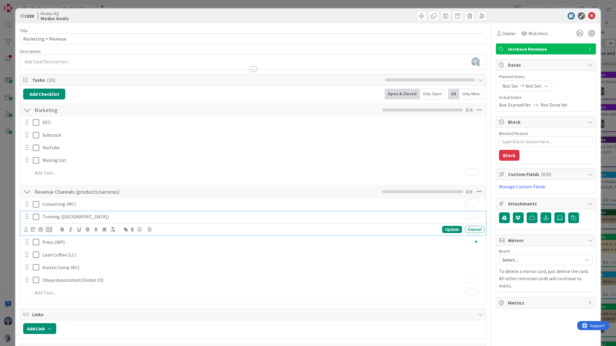
type textarea "x"
click at [517, 325] on div "Owner Watchers Increase Revenue Dates Planned Dates Not Set Not Set Actual Date…" at bounding box center [546, 226] width 100 height 406
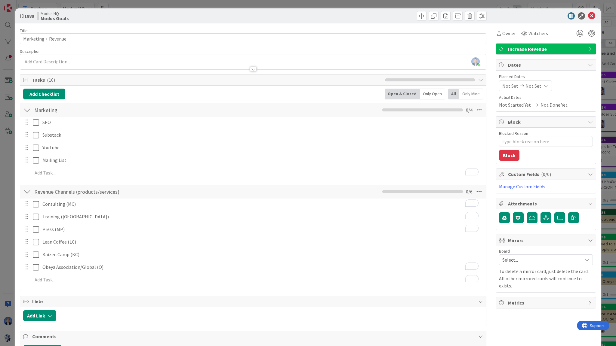
click at [475, 202] on div at bounding box center [474, 203] width 8 height 9
click at [474, 202] on div at bounding box center [474, 203] width 8 height 9
click at [474, 171] on div at bounding box center [474, 172] width 8 height 9
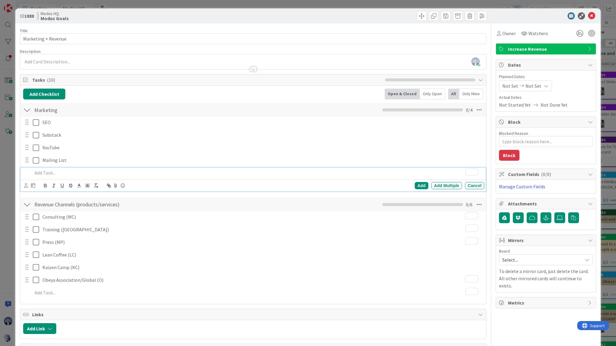
click at [467, 170] on div at bounding box center [257, 173] width 454 height 11
click at [461, 172] on icon "Turn off Grammarly on this website" at bounding box center [462, 172] width 3 height 4
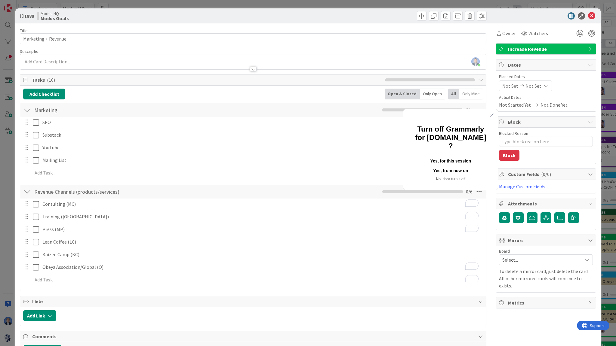
click at [443, 156] on button "Yes, for this session" at bounding box center [450, 161] width 75 height 10
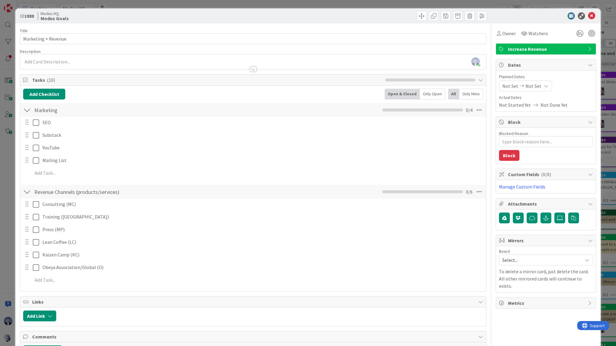
type textarea "x"
